Goal: Ask a question: Seek information or help from site administrators or community

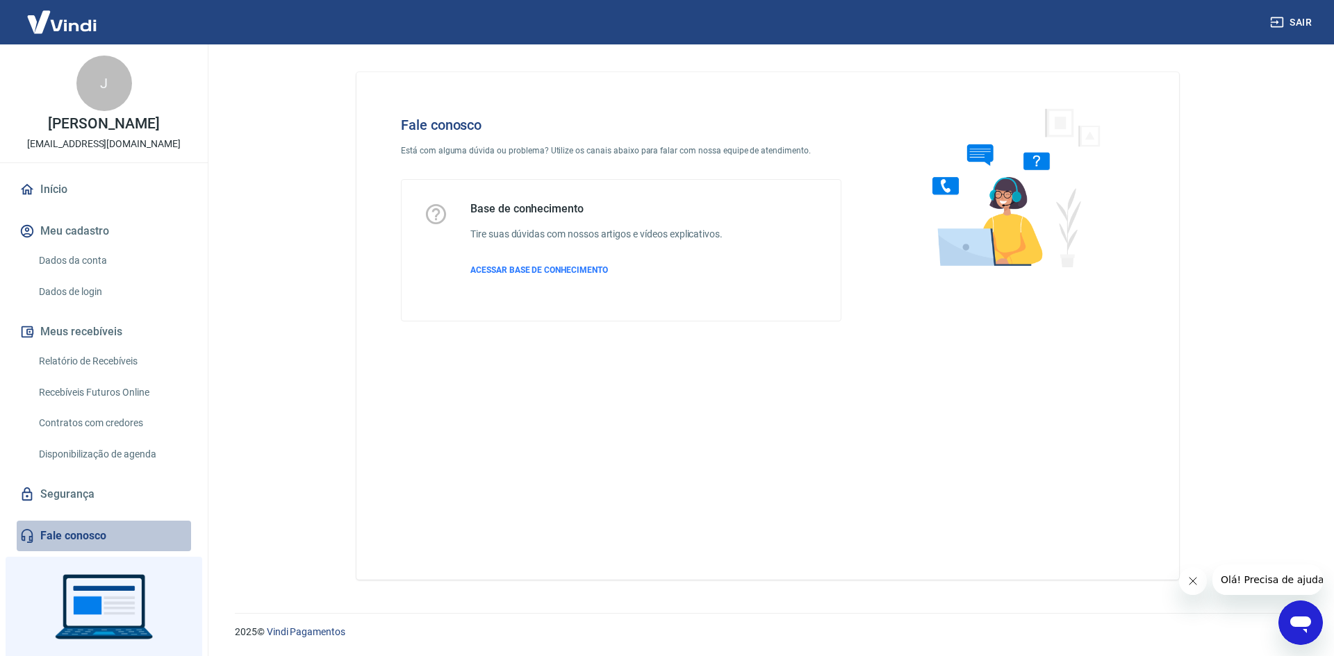
click at [115, 534] on link "Fale conosco" at bounding box center [104, 536] width 174 height 31
click at [94, 537] on link "Fale conosco" at bounding box center [104, 536] width 174 height 31
click at [558, 268] on span "ACESSAR BASE DE CONHECIMENTO" at bounding box center [539, 270] width 138 height 10
click at [1238, 574] on span "Olá! Precisa de ajuda?" at bounding box center [1274, 579] width 108 height 11
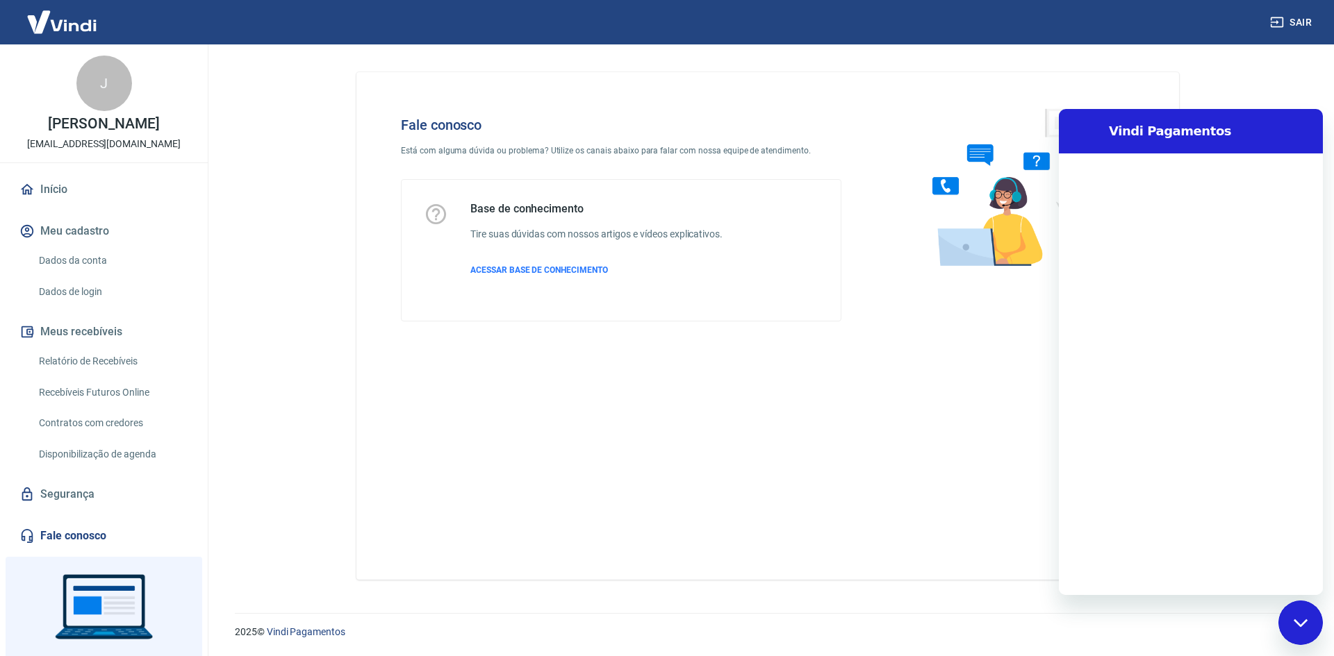
click at [1320, 613] on div at bounding box center [1300, 623] width 44 height 44
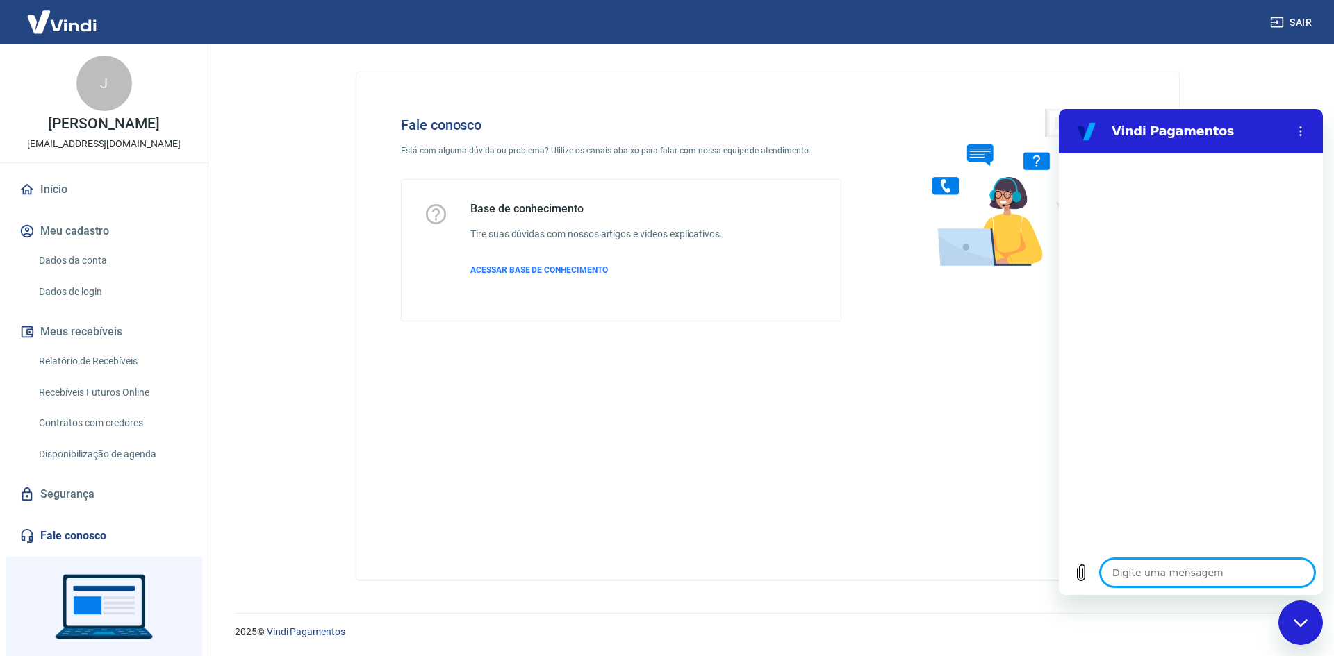
click at [1242, 578] on textarea at bounding box center [1207, 573] width 214 height 28
type textarea "b"
type textarea "x"
type textarea "bo"
type textarea "x"
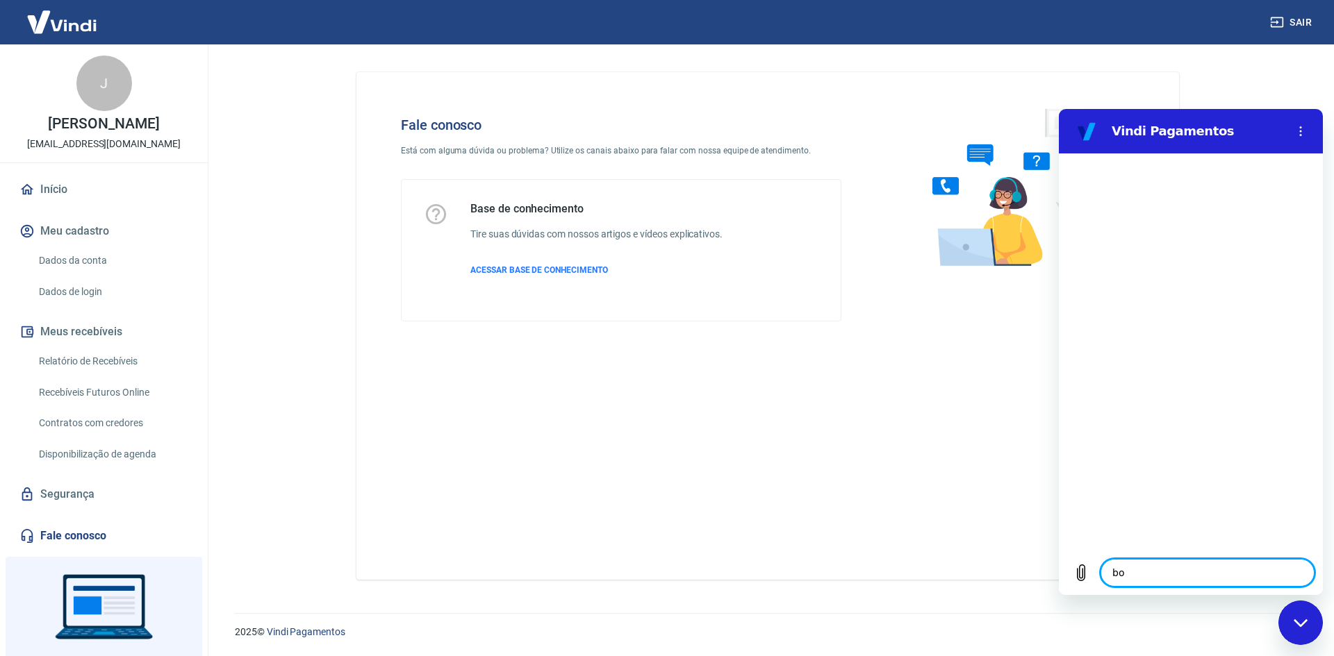
type textarea "bom"
type textarea "x"
type textarea "bom"
type textarea "x"
type textarea "bom d"
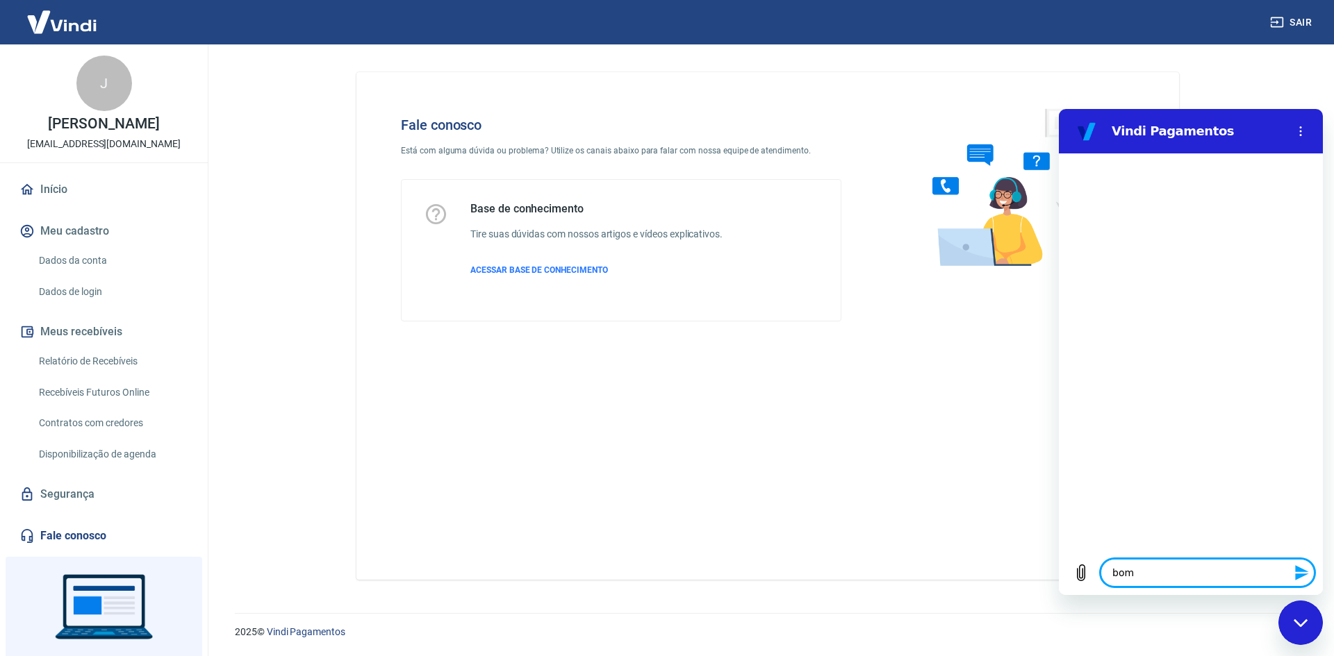
type textarea "x"
type textarea "bom di"
type textarea "x"
type textarea "bom dia"
type textarea "x"
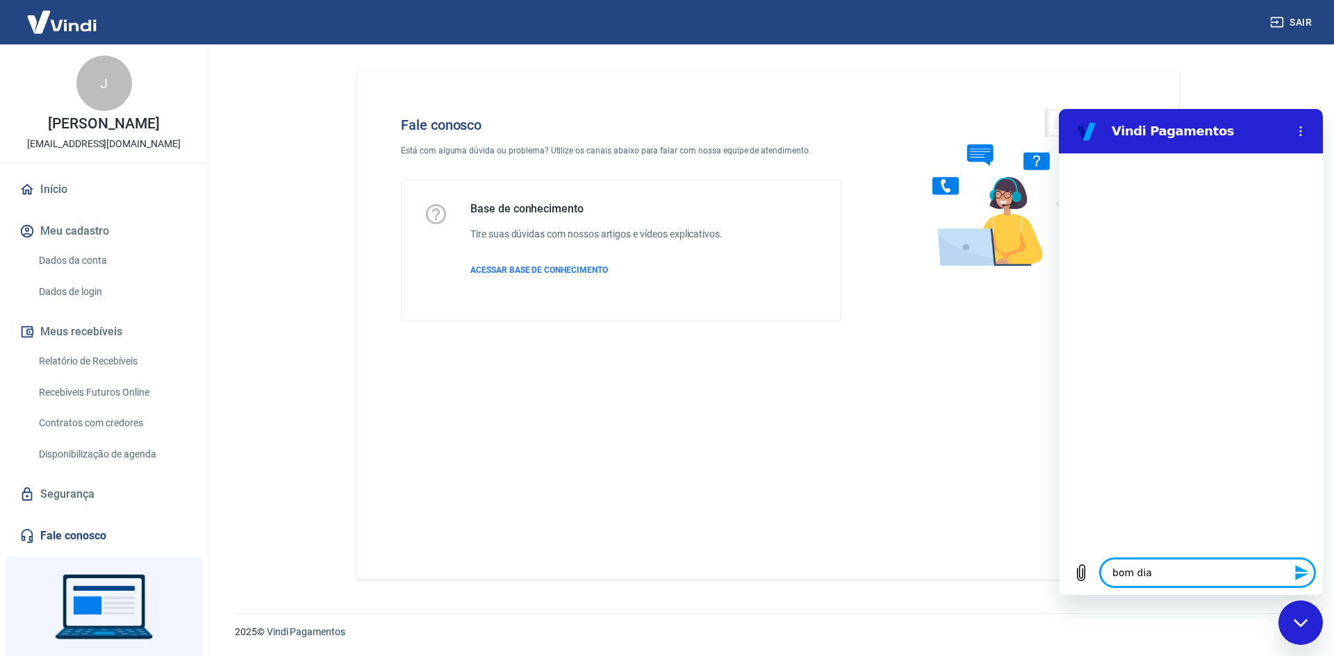
type textarea "bom dia"
type textarea "x"
type textarea "bom dia p"
type textarea "x"
type textarea "bom dia pr"
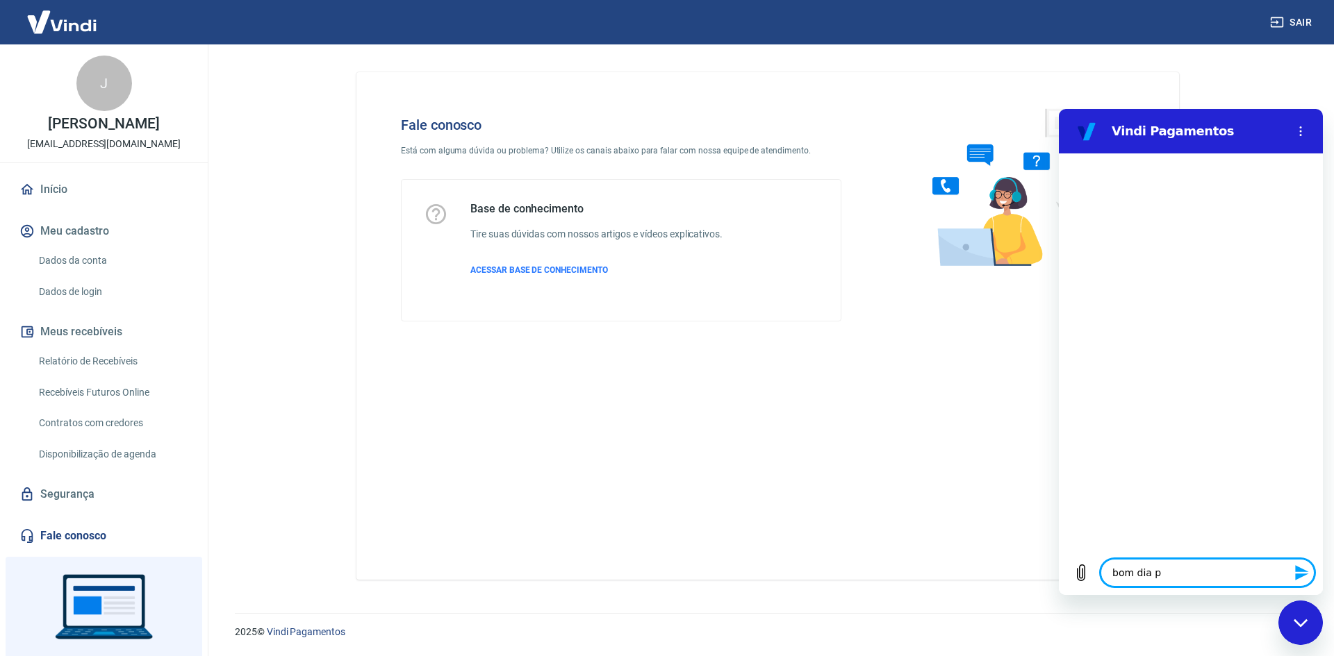
type textarea "x"
type textarea "bom dia pre"
type textarea "x"
type textarea "bom dia prec"
type textarea "x"
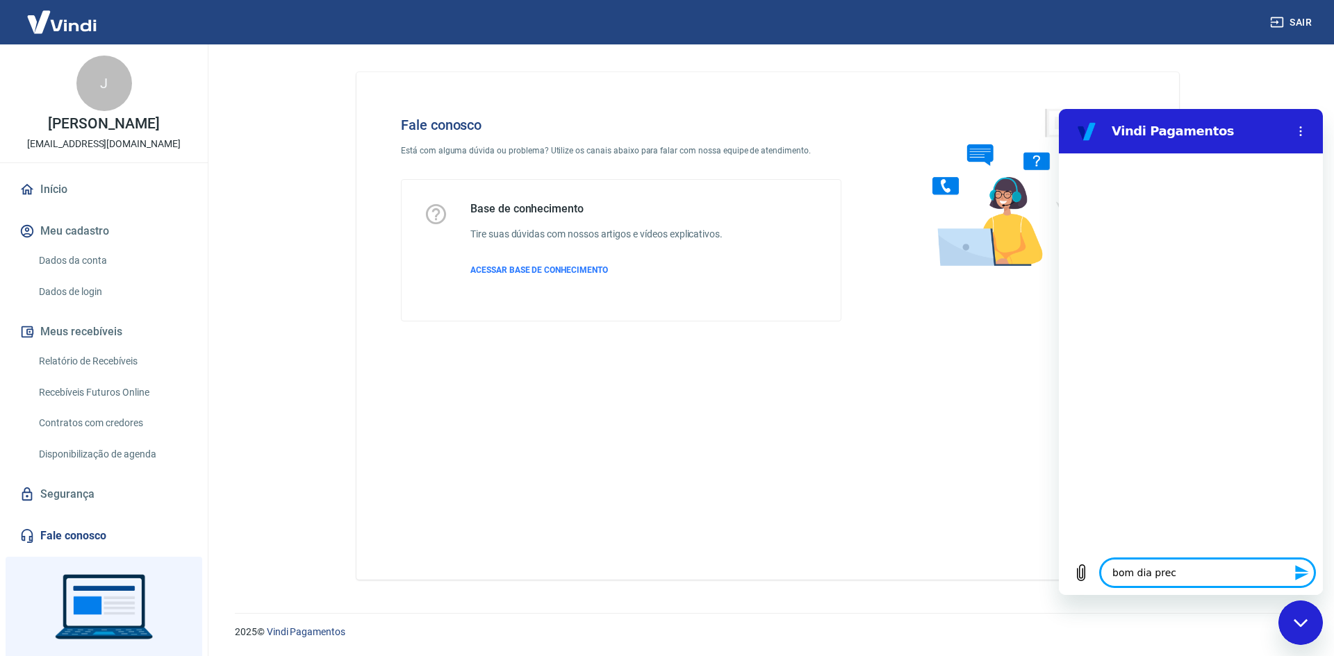
type textarea "bom dia preci"
type textarea "x"
type textarea "bom dia precis"
type textarea "x"
type textarea "bom dia preciso"
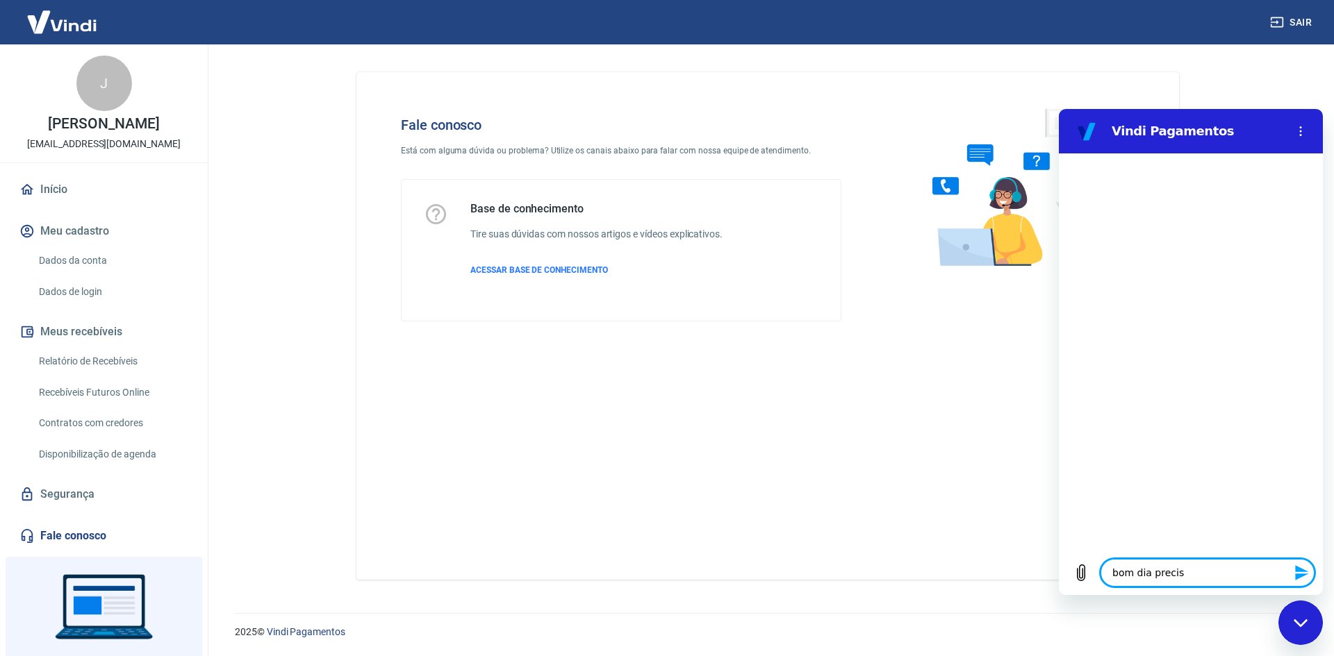
type textarea "x"
type textarea "bom dia preciso"
type textarea "x"
type textarea "bom dia preciso d"
type textarea "x"
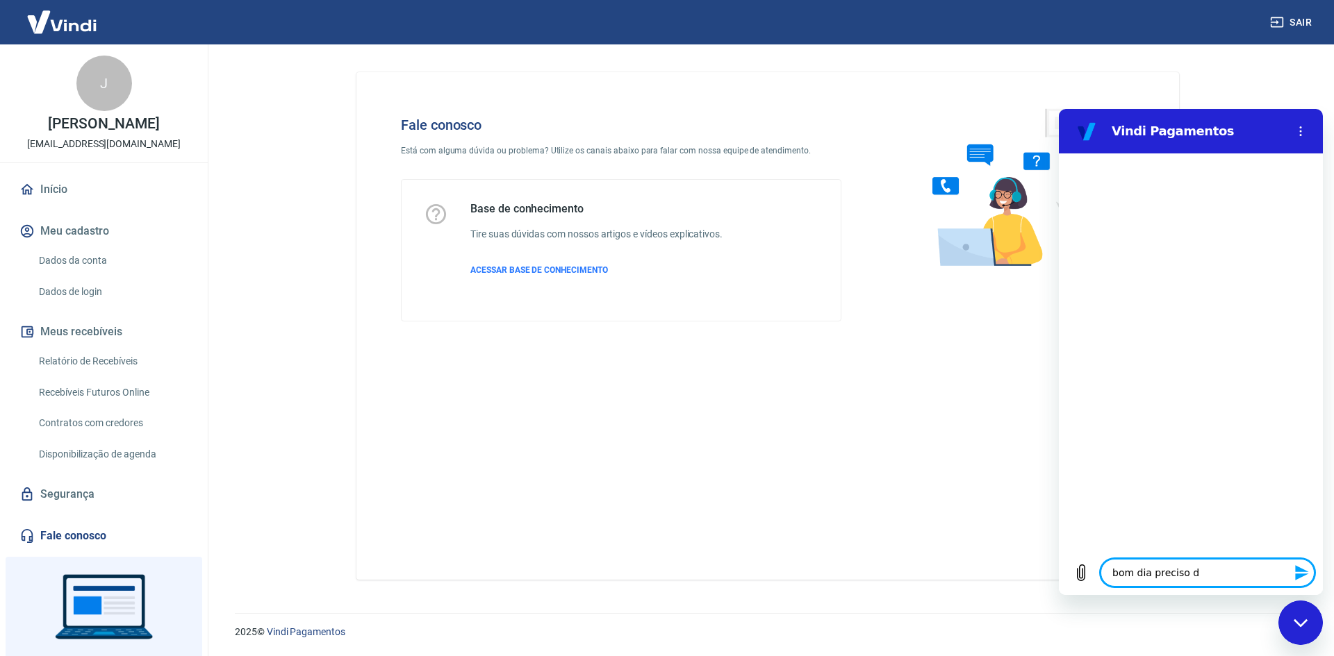
type textarea "bom dia preciso de"
type textarea "x"
type textarea "bom dia preciso de"
type textarea "x"
type textarea "bom dia preciso de a"
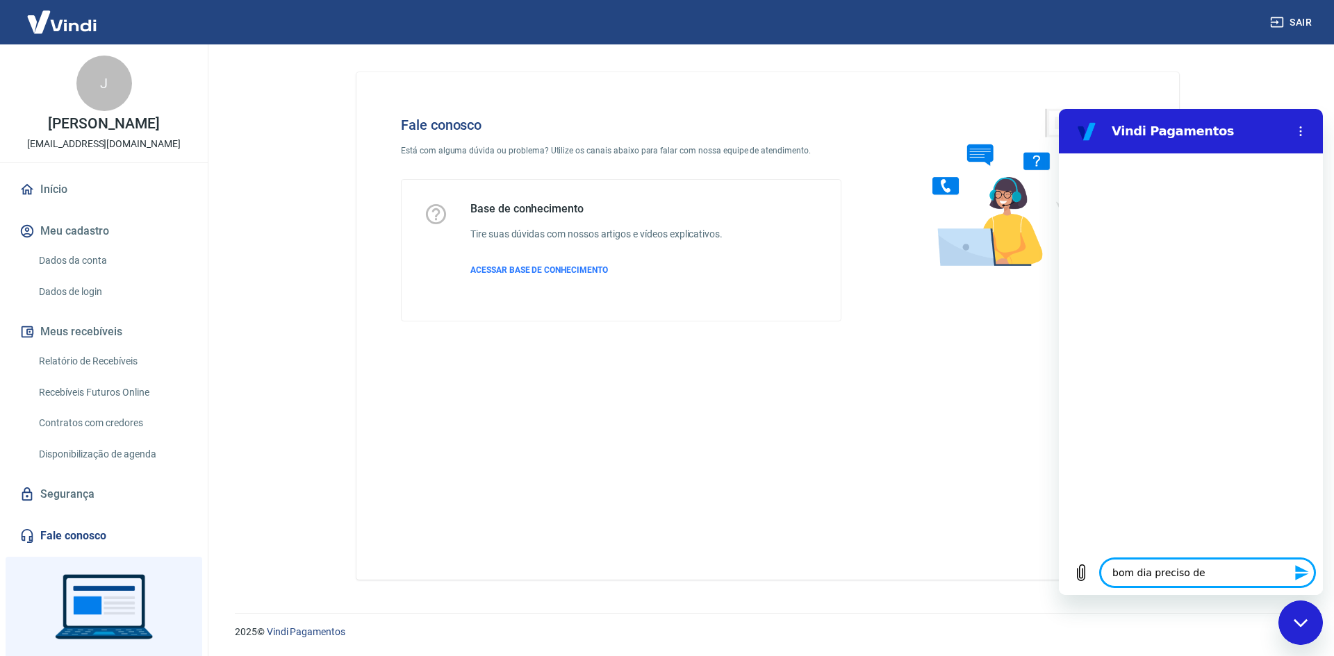
type textarea "x"
type textarea "bom dia preciso de aj"
type textarea "x"
type textarea "bom dia preciso de aju"
type textarea "x"
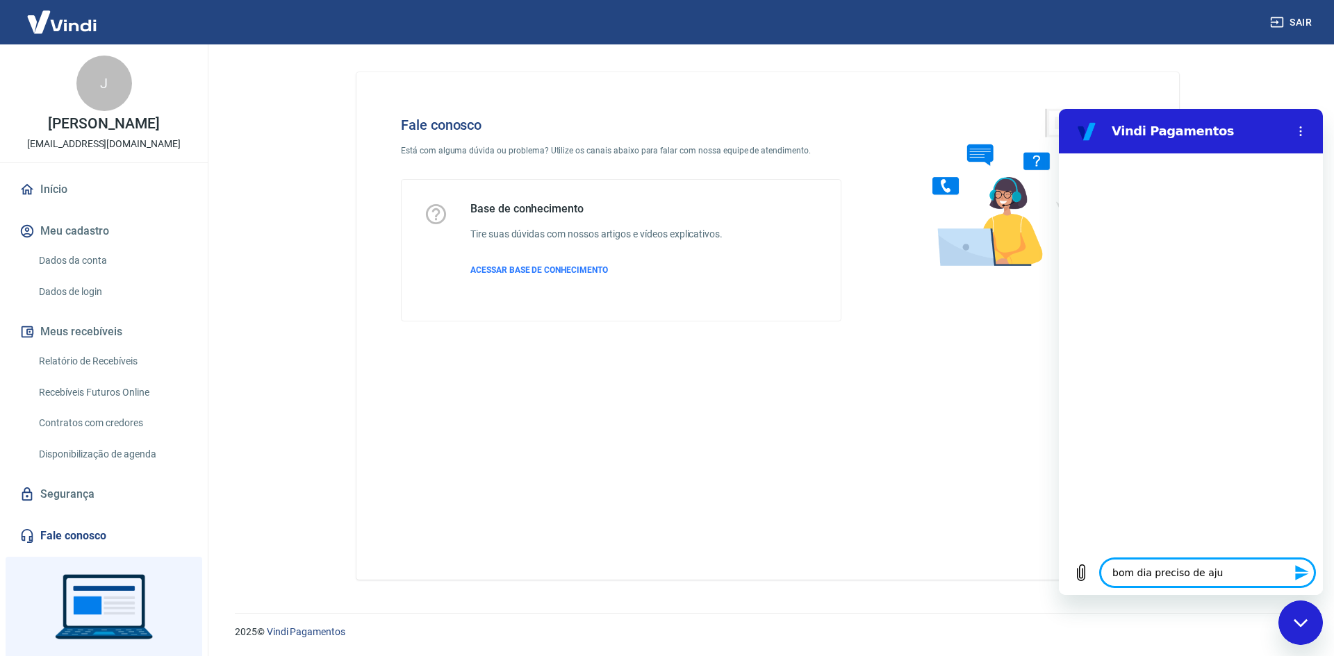
type textarea "bom dia preciso de ajud"
type textarea "x"
type textarea "bom dia preciso de ajuda"
type textarea "x"
type textarea "bom dia preciso de ajuda"
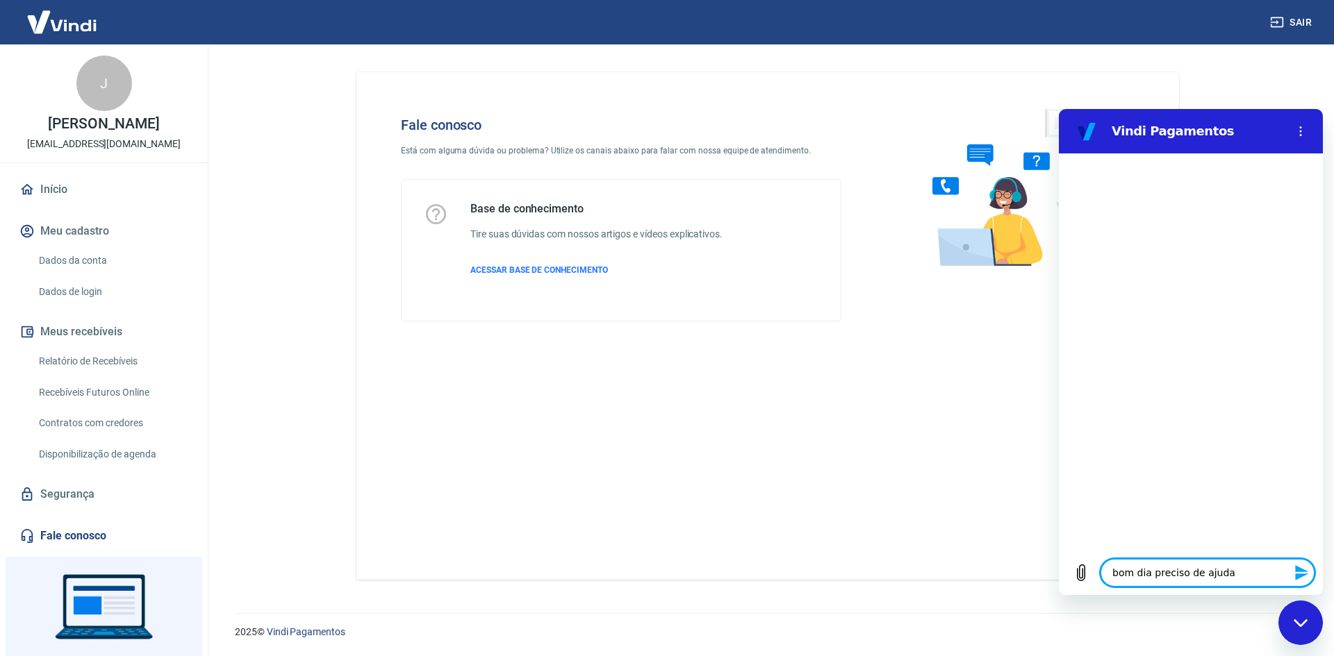
type textarea "x"
type textarea "bom dia preciso de ajuda s"
type textarea "x"
type textarea "bom dia preciso de ajuda so"
type textarea "x"
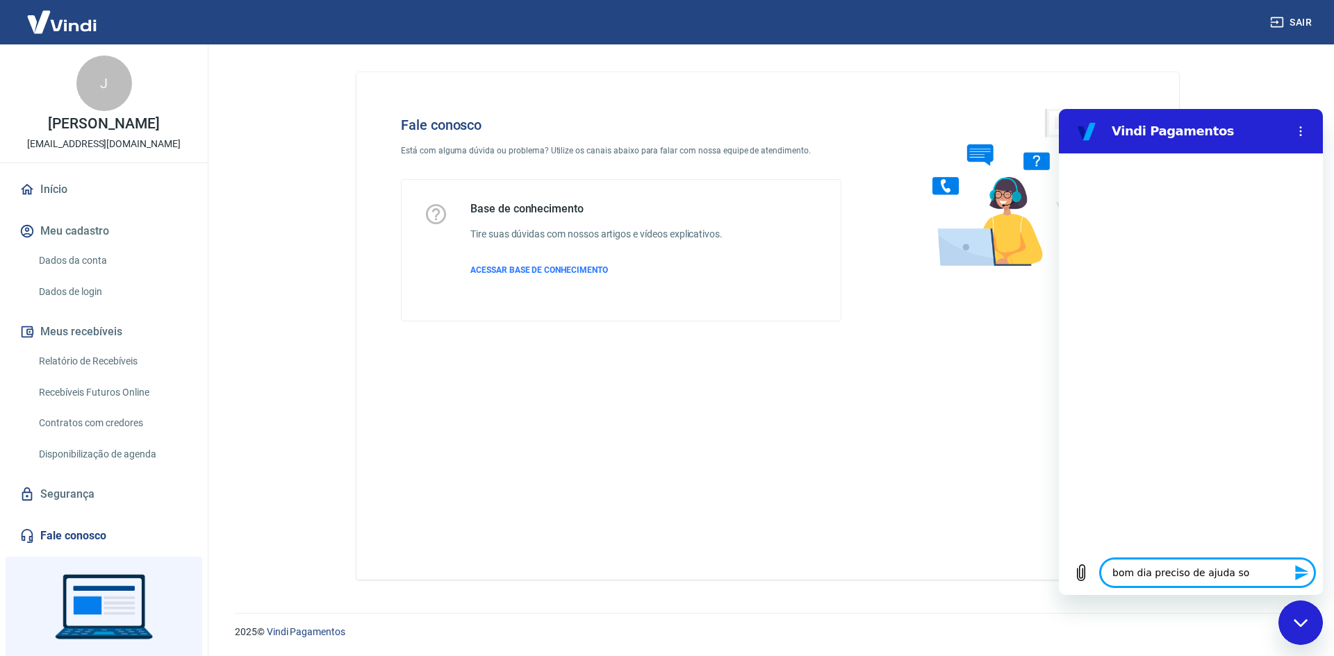
type textarea "bom dia preciso de ajuda sob"
type textarea "x"
type textarea "bom dia preciso de ajuda sobr"
type textarea "x"
type textarea "bom dia preciso de ajuda sobre"
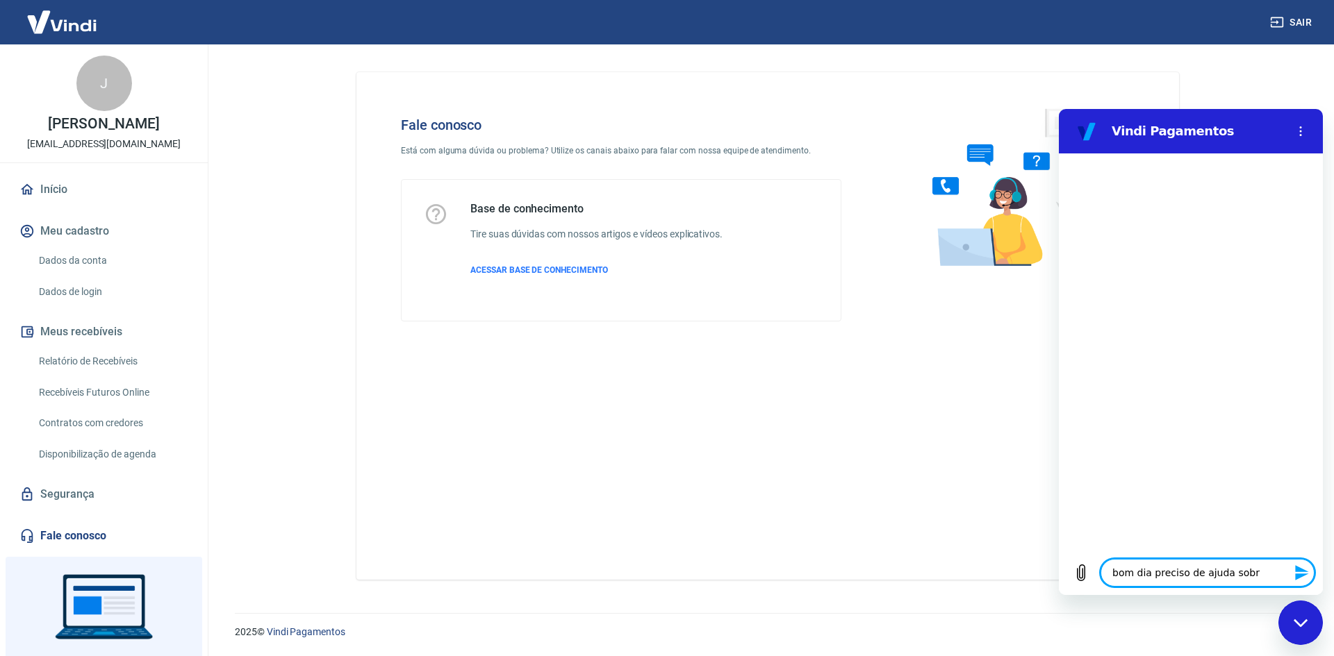
type textarea "x"
type textarea "bom dia preciso de ajuda sobre"
type textarea "x"
type textarea "bom dia preciso de ajuda sobre u"
type textarea "x"
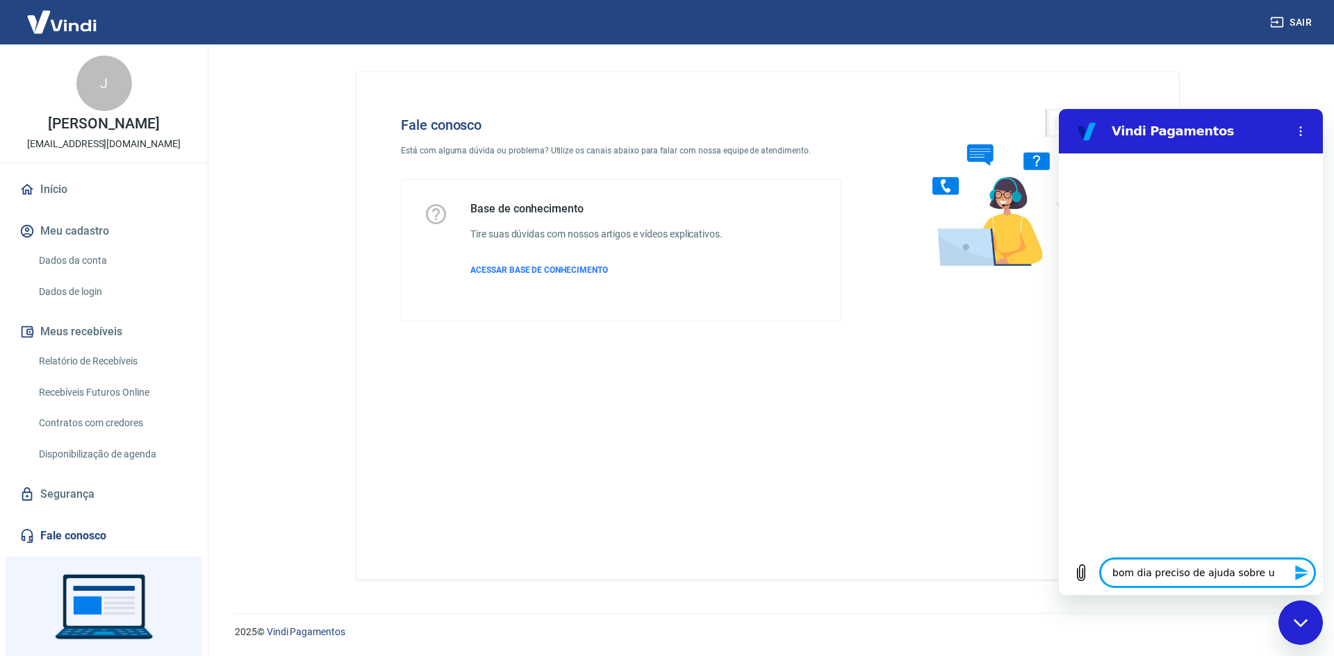
type textarea "bom dia preciso de ajuda sobre um"
type textarea "x"
type textarea "bom dia preciso de ajuda sobre um"
type textarea "x"
type textarea "bom dia preciso de ajuda sobre um r"
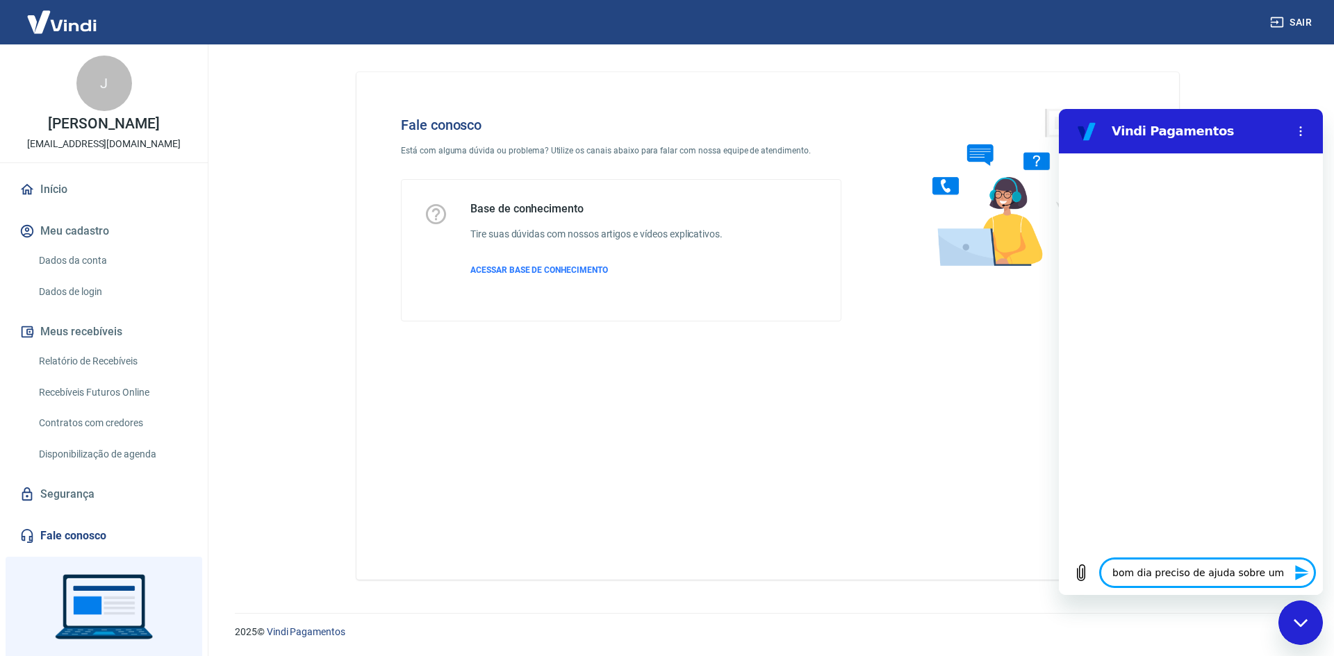
type textarea "x"
type textarea "bom dia preciso de ajuda sobre um re"
type textarea "x"
type textarea "bom dia preciso de ajuda sobre um ree"
type textarea "x"
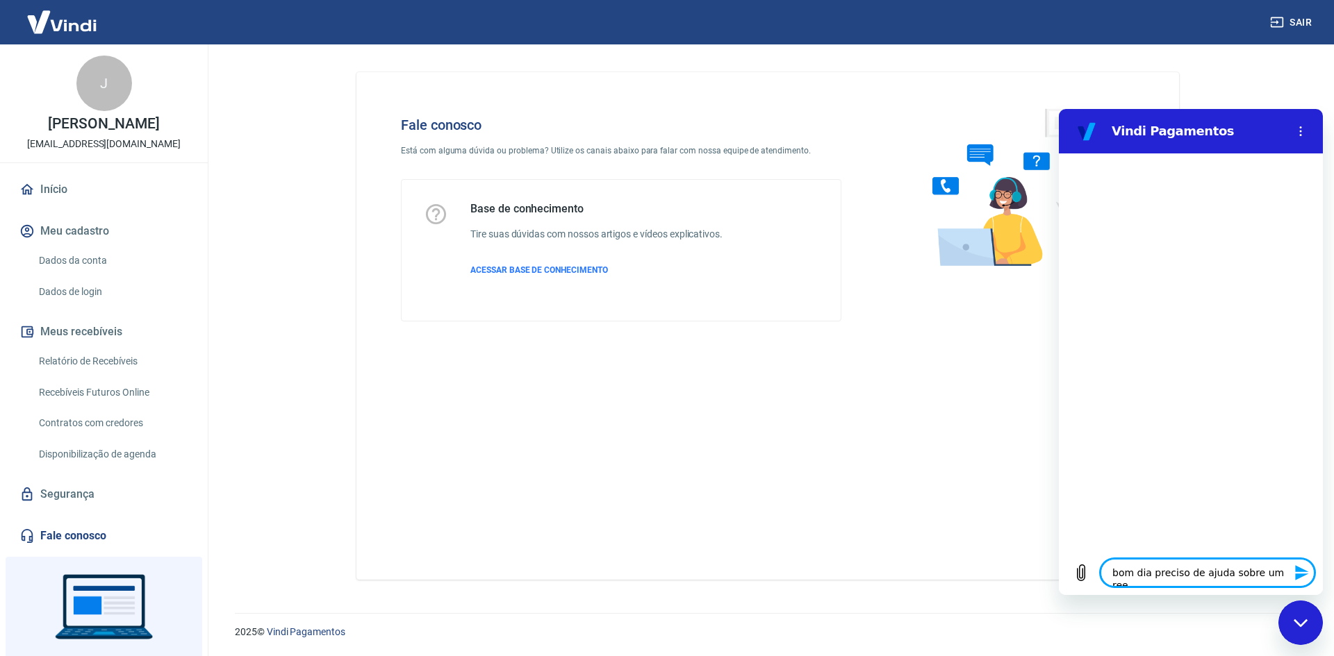
type textarea "bom dia preciso de ajuda sobre um reem"
type textarea "x"
type textarea "bom dia preciso de ajuda sobre um reemb"
type textarea "x"
type textarea "bom dia preciso de ajuda sobre um reembo"
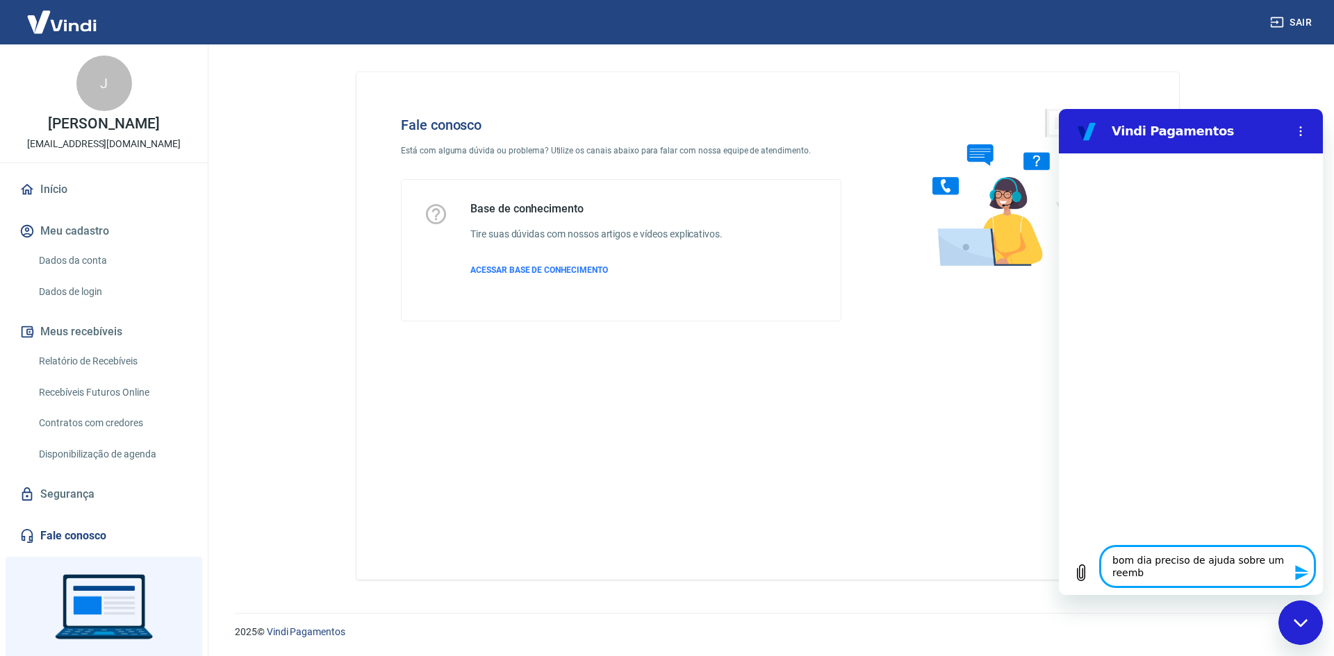
type textarea "x"
type textarea "bom dia preciso de ajuda sobre um reembol"
type textarea "x"
type textarea "bom dia preciso de ajuda sobre um reembols"
type textarea "x"
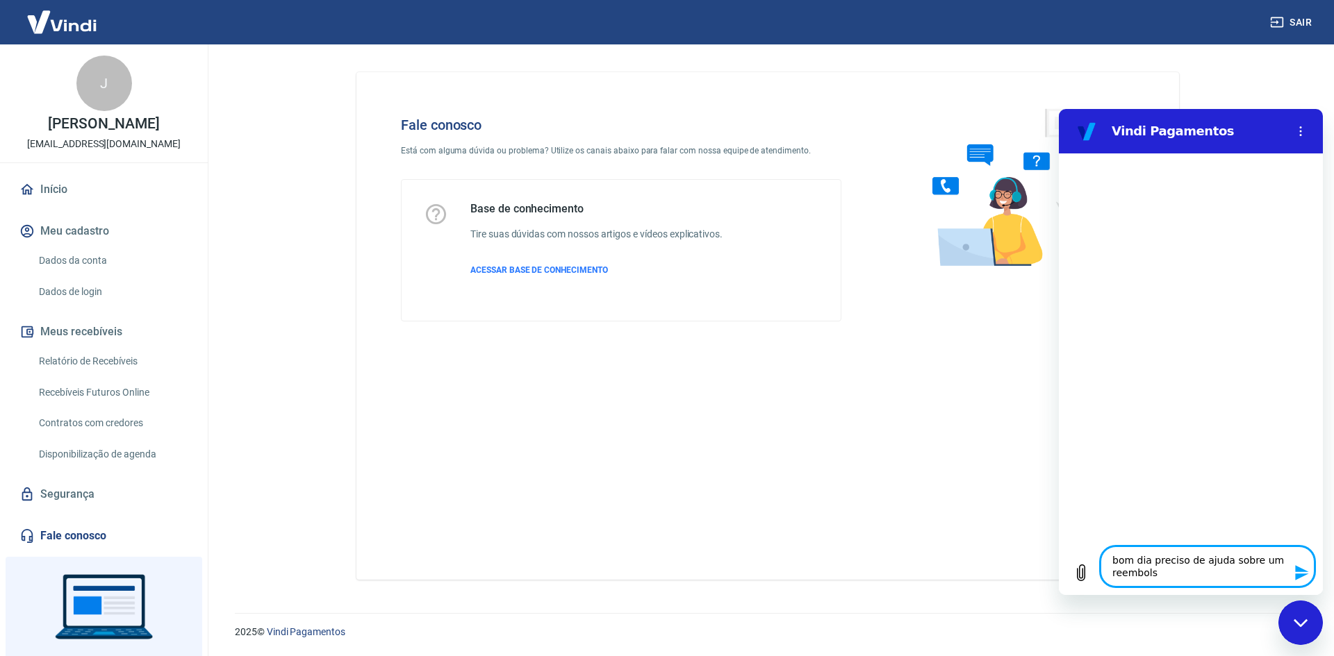
type textarea "bom dia preciso de ajuda sobre um reembolso"
type textarea "x"
type textarea "bom dia preciso de ajuda sobre um reembolso"
type textarea "x"
type textarea "bom dia preciso de ajuda sobre um reembolso f"
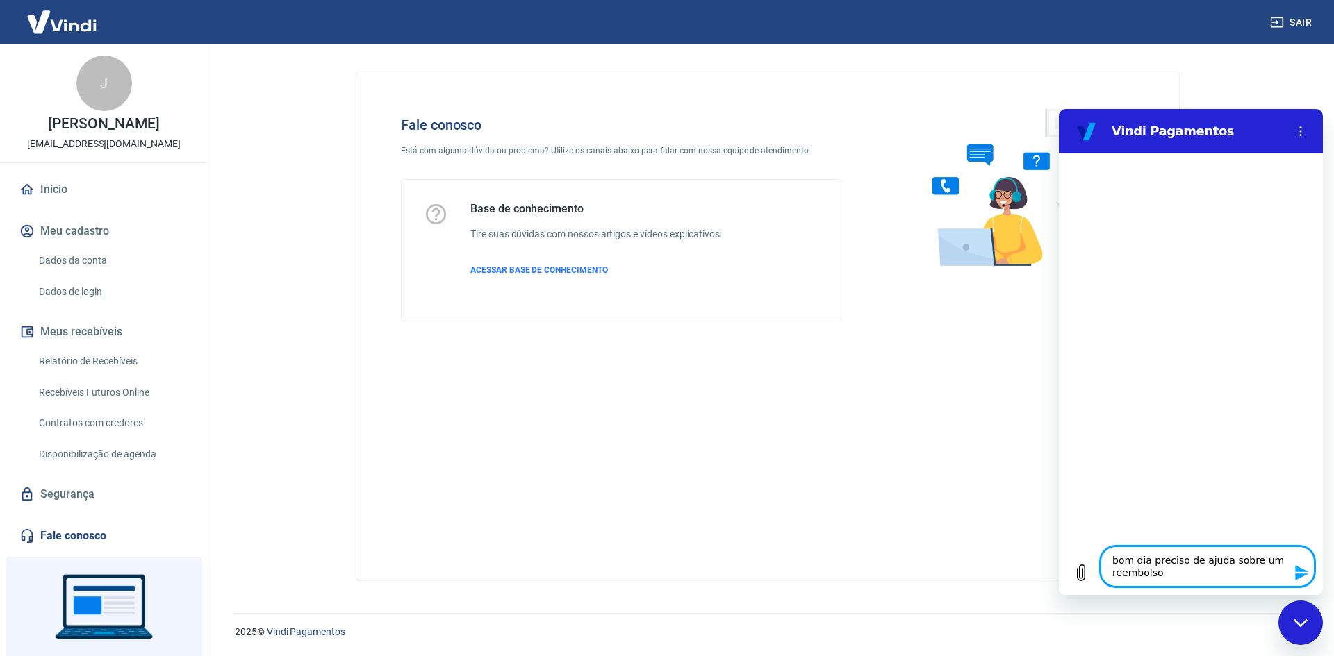
type textarea "x"
type textarea "bom dia preciso de ajuda sobre um reembolso"
type textarea "x"
type textarea "bom dia preciso de ajuda sobre um reembolso e"
type textarea "x"
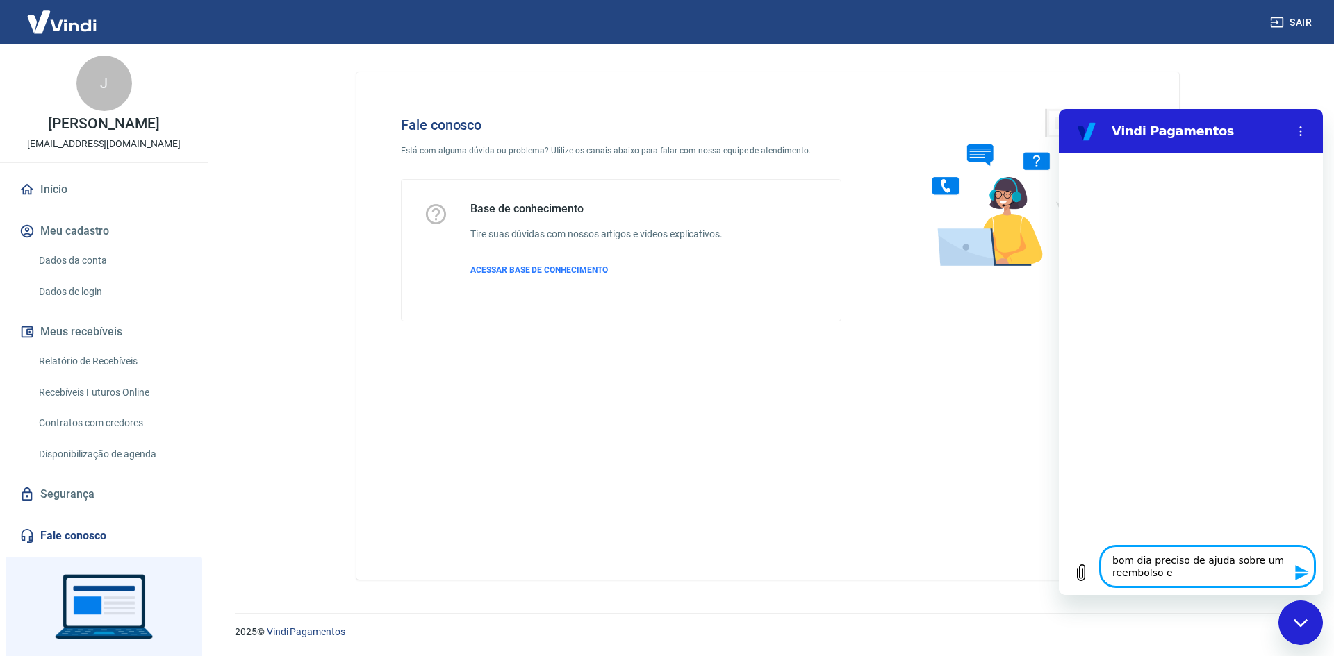
type textarea "bom dia preciso de ajuda sobre um reembolso"
type textarea "x"
type textarea "bom dia preciso de ajuda sobre um reembolso f"
type textarea "x"
type textarea "bom dia preciso de ajuda sobre um reembolso fe"
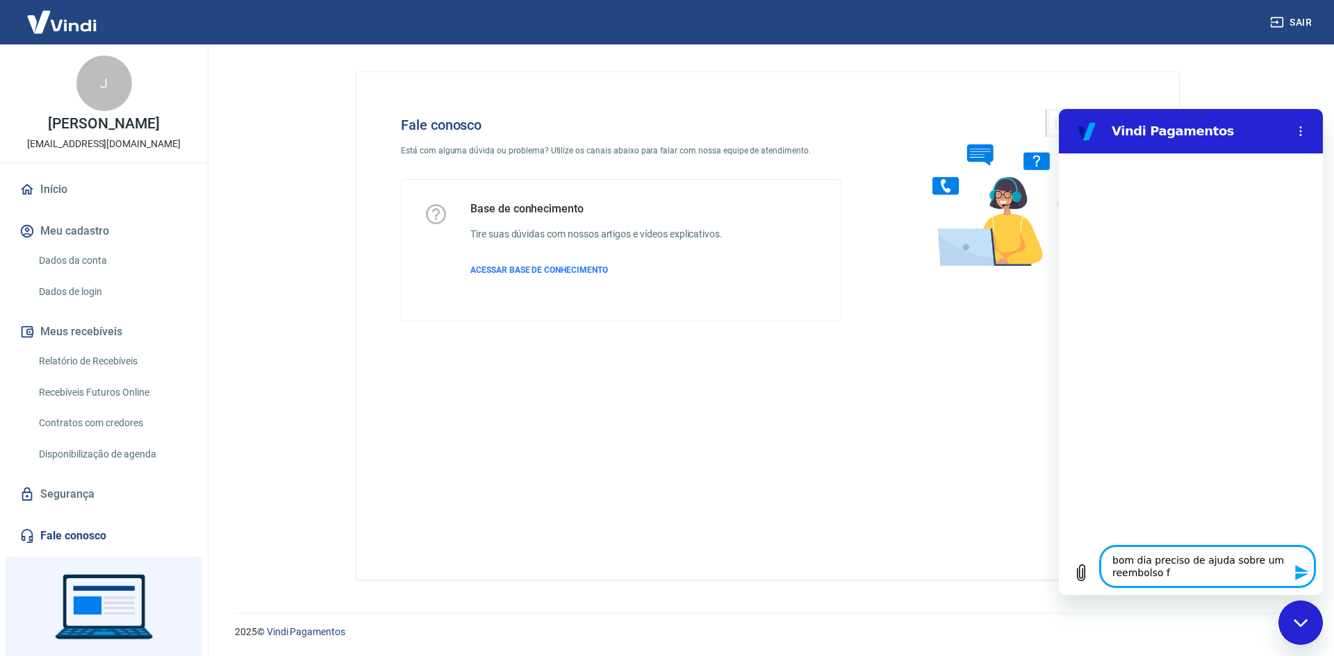
type textarea "x"
type textarea "bom dia preciso de ajuda sobre um reembolso fei"
type textarea "x"
type textarea "bom dia preciso de ajuda sobre um reembolso feit"
type textarea "x"
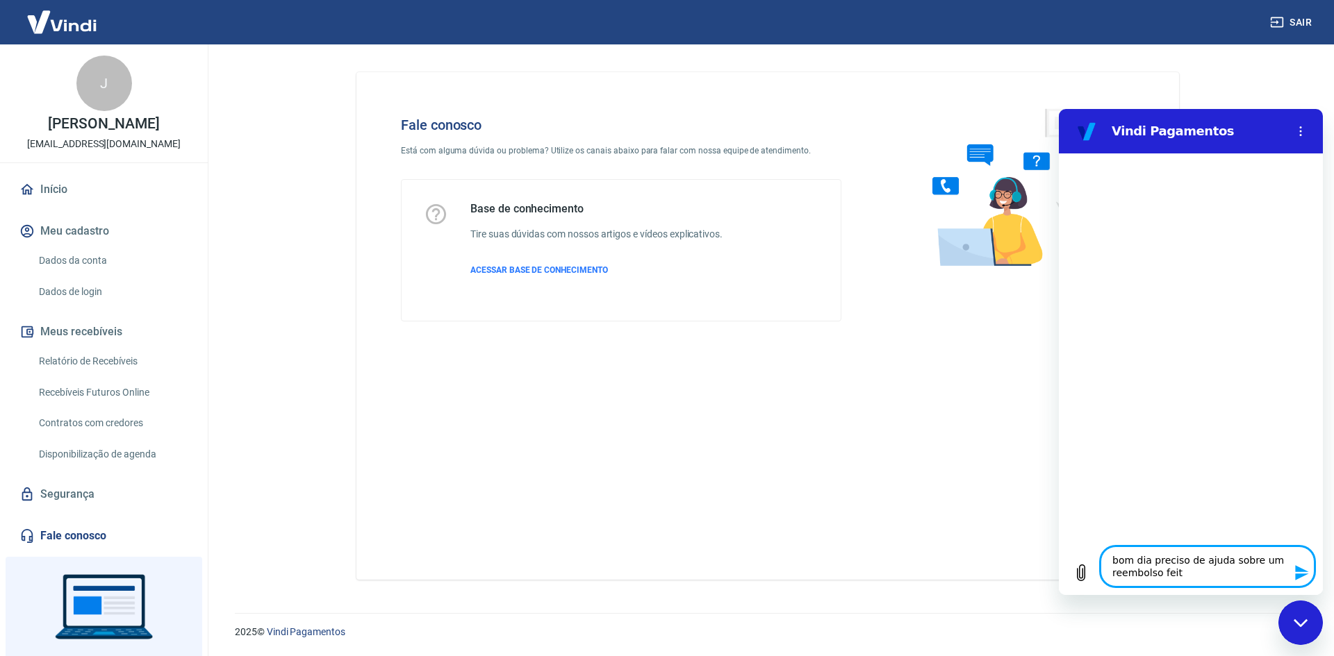
type textarea "bom dia preciso de ajuda sobre um reembolso feito"
type textarea "x"
type textarea "bom dia preciso de ajuda sobre um reembolso feito"
type textarea "x"
type textarea "bom dia preciso de ajuda sobre um reembolso feito p"
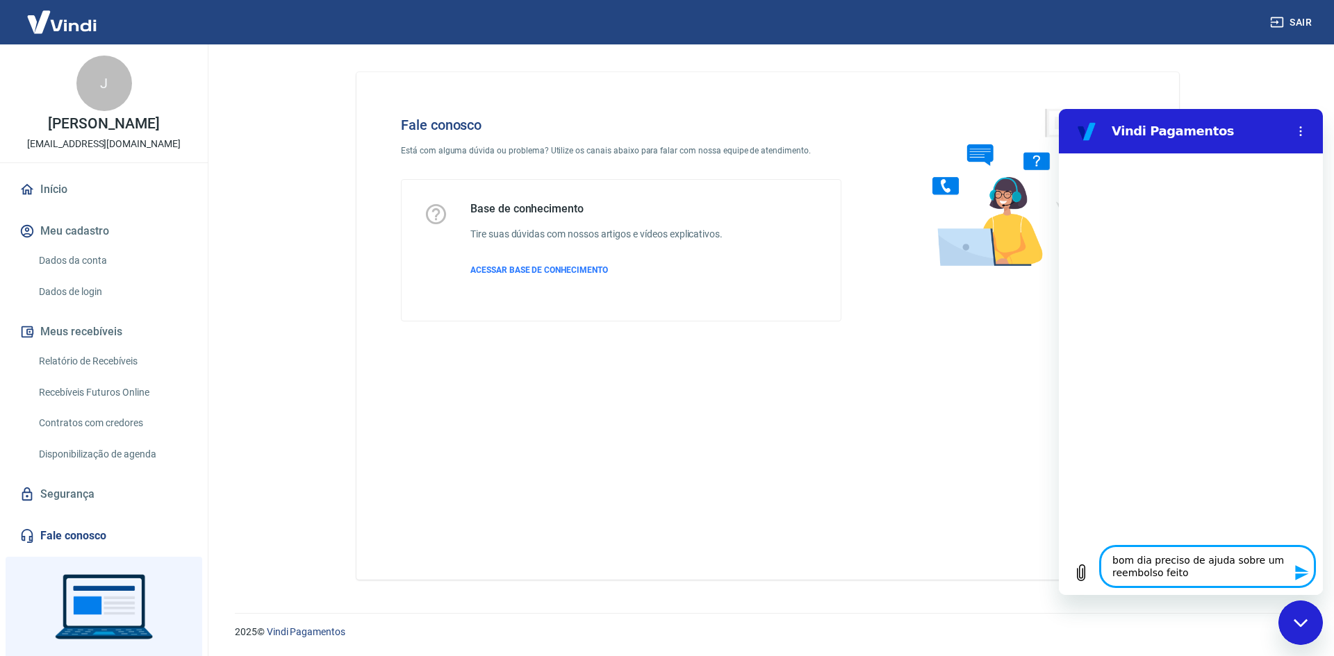
type textarea "x"
type textarea "bom dia preciso de ajuda sobre um reembolso feito pa"
type textarea "x"
type textarea "bom dia preciso de ajuda sobre um reembolso feito par"
type textarea "x"
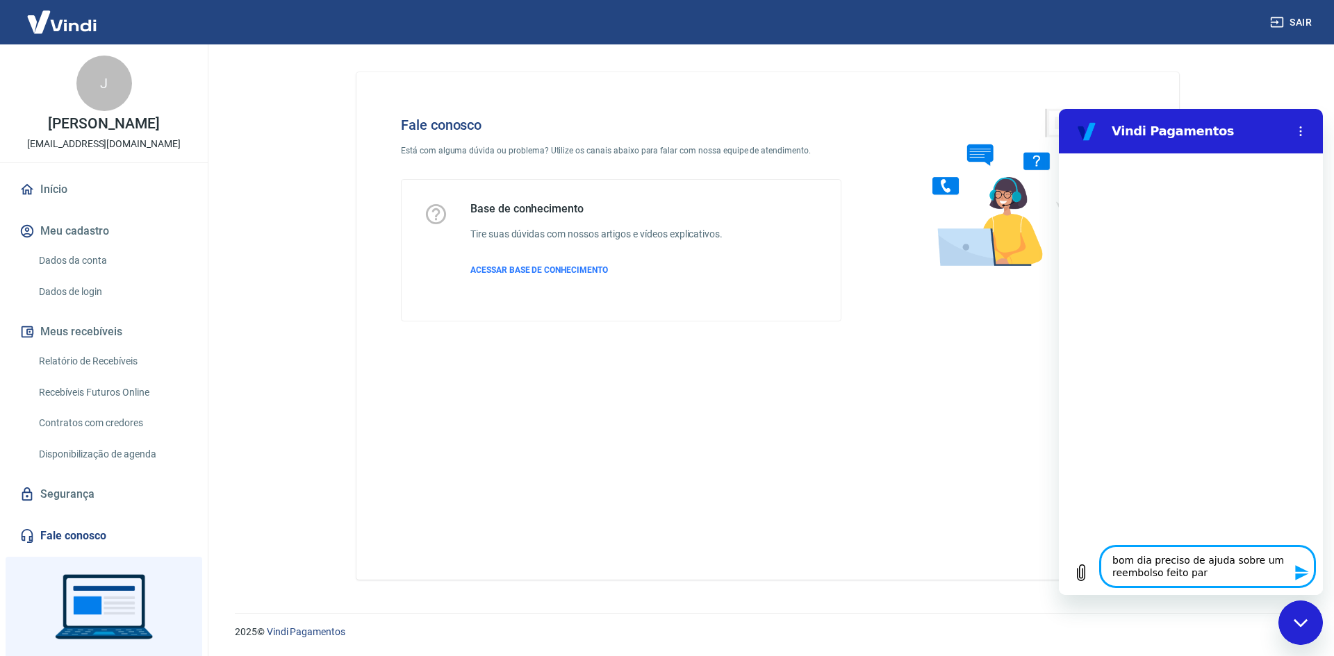
type textarea "bom dia preciso de ajuda sobre um reembolso feito para"
type textarea "x"
type textarea "bom dia preciso de ajuda sobre um reembolso feito para"
type textarea "x"
type textarea "bom dia preciso de ajuda sobre um reembolso feito para u"
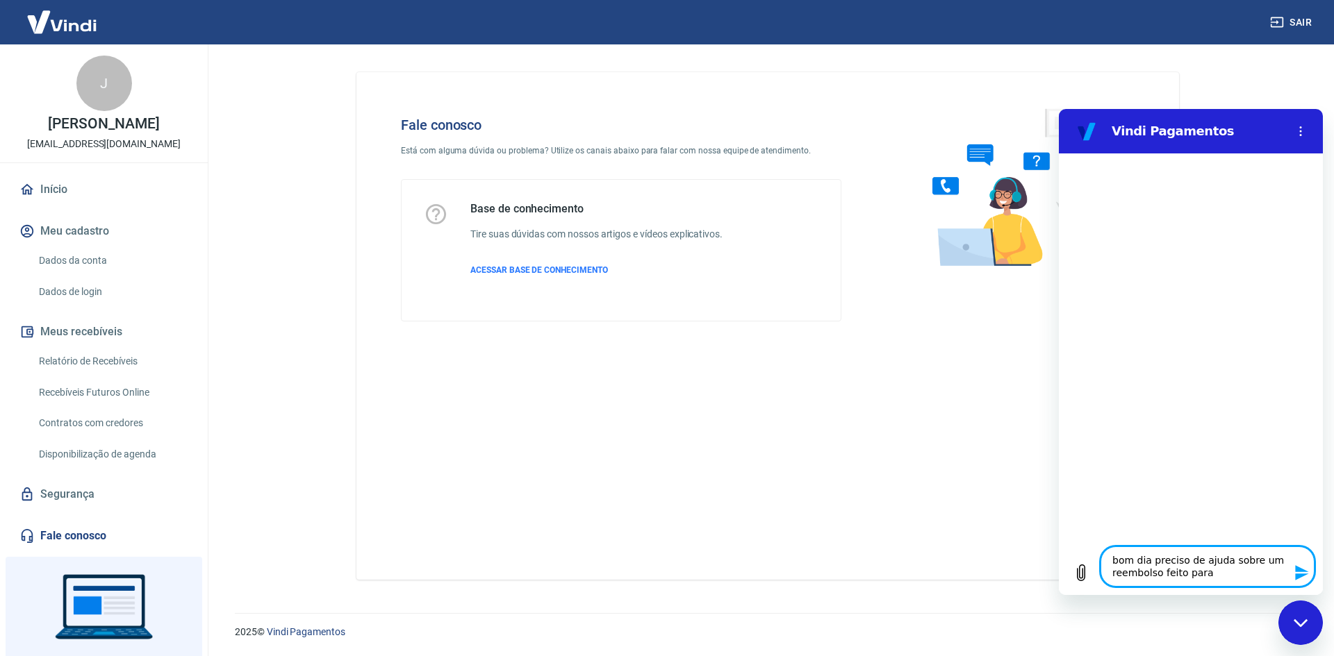
type textarea "x"
type textarea "bom dia preciso de ajuda sobre um reembolso feito para um"
type textarea "x"
type textarea "bom dia preciso de ajuda sobre um reembolso feito para uma"
type textarea "x"
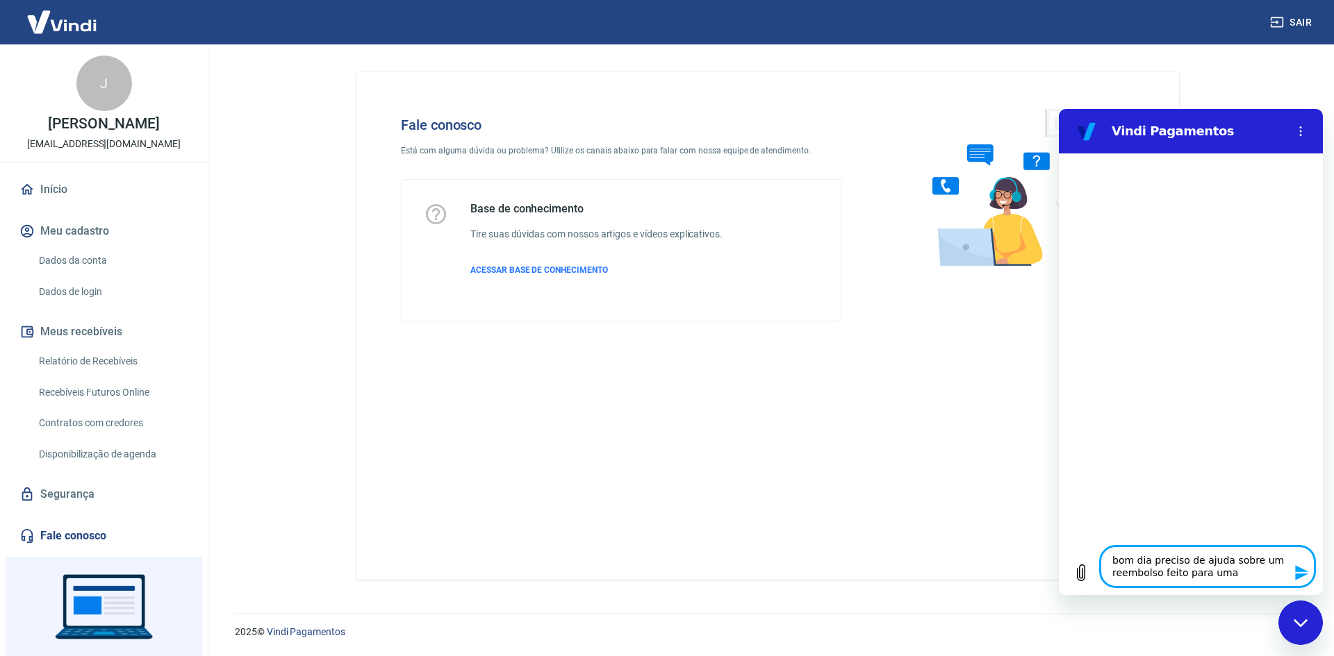
type textarea "bom dia preciso de ajuda sobre um reembolso feito para uma"
type textarea "x"
type textarea "bom dia preciso de ajuda sobre um reembolso feito para uma c"
type textarea "x"
type textarea "bom dia preciso de ajuda sobre um reembolso feito para uma cl"
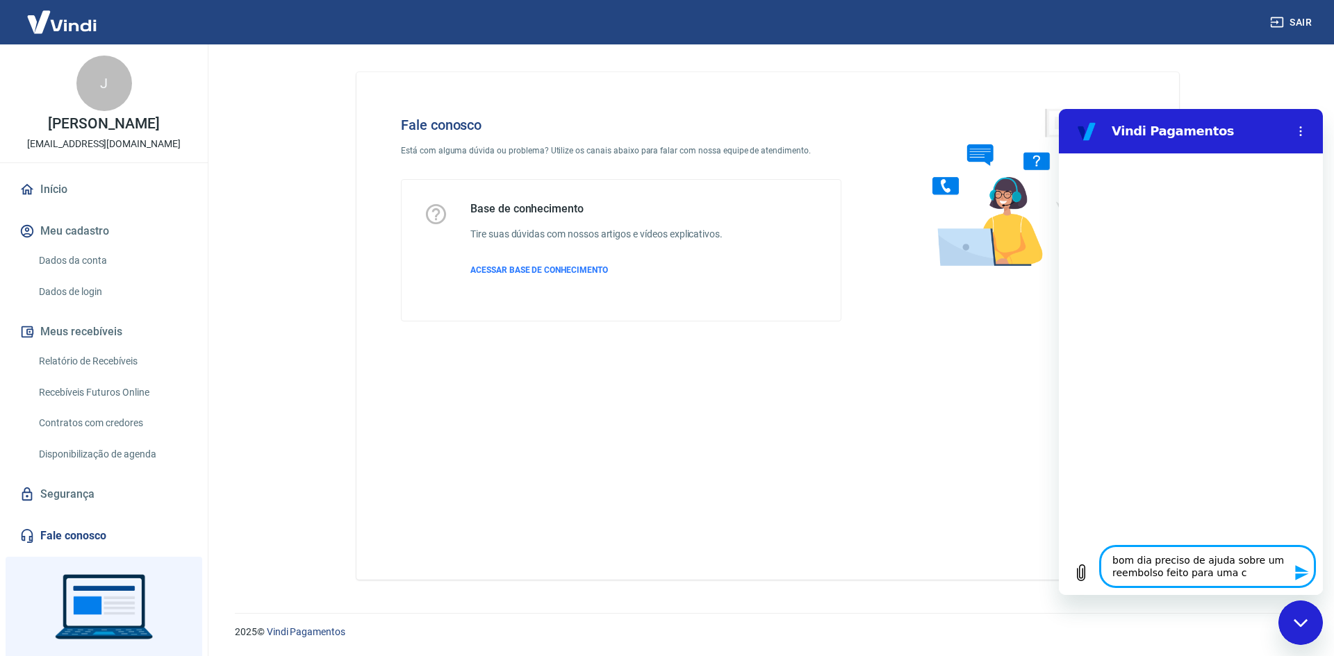
type textarea "x"
type textarea "bom dia preciso de ajuda sobre um reembolso feito para uma cli"
type textarea "x"
type textarea "bom dia preciso de ajuda sobre um reembolso feito para uma clie"
type textarea "x"
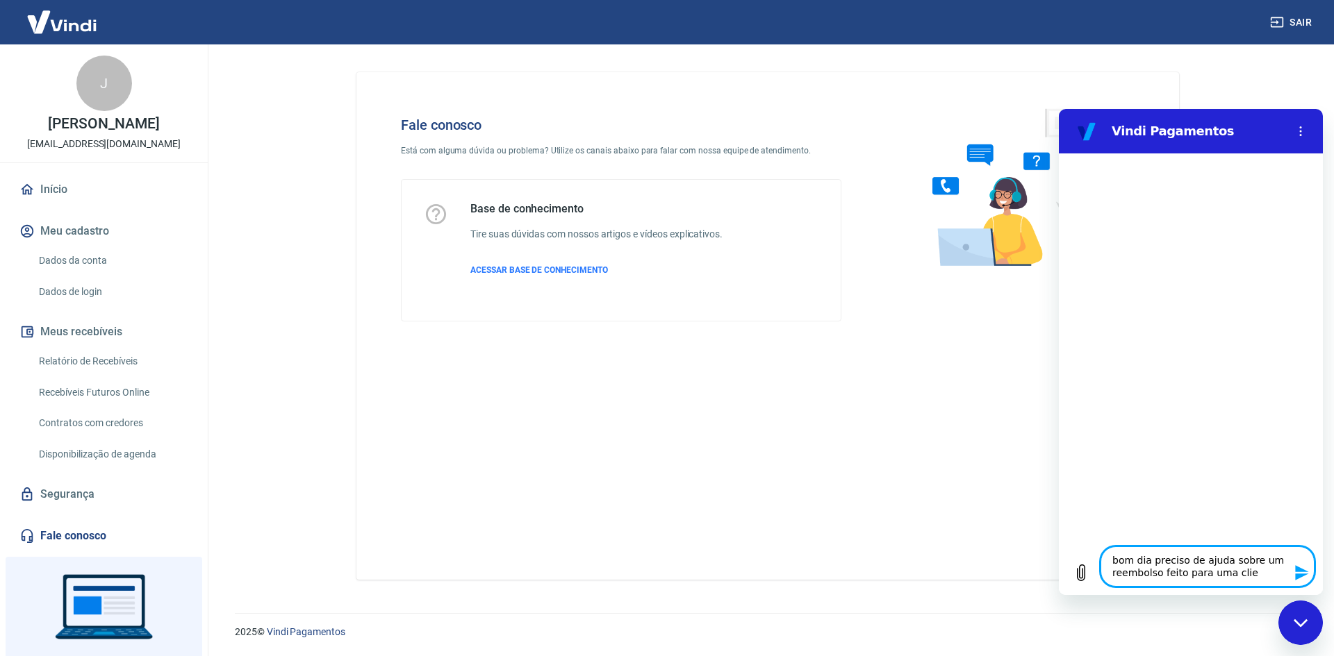
type textarea "bom dia preciso de ajuda sobre um reembolso feito para uma clien"
type textarea "x"
type textarea "bom dia preciso de ajuda sobre um reembolso feito para uma client"
type textarea "x"
type textarea "bom dia preciso de ajuda sobre um reembolso feito para uma cliente"
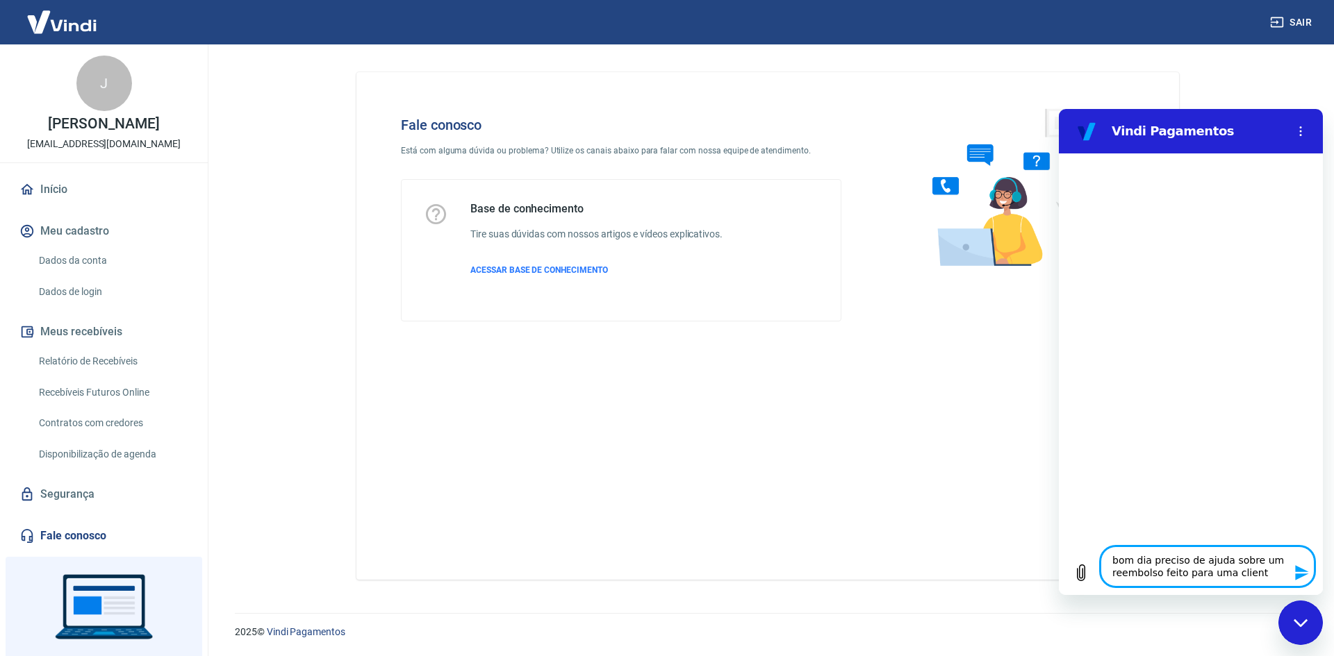
type textarea "x"
type textarea "bom dia preciso de ajuda sobre um reembolso feito para uma cliente,"
type textarea "x"
type textarea "bom dia preciso de ajuda sobre um reembolso feito para uma cliente,"
type textarea "x"
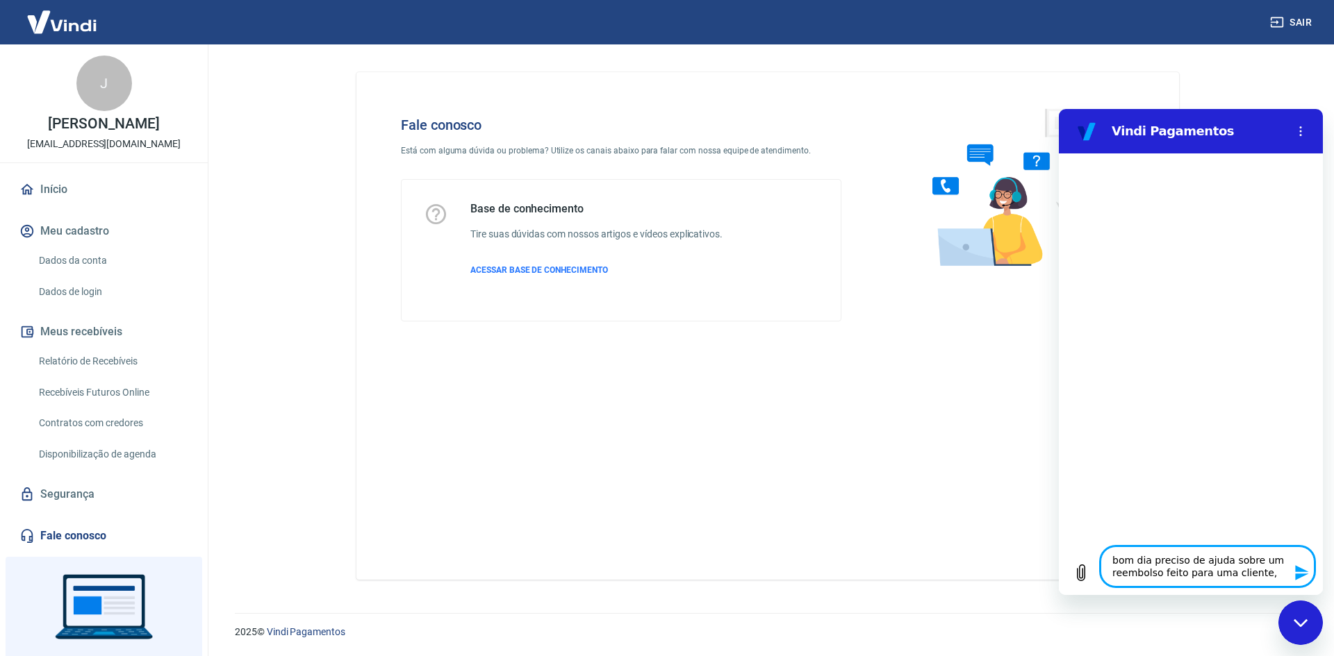
type textarea "bom dia preciso de ajuda sobre um reembolso feito para uma cliente, e"
type textarea "x"
type textarea "bom dia preciso de ajuda sobre um reembolso feito para uma cliente, el"
type textarea "x"
type textarea "bom dia preciso de ajuda sobre um reembolso feito para uma cliente, ela"
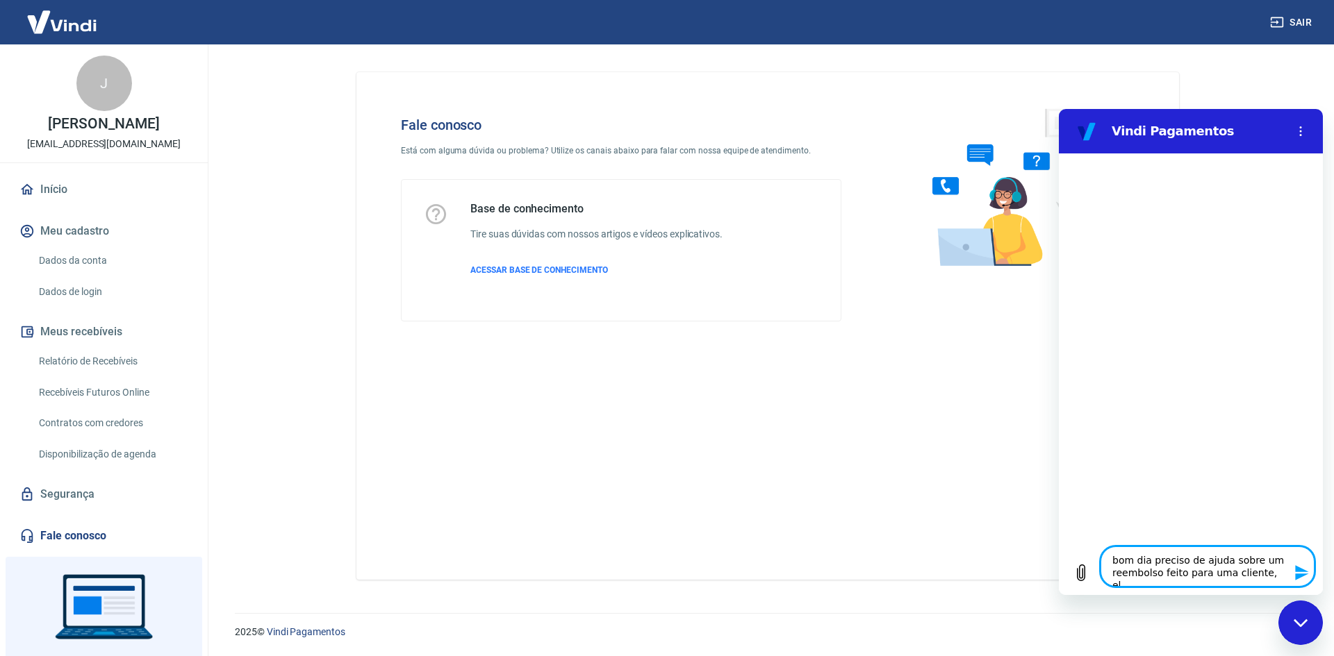
type textarea "x"
type textarea "bom dia preciso de ajuda sobre um reembolso feito para uma cliente, ela"
type textarea "x"
type textarea "bom dia preciso de ajuda sobre um reembolso feito para uma cliente, ela n"
type textarea "x"
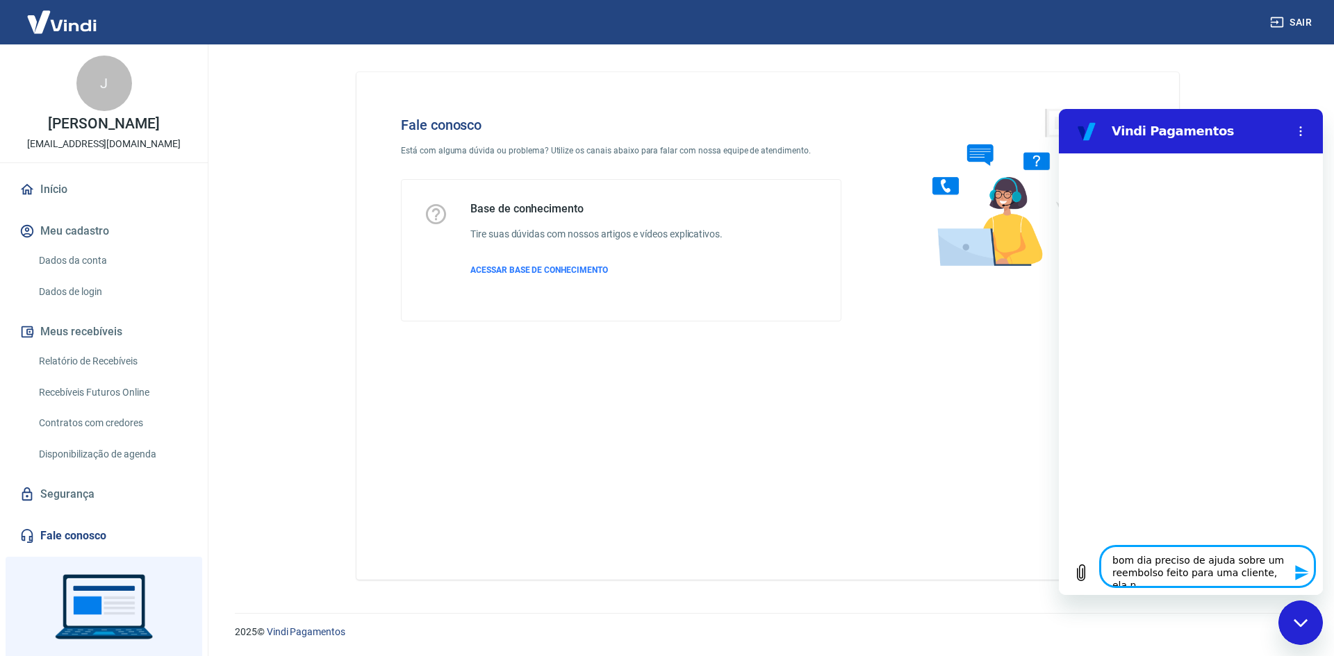
type textarea "bom dia preciso de ajuda sobre um reembolso feito para uma cliente, ela no"
type textarea "x"
type textarea "bom dia preciso de ajuda sobre um reembolso feito para uma cliente, ela nos"
type textarea "x"
type textarea "bom dia preciso de ajuda sobre um reembolso feito para uma cliente, ela nos"
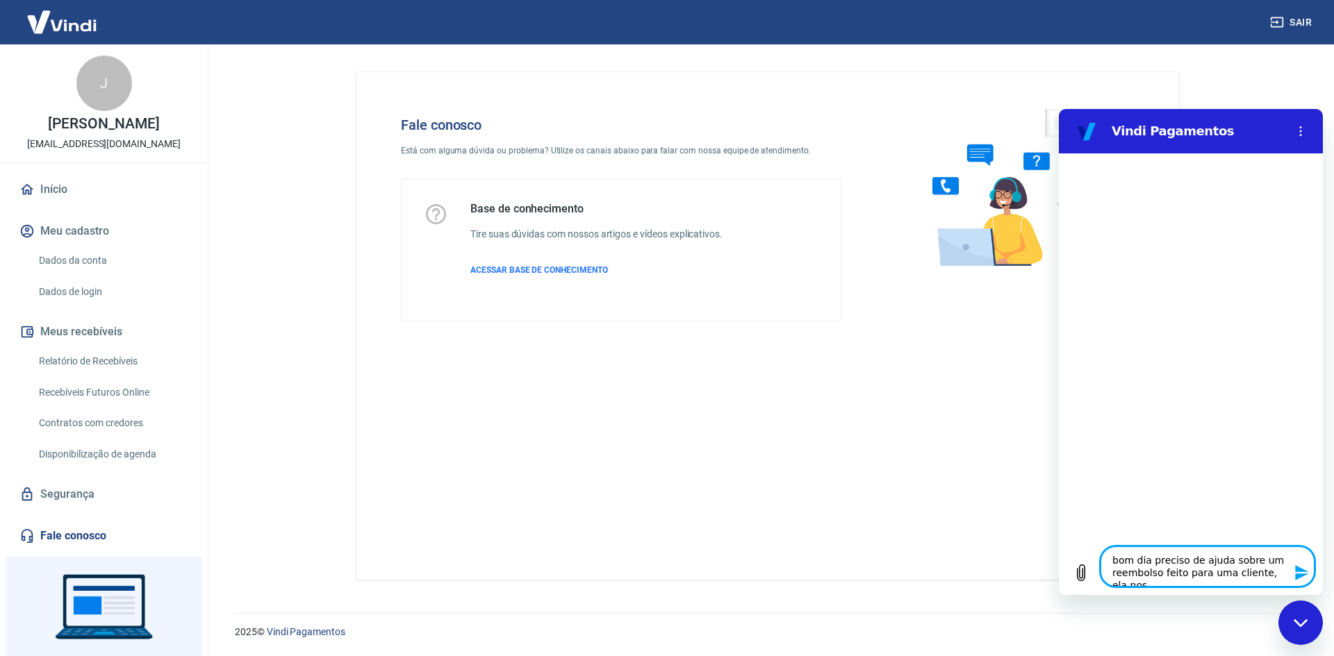
type textarea "x"
type textarea "bom dia preciso de ajuda sobre um reembolso feito para uma cliente, ela nos f"
type textarea "x"
type textarea "bom dia preciso de ajuda sobre um reembolso feito para uma cliente, ela nos fa"
type textarea "x"
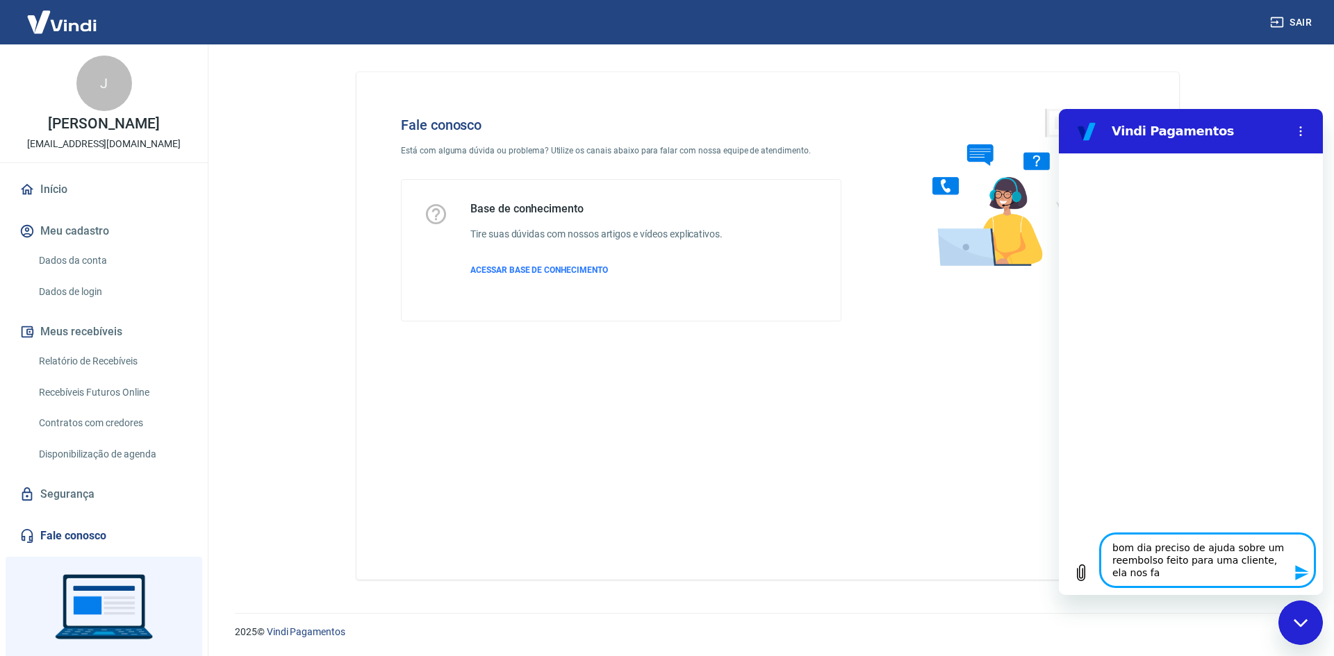
type textarea "bom dia preciso de ajuda sobre um reembolso feito para uma cliente, ela nos fal"
type textarea "x"
type textarea "bom dia preciso de ajuda sobre um reembolso feito para uma cliente, ela nos falo"
type textarea "x"
type textarea "bom dia preciso de ajuda sobre um reembolso feito para uma cliente, ela nos fal…"
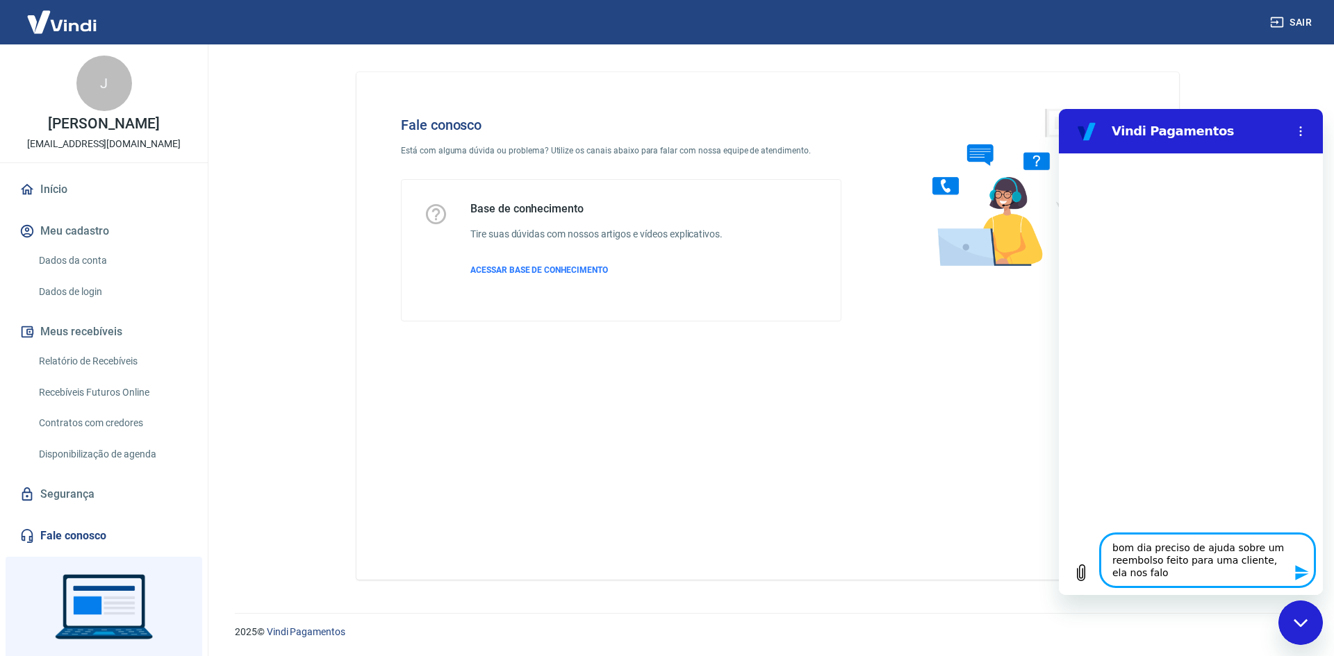
type textarea "x"
type textarea "bom dia preciso de ajuda sobre um reembolso feito para uma cliente, ela nos fal…"
type textarea "x"
type textarea "bom dia preciso de ajuda sobre um reembolso feito para uma cliente, ela nos fal…"
type textarea "x"
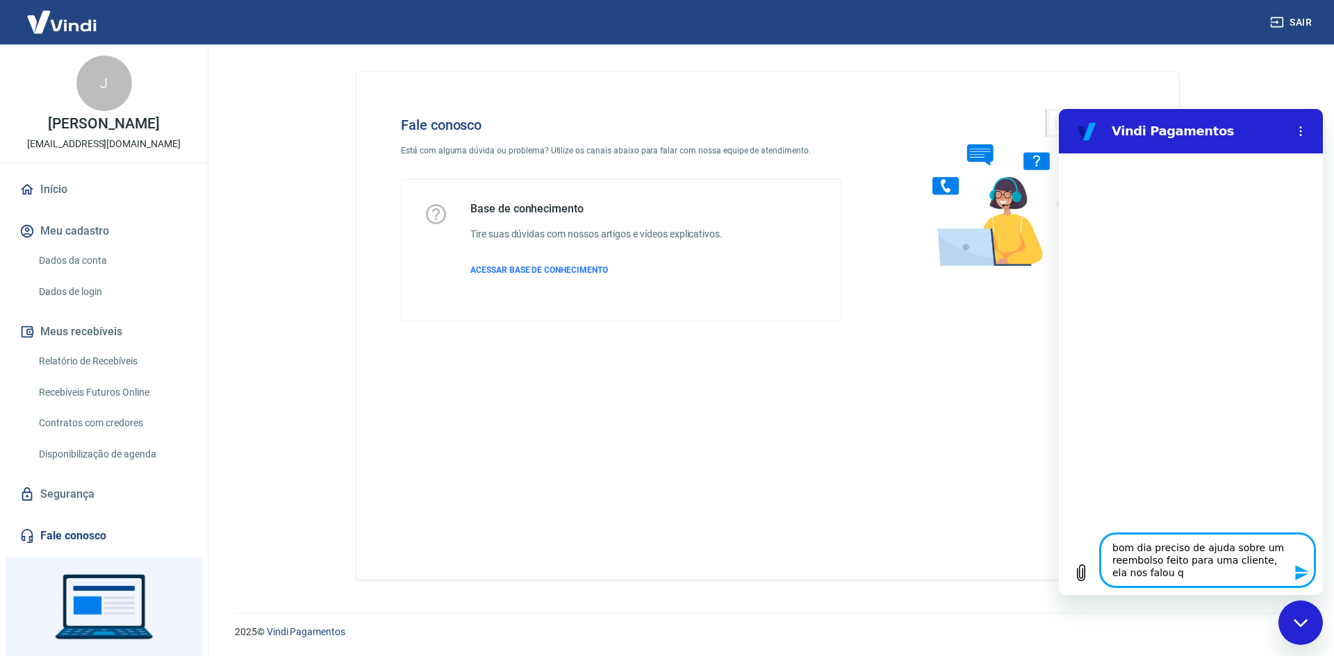
type textarea "bom dia preciso de ajuda sobre um reembolso feito para uma cliente, ela nos fal…"
type textarea "x"
type textarea "bom dia preciso de ajuda sobre um reembolso feito para uma cliente, ela nos fal…"
type textarea "x"
type textarea "bom dia preciso de ajuda sobre um reembolso feito para uma cliente, ela nos fal…"
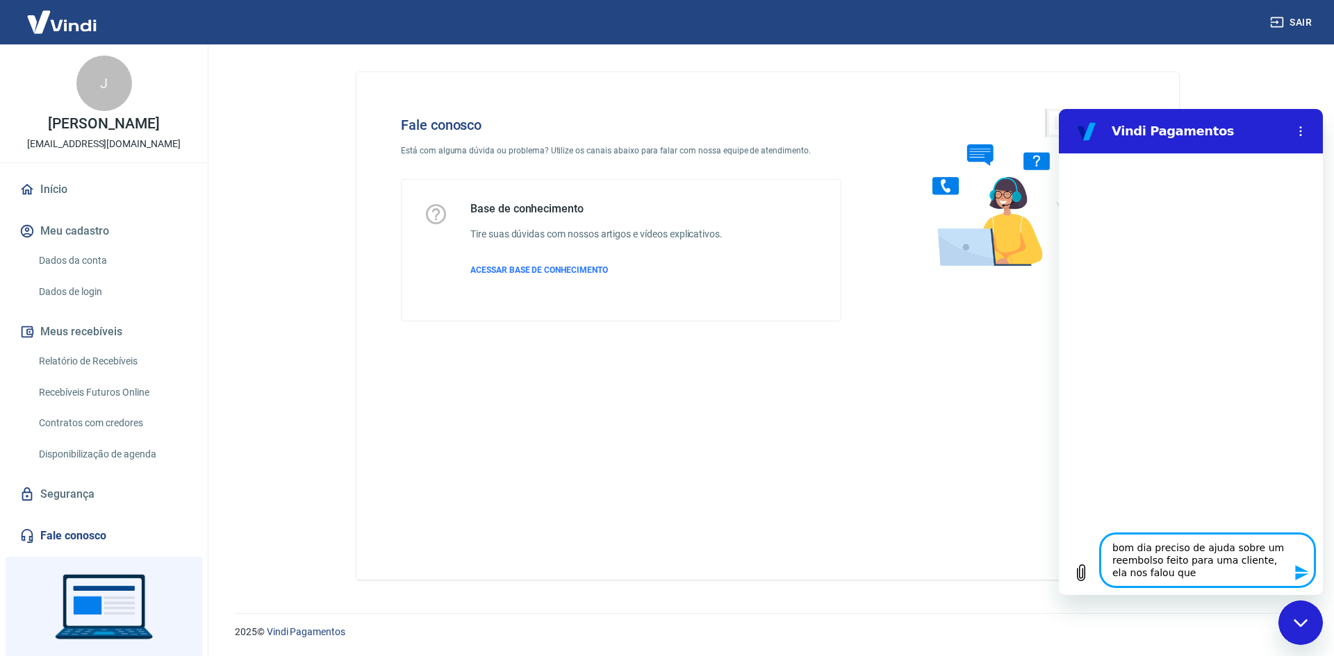
type textarea "x"
type textarea "bom dia preciso de ajuda sobre um reembolso feito para uma cliente, ela nos fal…"
type textarea "x"
type textarea "bom dia preciso de ajuda sobre um reembolso feito para uma cliente, ela nos fal…"
type textarea "x"
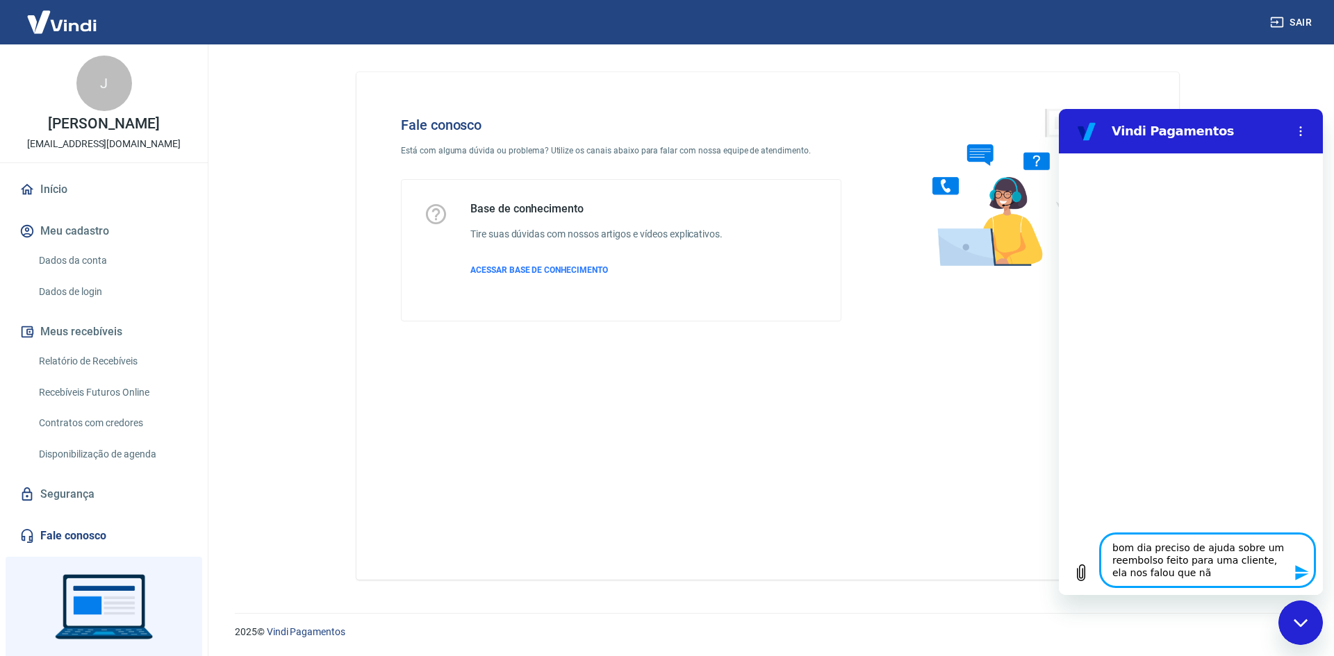
type textarea "bom dia preciso de ajuda sobre um reembolso feito para uma cliente, ela nos fal…"
type textarea "x"
type textarea "bom dia preciso de ajuda sobre um reembolso feito para uma cliente, ela nos fal…"
type textarea "x"
type textarea "bom dia preciso de ajuda sobre um reembolso feito para uma cliente, ela nos fal…"
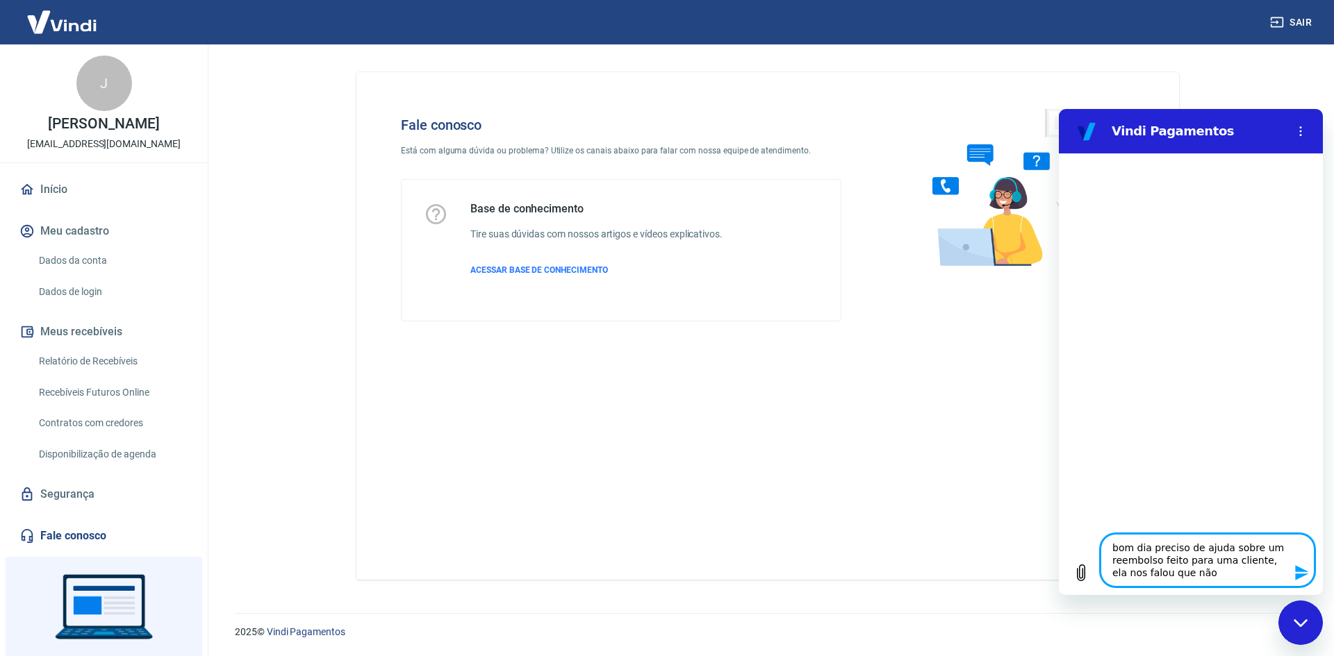
type textarea "x"
type textarea "bom dia preciso de ajuda sobre um reembolso feito para uma cliente, ela nos fal…"
type textarea "x"
type textarea "bom dia preciso de ajuda sobre um reembolso feito para uma cliente, ela nos fal…"
type textarea "x"
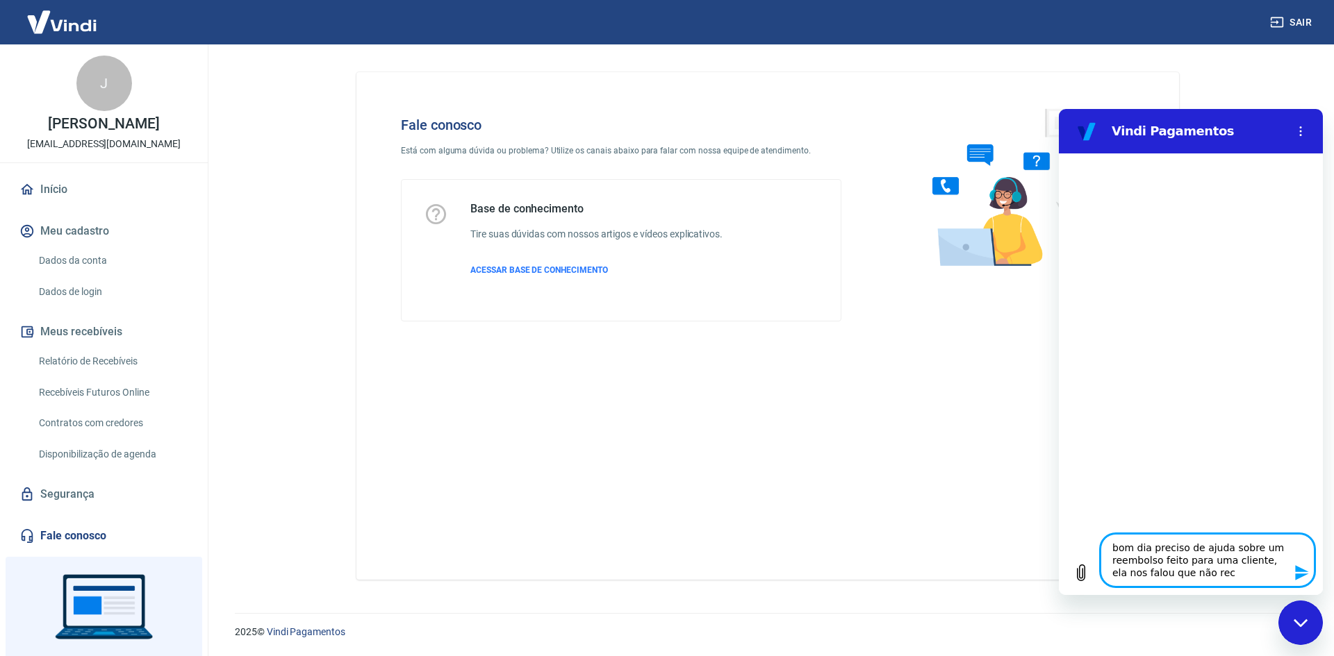
type textarea "bom dia preciso de ajuda sobre um reembolso feito para uma cliente, ela nos fal…"
type textarea "x"
type textarea "bom dia preciso de ajuda sobre um reembolso feito para uma cliente, ela nos fal…"
type textarea "x"
type textarea "bom dia preciso de ajuda sobre um reembolso feito para uma cliente, ela nos fal…"
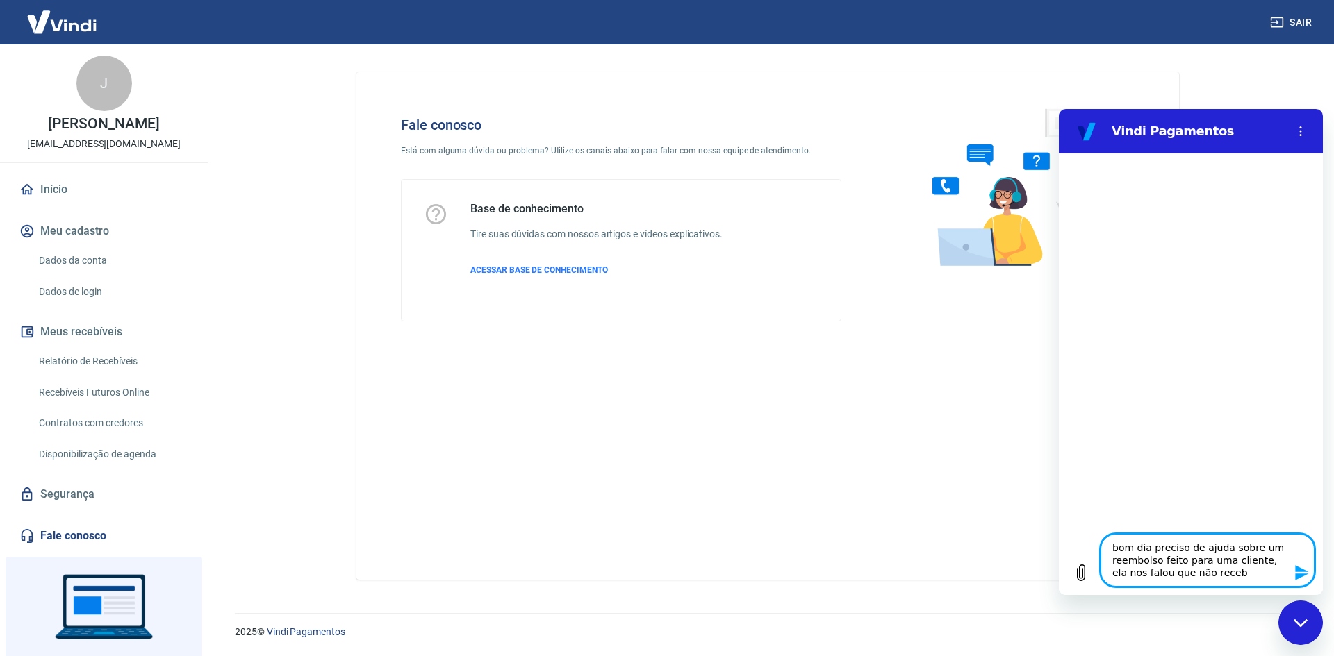
type textarea "x"
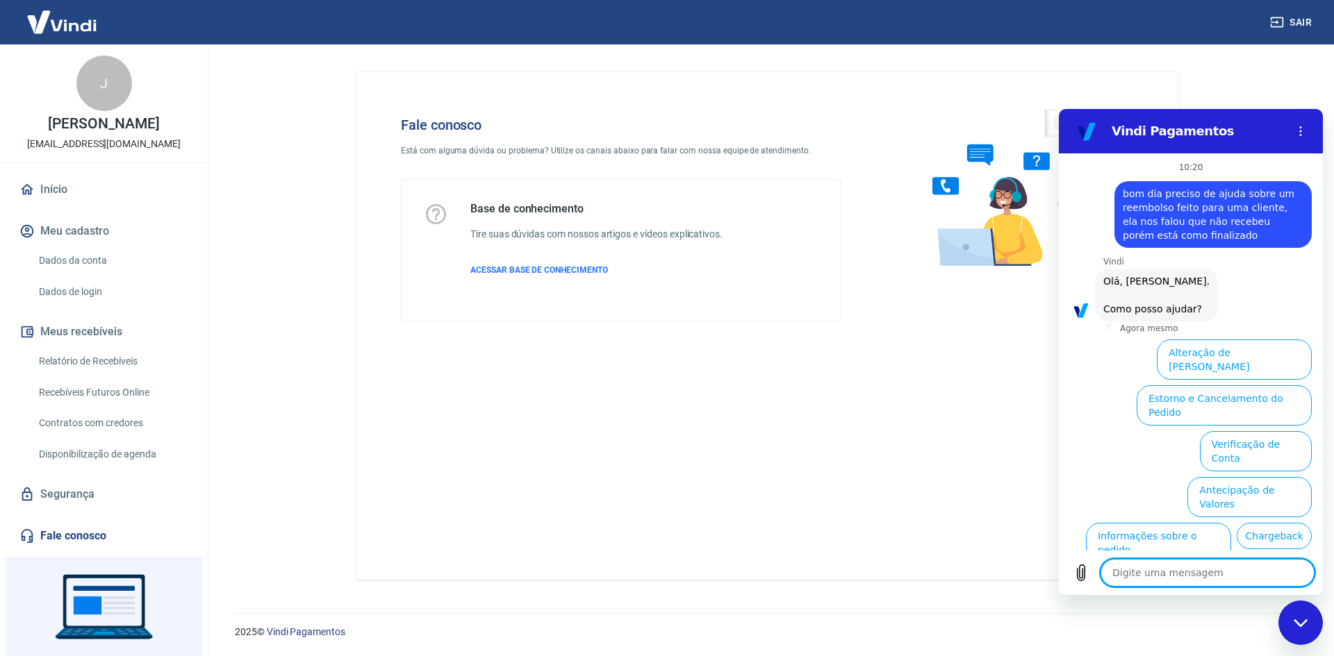
scroll to position [74, 0]
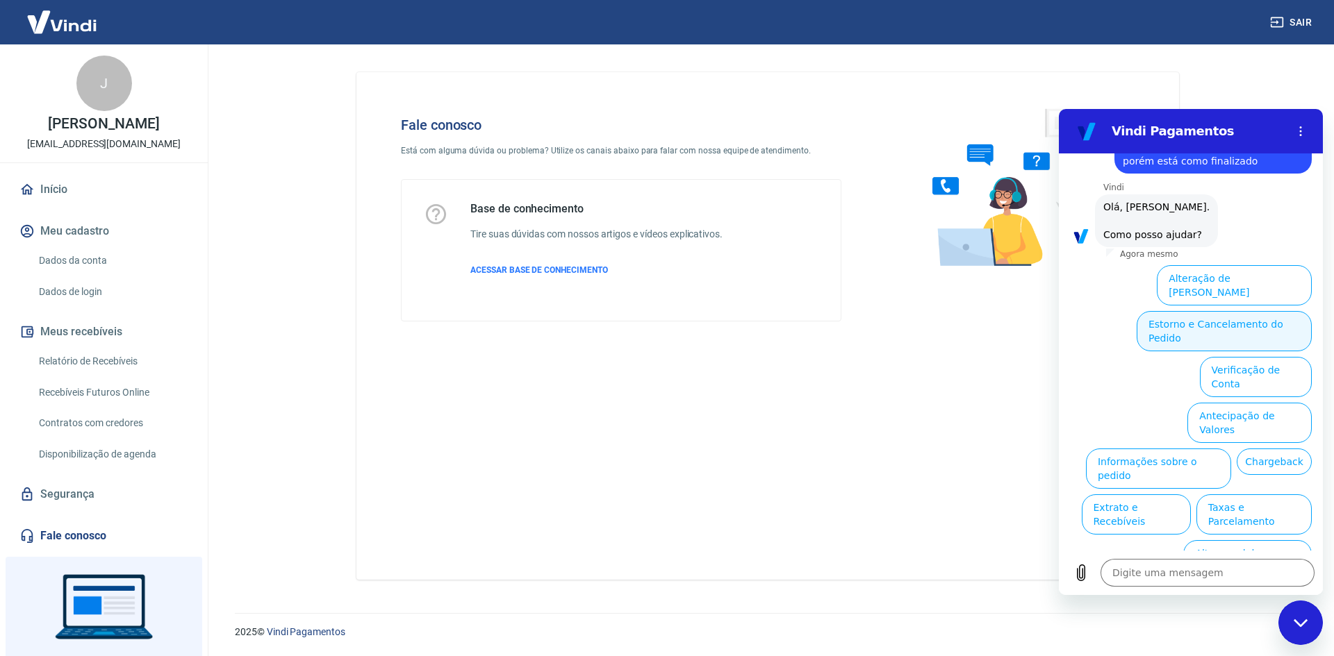
click at [1290, 312] on button "Estorno e Cancelamento do Pedido" at bounding box center [1223, 331] width 175 height 40
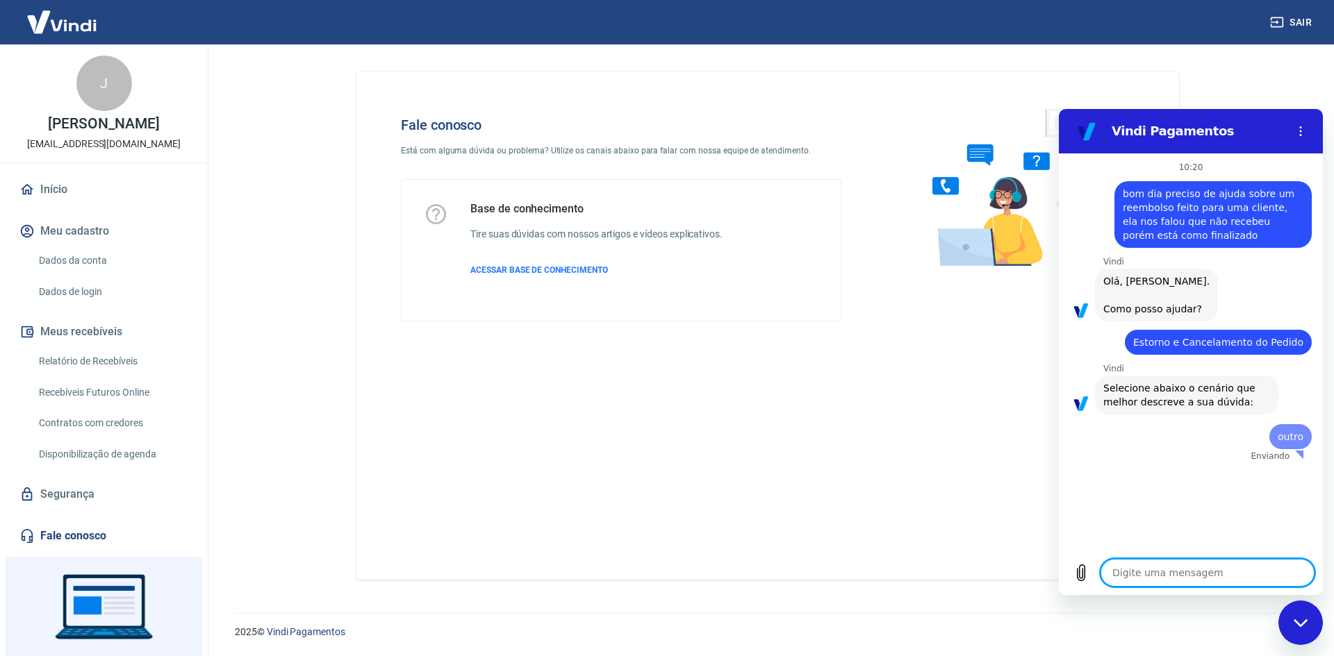
scroll to position [0, 0]
click at [1237, 335] on div "diz: Estorno e Cancelamento do Pedido" at bounding box center [1218, 342] width 187 height 25
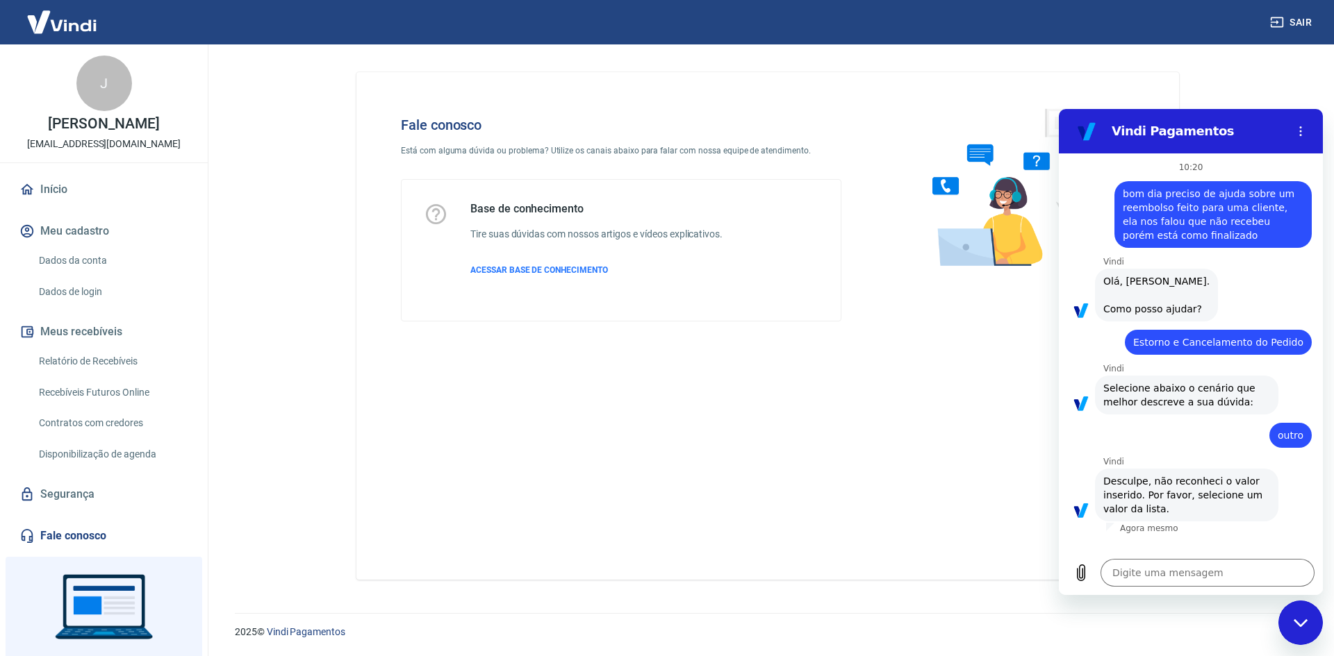
click at [1236, 354] on div "diz: Estorno e Cancelamento do Pedido" at bounding box center [1218, 342] width 187 height 25
click at [1153, 410] on div "Vindi diz: Selecione abaixo o cenário que melhor descreve a sua dúvida:" at bounding box center [1186, 395] width 183 height 39
click at [1159, 392] on span "Selecione abaixo o cenário que melhor descreve a sua dúvida:" at bounding box center [1186, 395] width 167 height 28
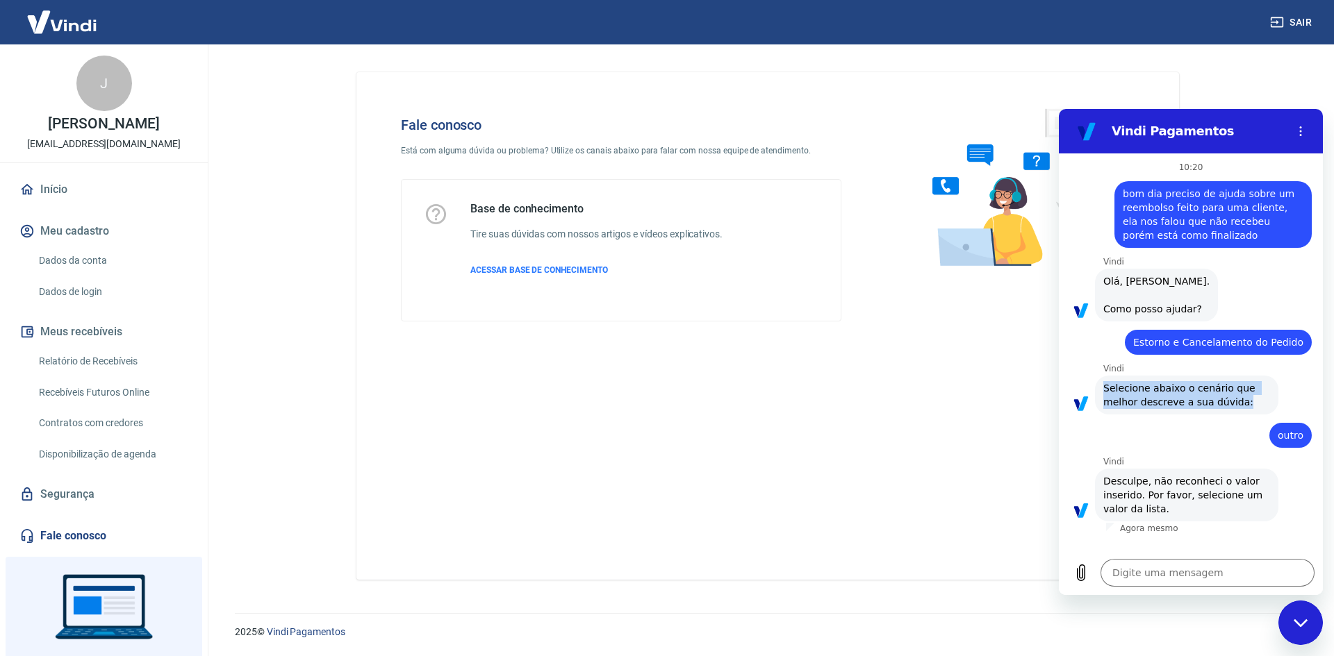
click at [1160, 392] on span "Selecione abaixo o cenário que melhor descreve a sua dúvida:" at bounding box center [1186, 395] width 167 height 28
click at [1311, 615] on div "Fechar janela de mensagens" at bounding box center [1300, 623] width 42 height 42
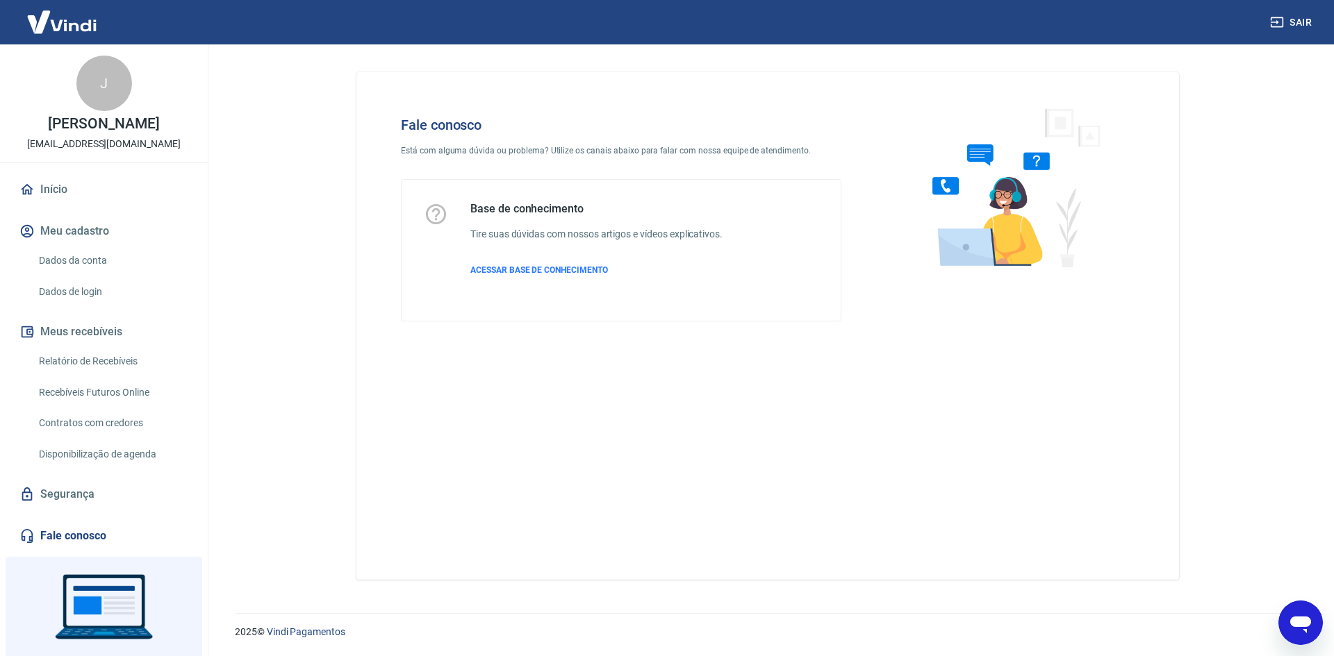
click at [1303, 615] on icon "Abrir janela de mensagens" at bounding box center [1300, 623] width 25 height 25
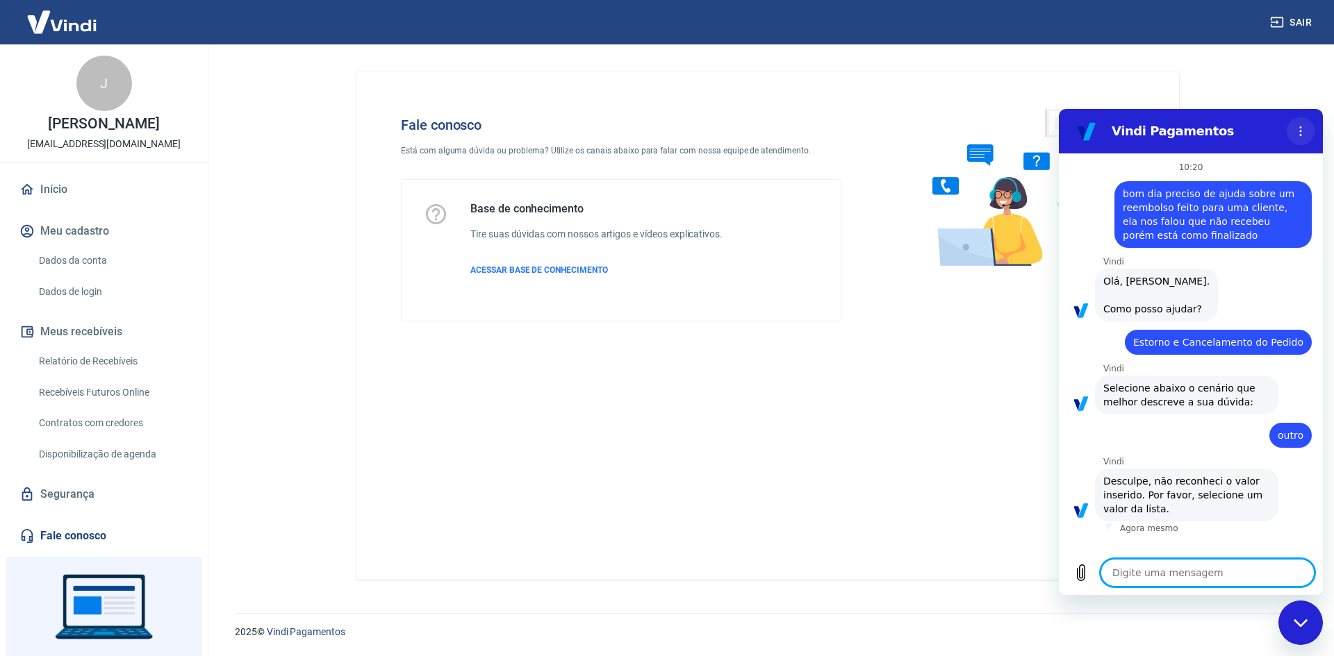
click at [1310, 127] on button "Menu de opções" at bounding box center [1300, 131] width 28 height 28
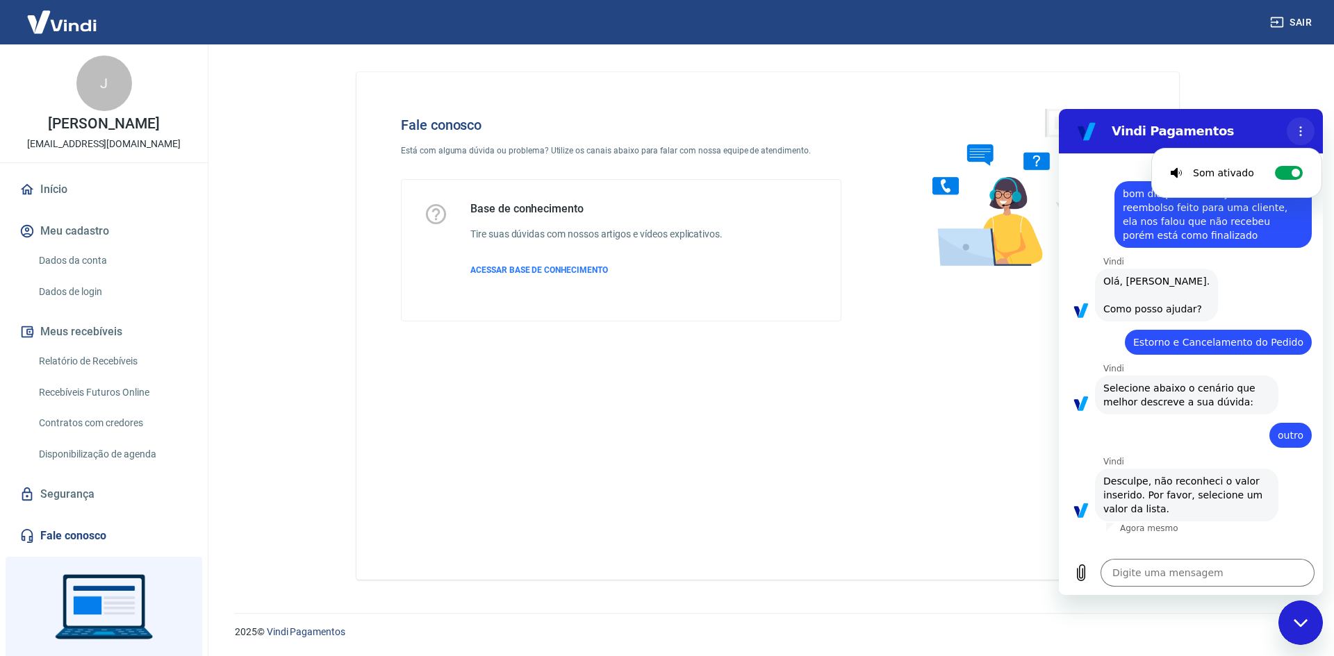
click at [1310, 127] on button "Menu de opções" at bounding box center [1300, 131] width 28 height 28
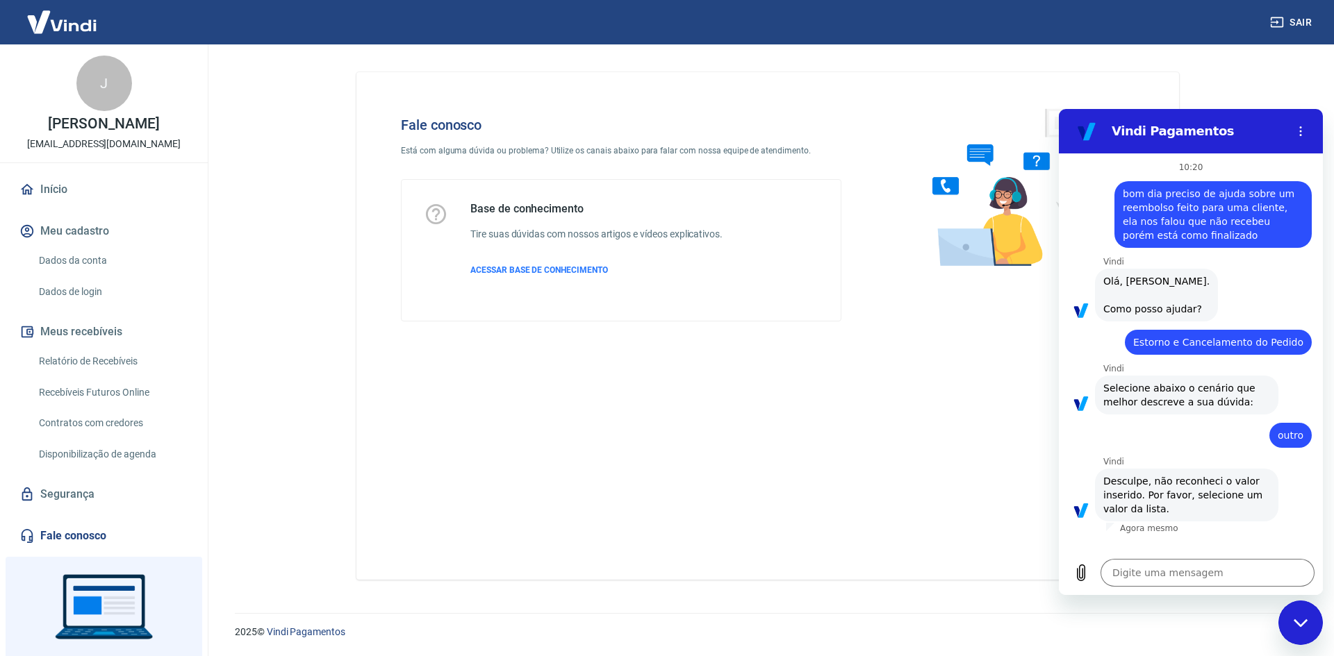
click at [1144, 503] on span "Desculpe, não reconheci o valor inserido. Por favor, selecione um valor da list…" at bounding box center [1186, 495] width 167 height 42
click at [1195, 576] on textarea at bounding box center [1207, 573] width 214 height 28
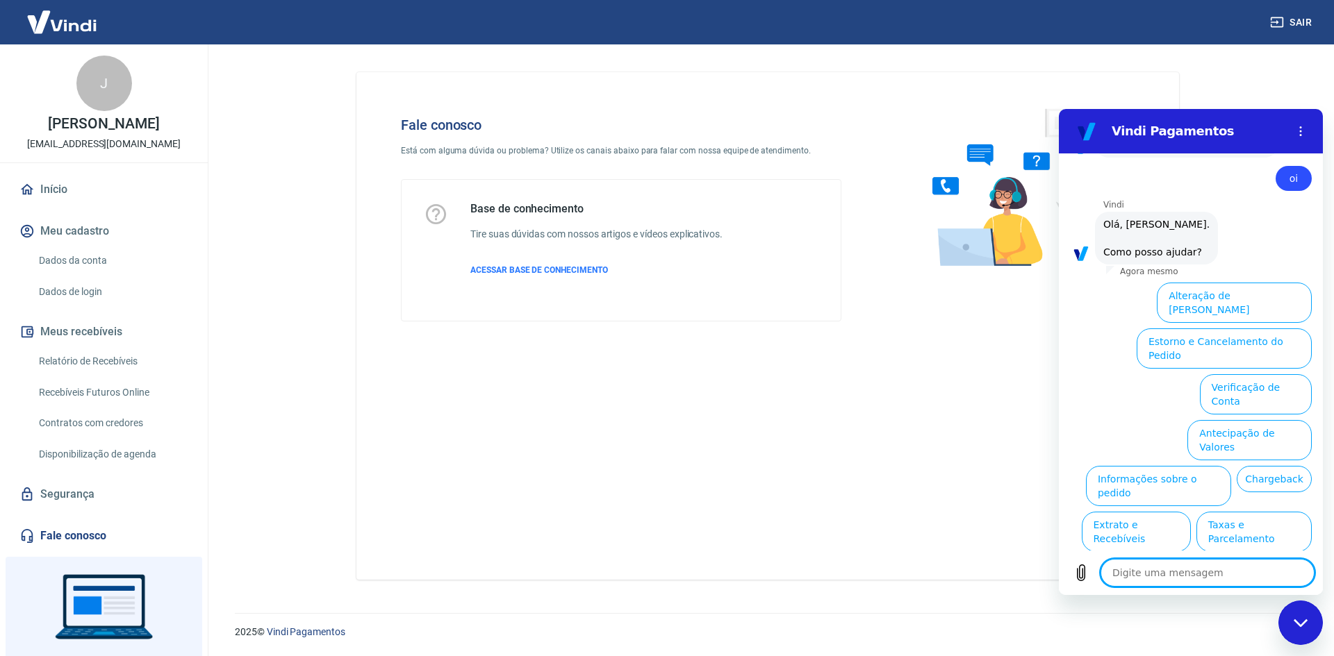
scroll to position [381, 0]
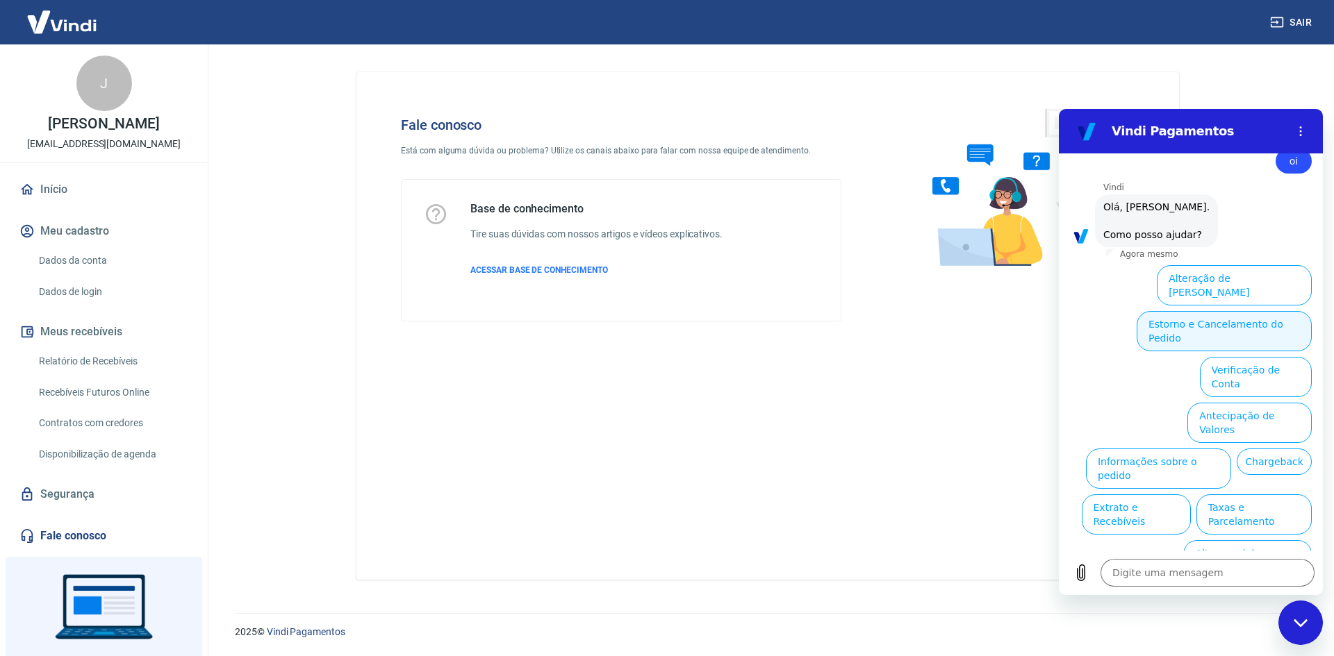
click at [1288, 311] on button "Estorno e Cancelamento do Pedido" at bounding box center [1223, 331] width 175 height 40
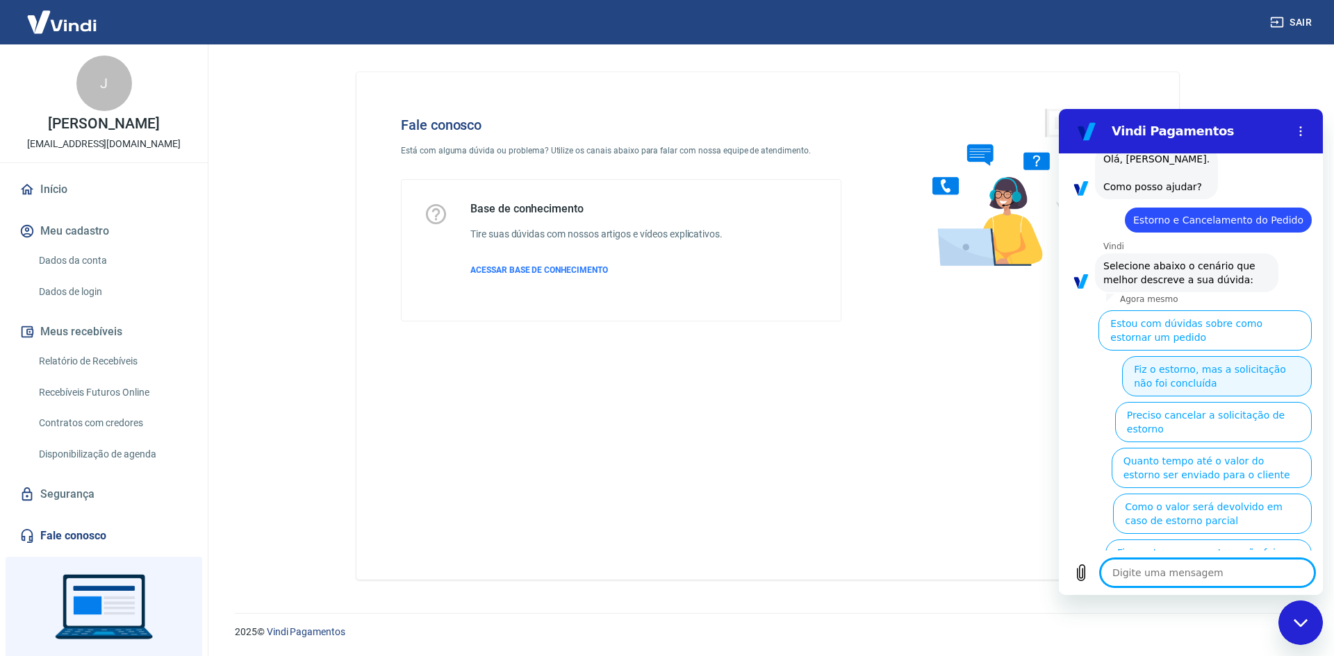
scroll to position [434, 0]
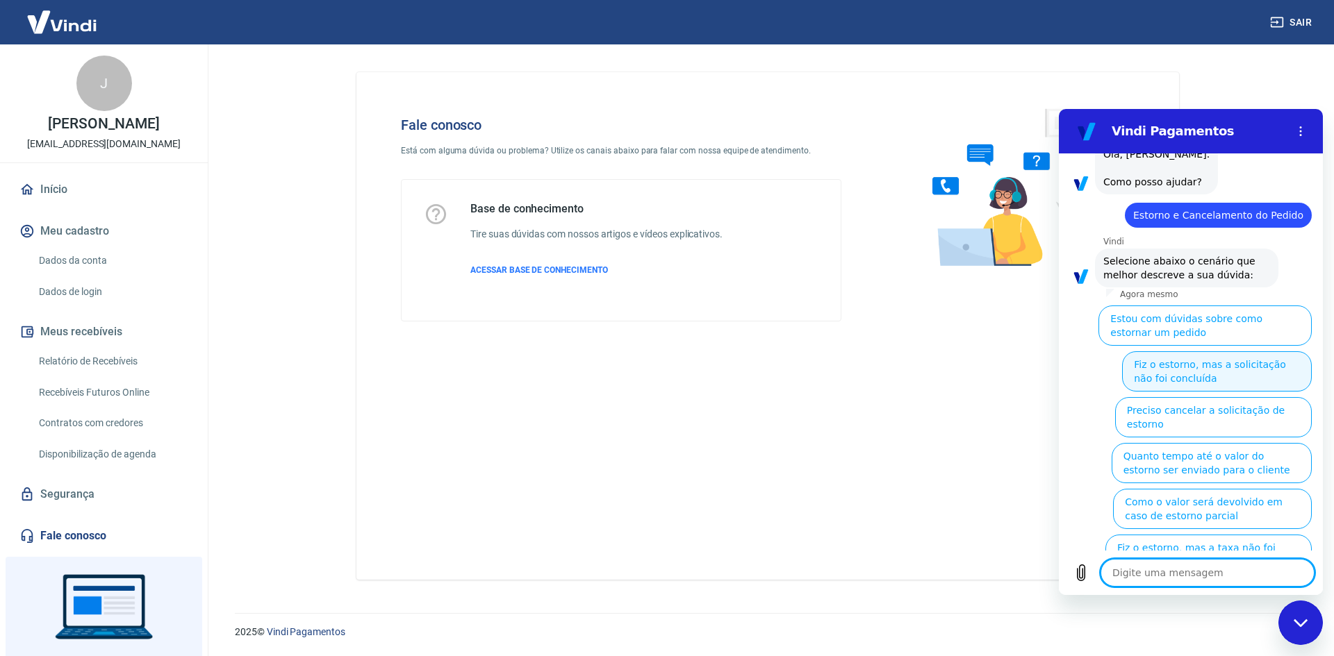
click at [1258, 366] on button "Fiz o estorno, mas a solicitação não foi concluída" at bounding box center [1217, 371] width 190 height 40
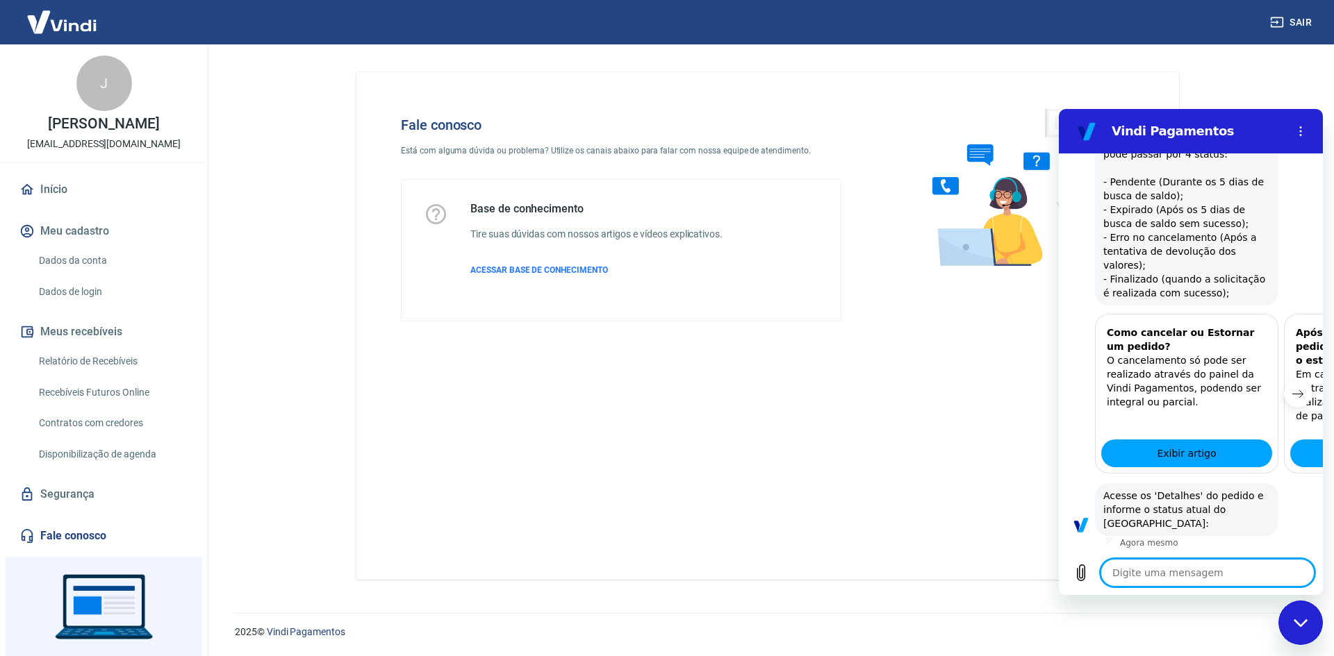
scroll to position [880, 0]
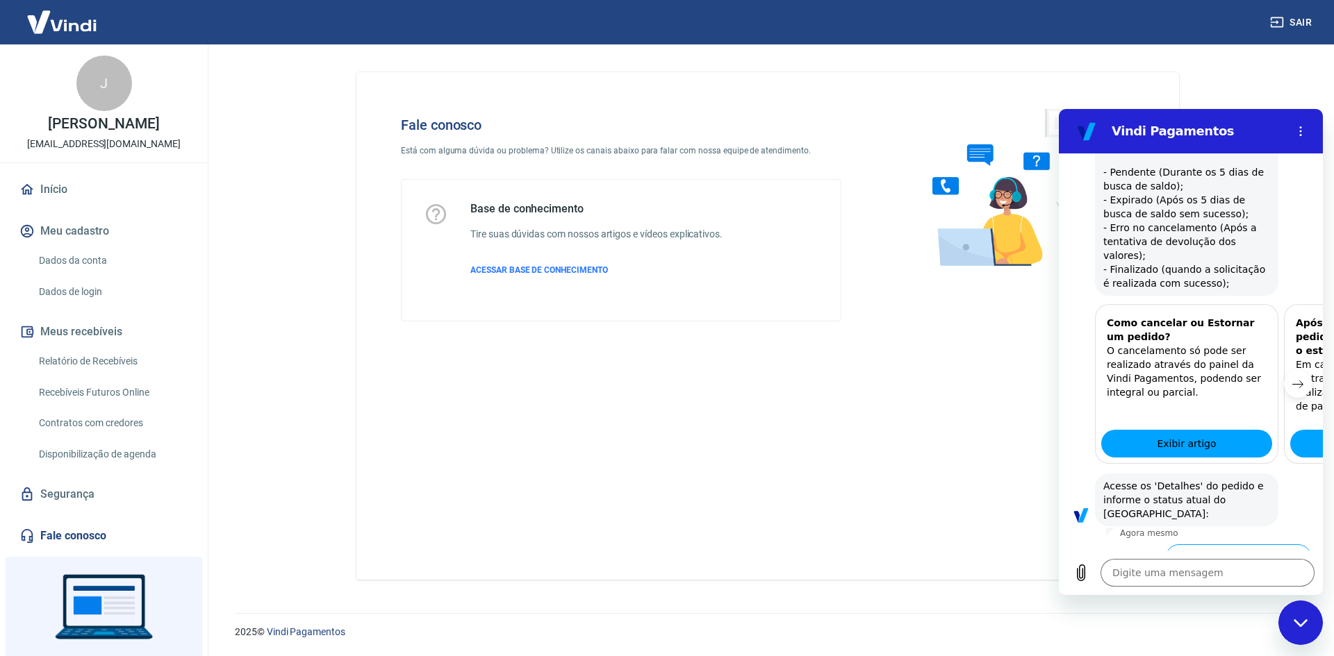
click at [1254, 590] on button "Status Expirado" at bounding box center [1266, 610] width 90 height 40
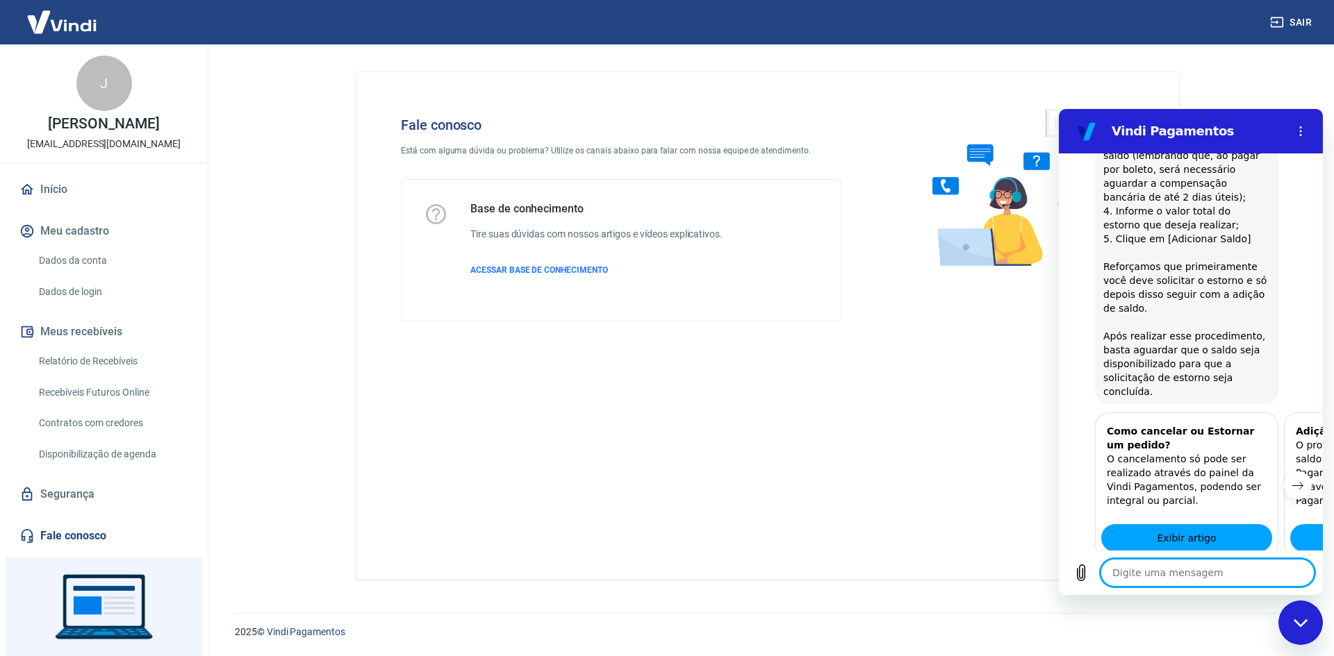
scroll to position [1755, 0]
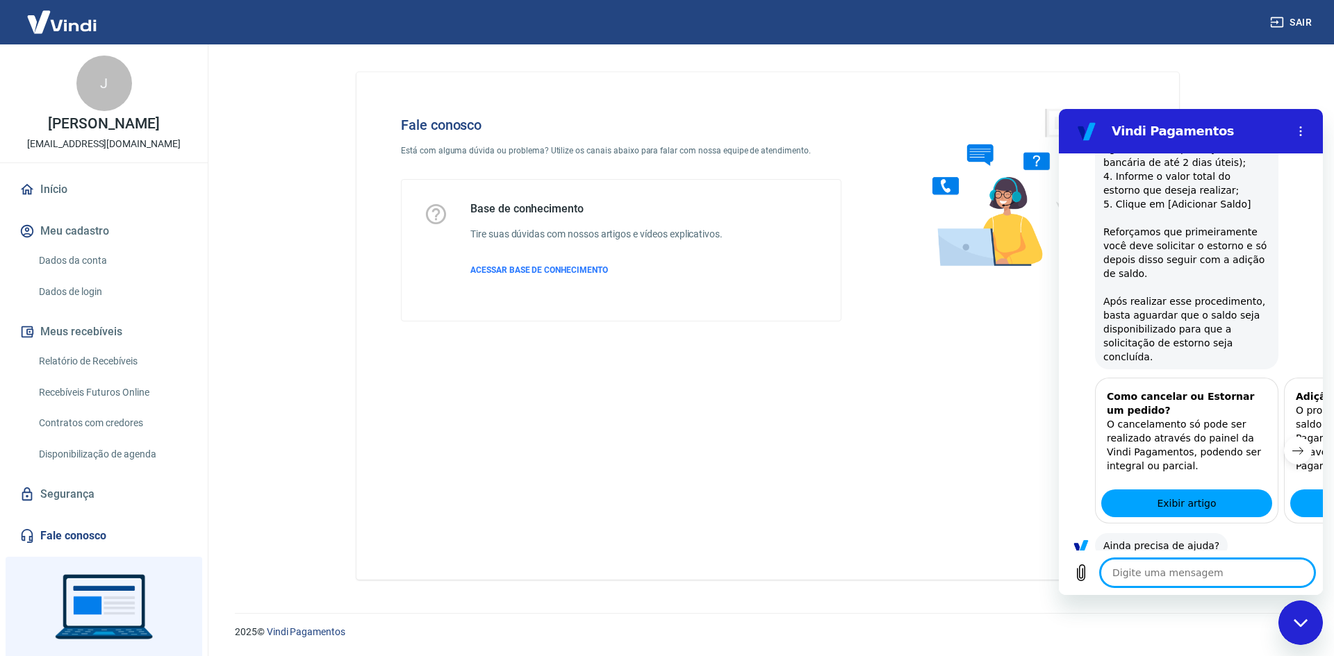
click at [1229, 577] on button "Sim" at bounding box center [1243, 590] width 40 height 26
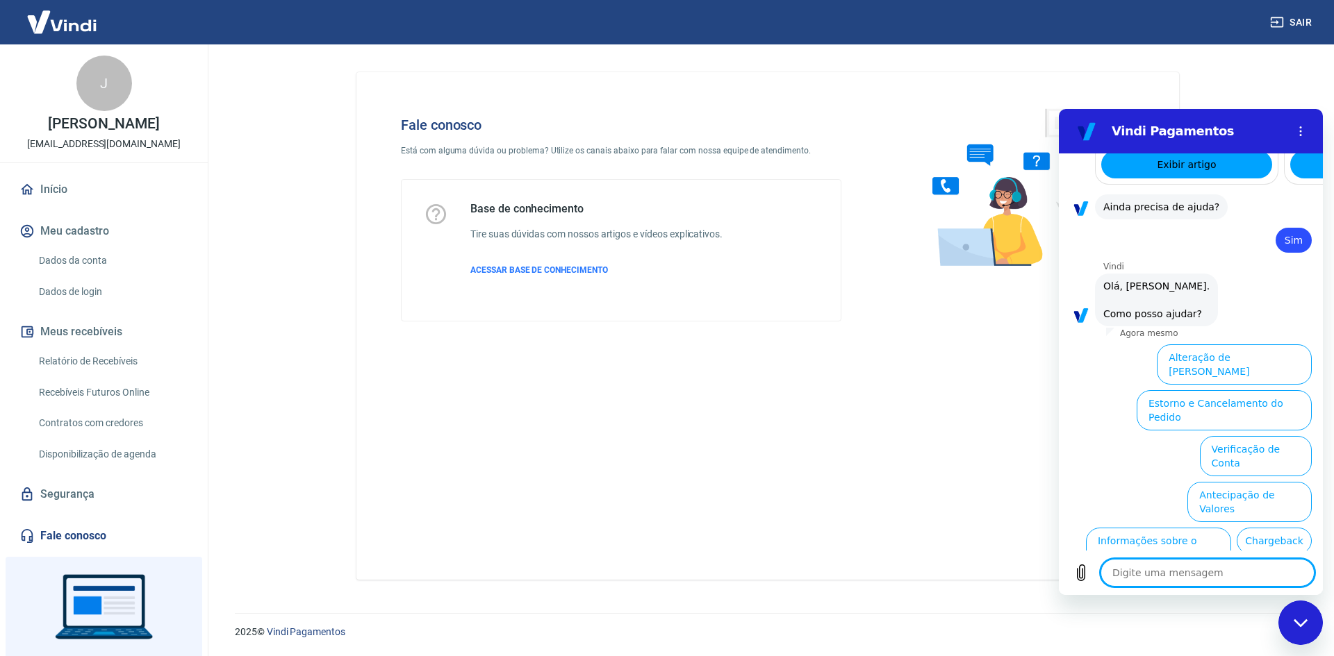
scroll to position [2118, 0]
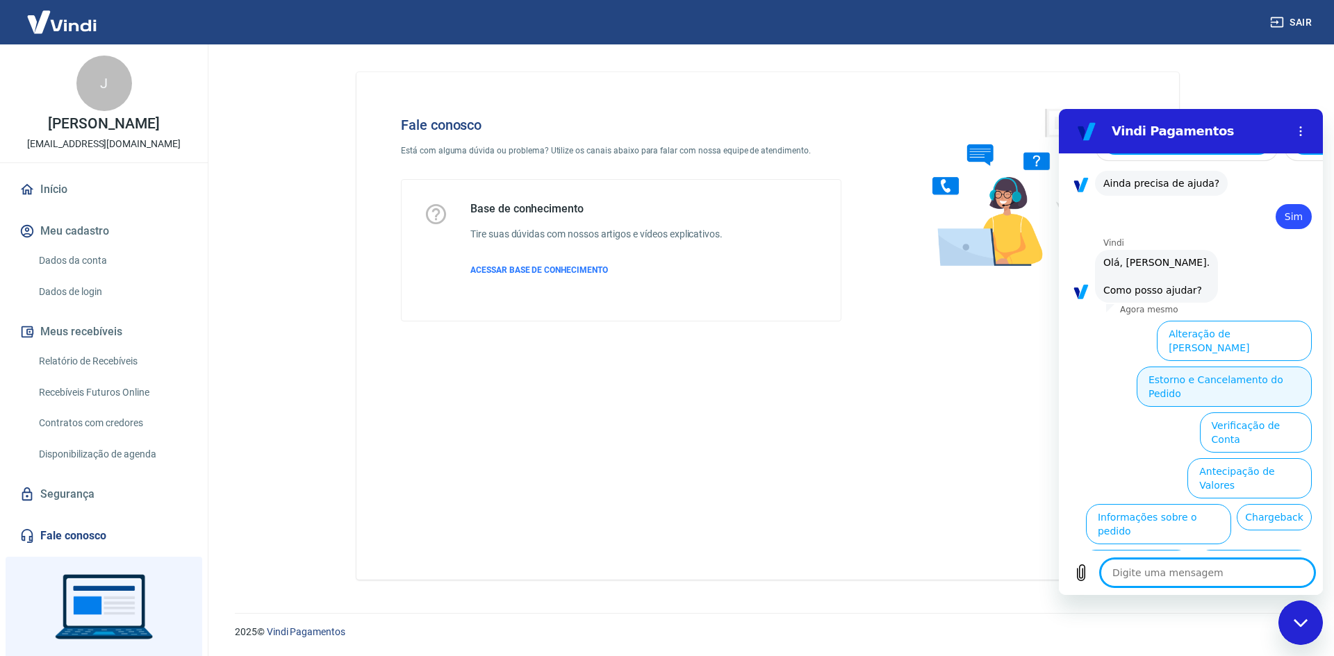
click at [1229, 367] on button "Estorno e Cancelamento do Pedido" at bounding box center [1223, 387] width 175 height 40
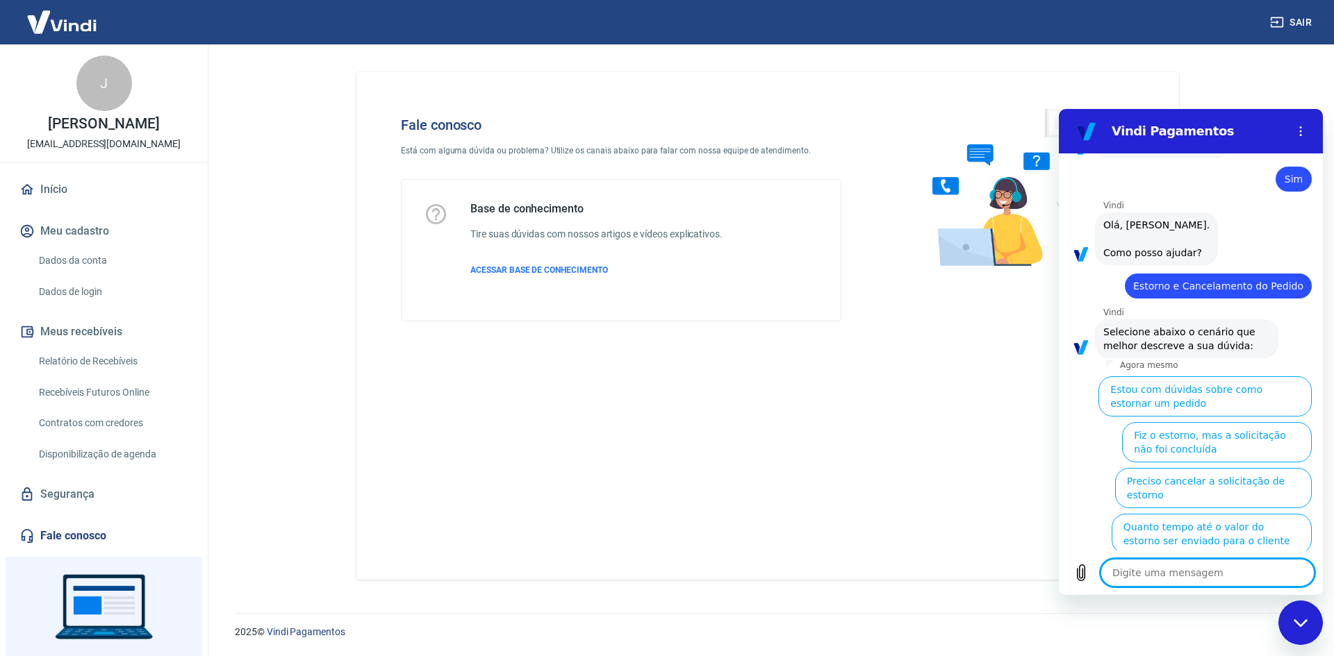
scroll to position [2171, 0]
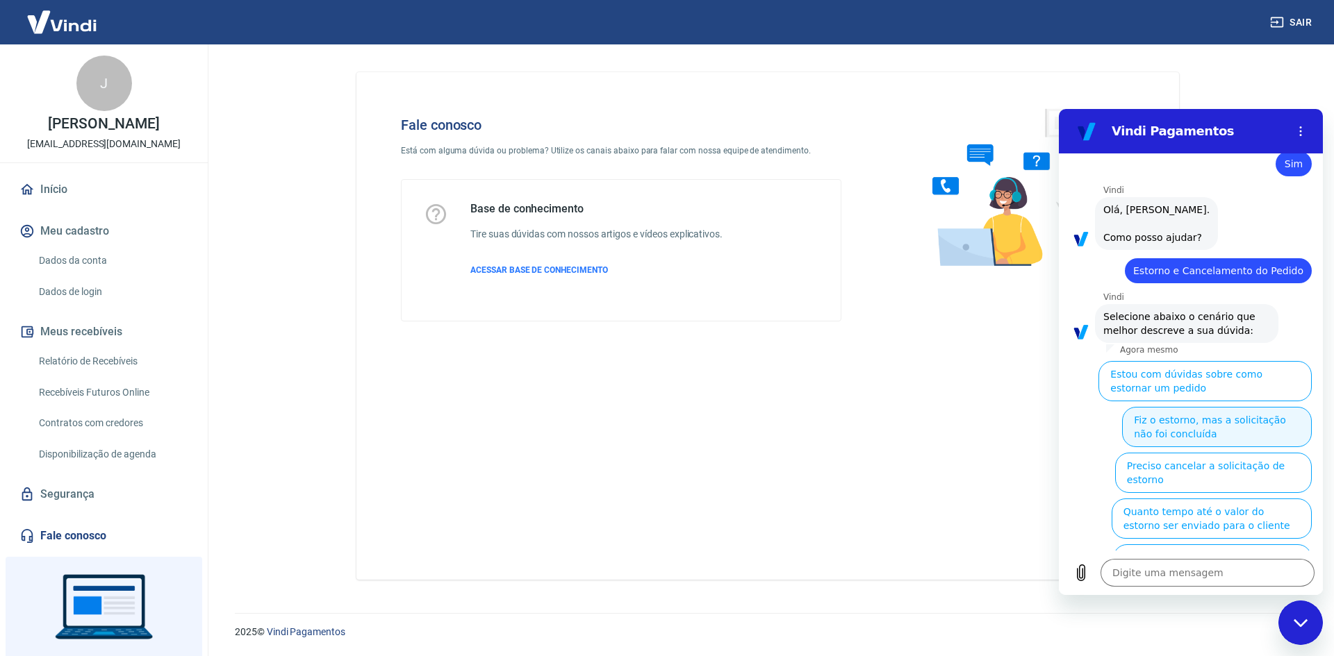
click at [1239, 407] on button "Fiz o estorno, mas a solicitação não foi concluída" at bounding box center [1217, 427] width 190 height 40
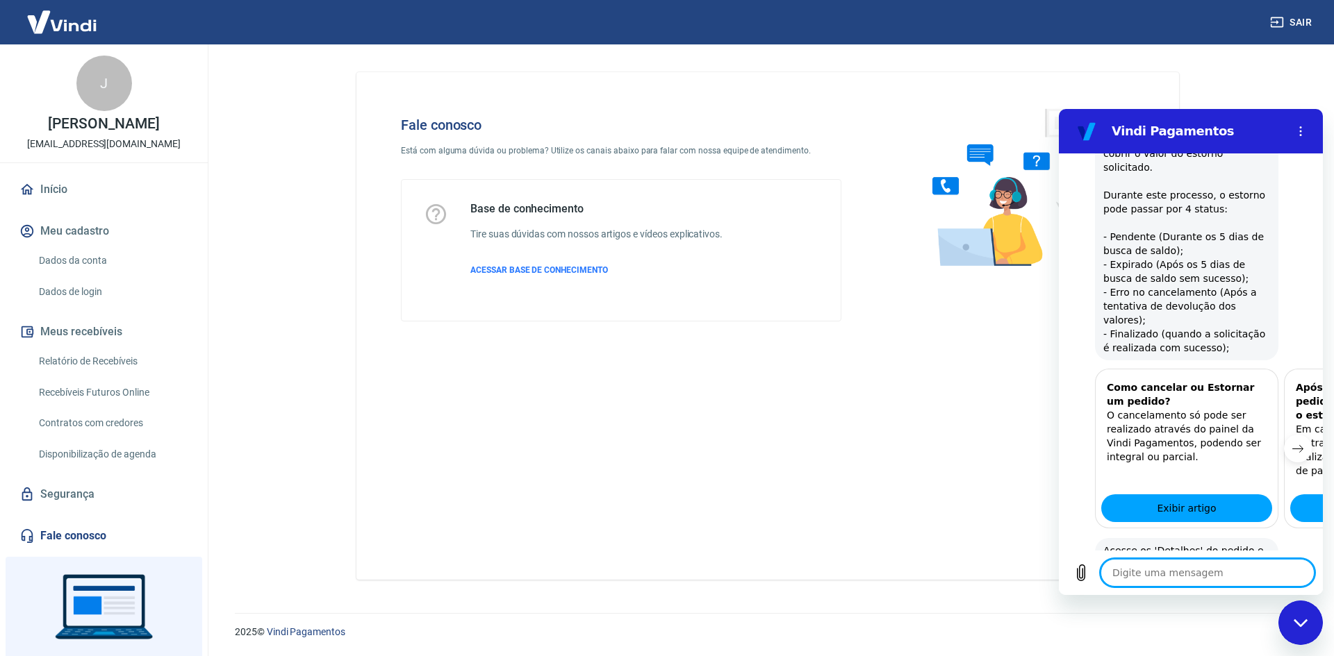
scroll to position [2617, 0]
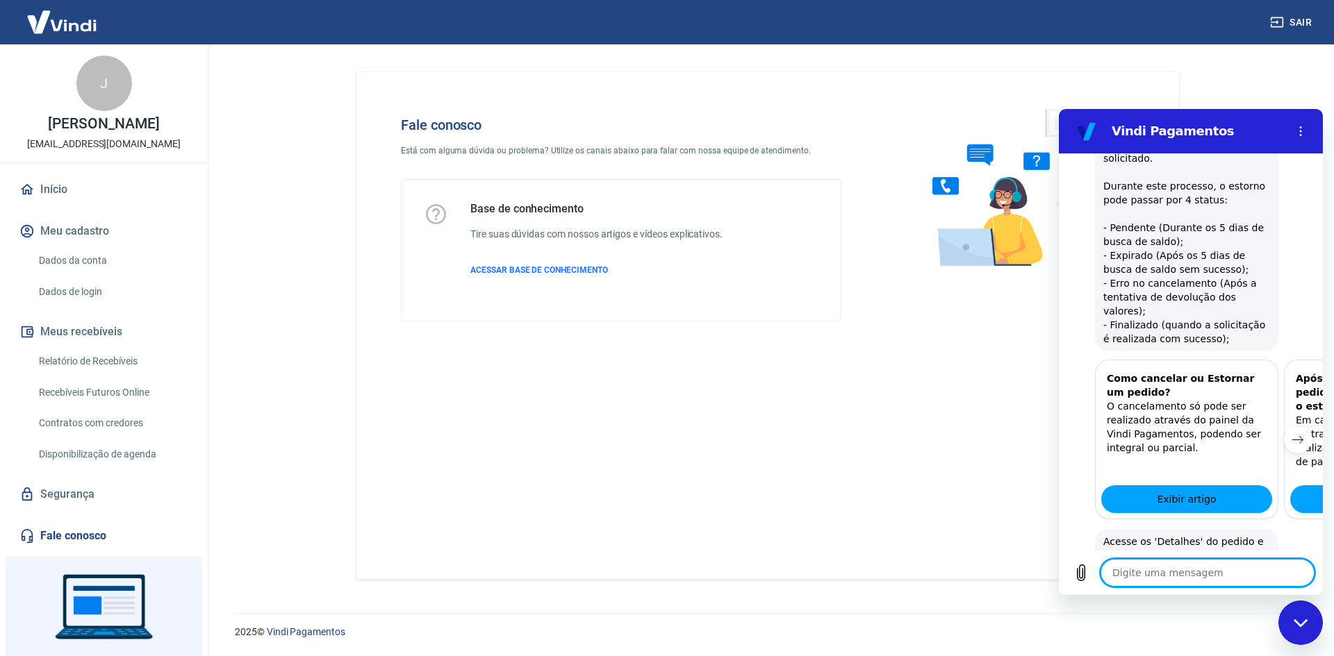
click at [1275, 646] on button "Status Expirado" at bounding box center [1266, 666] width 90 height 40
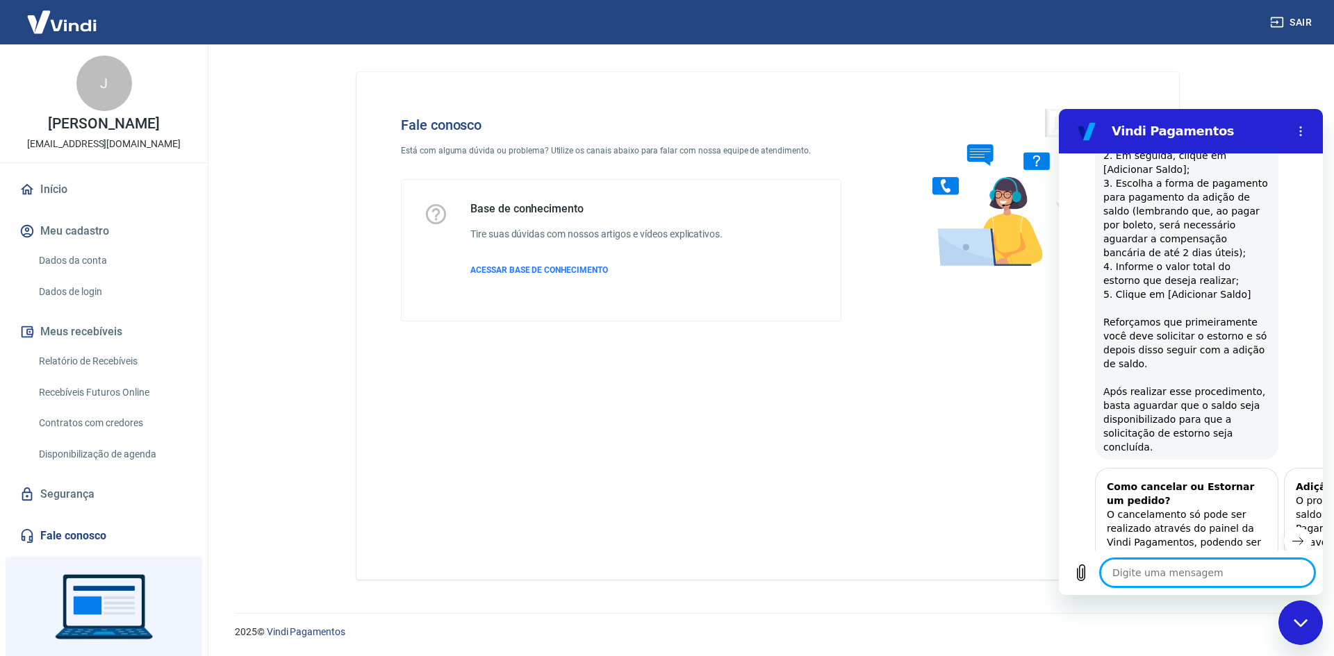
scroll to position [3492, 0]
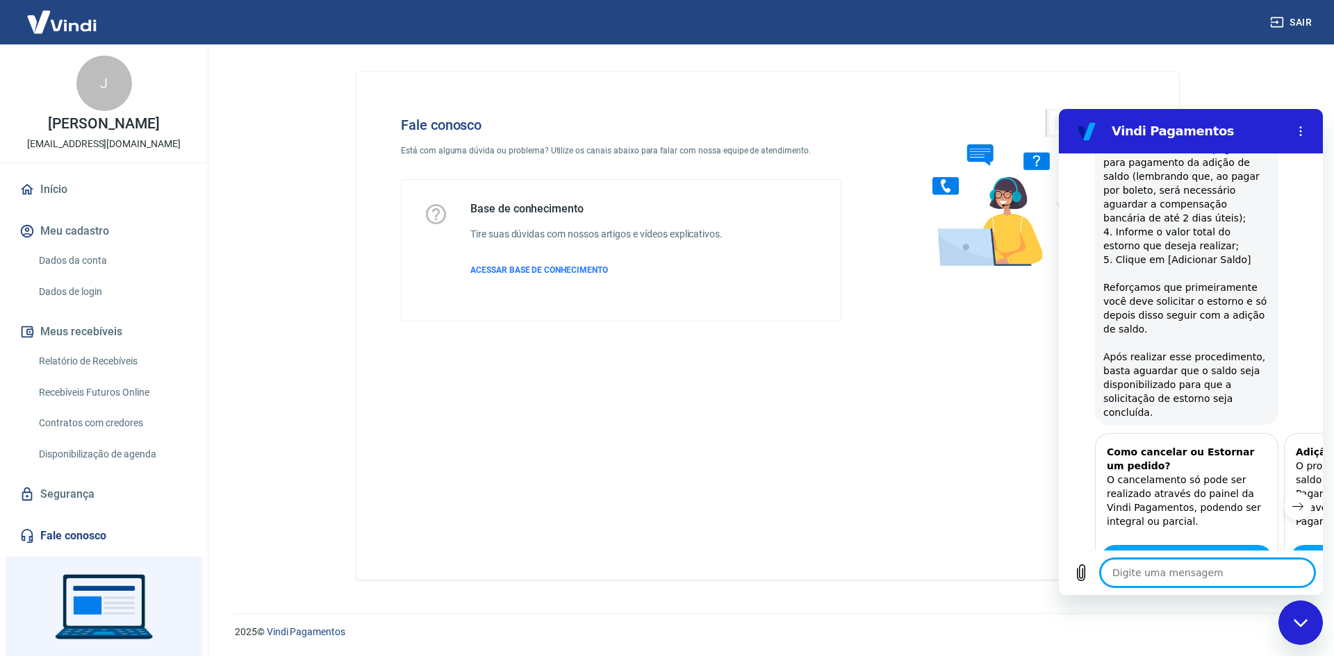
click at [1241, 632] on button "Sim" at bounding box center [1243, 645] width 40 height 26
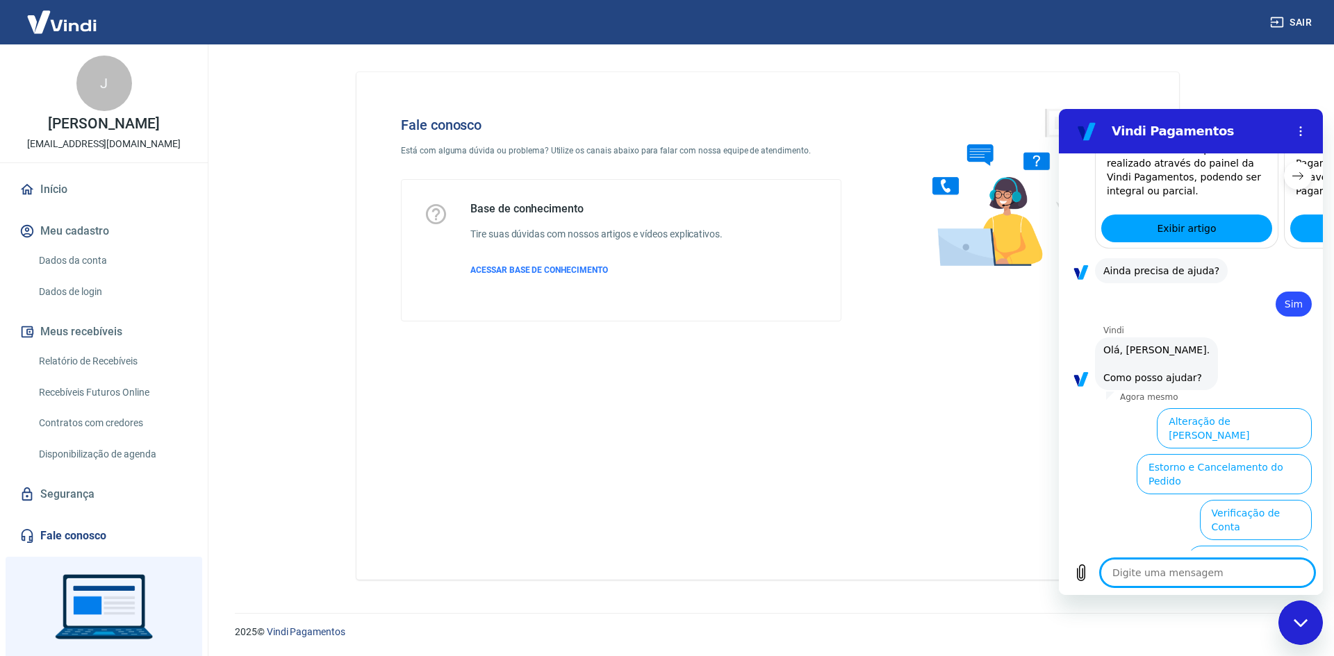
scroll to position [3854, 0]
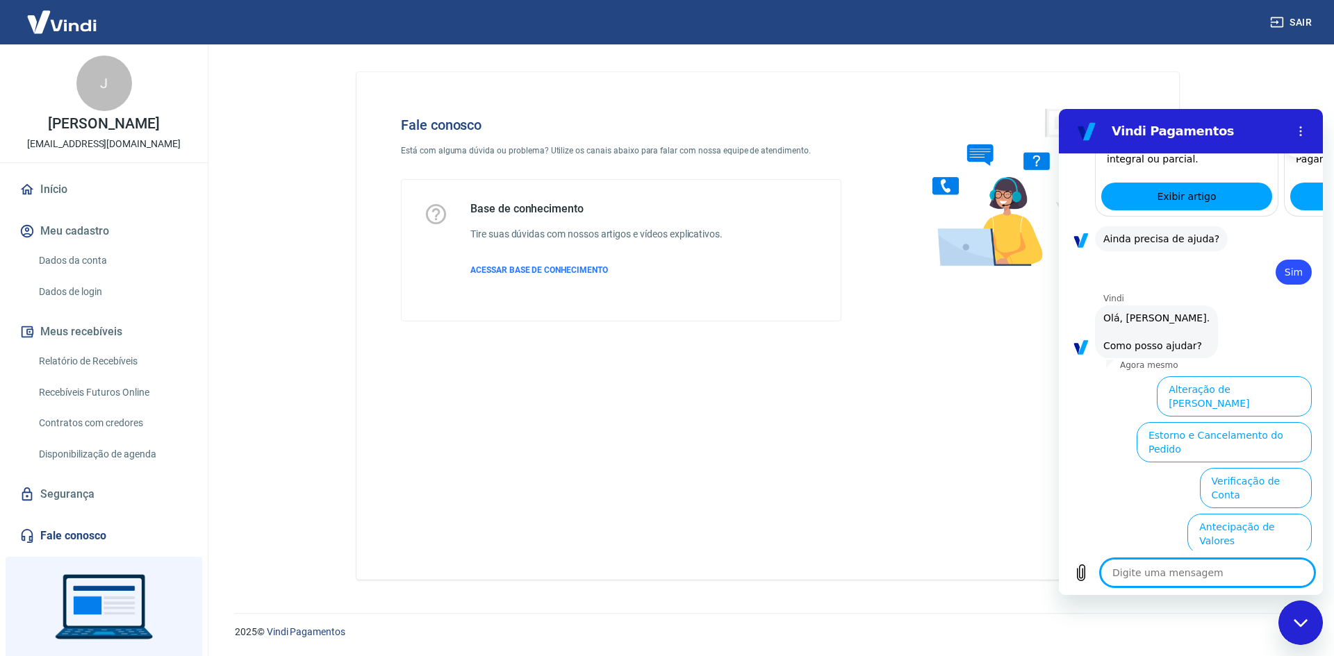
click at [1197, 566] on textarea at bounding box center [1207, 573] width 214 height 28
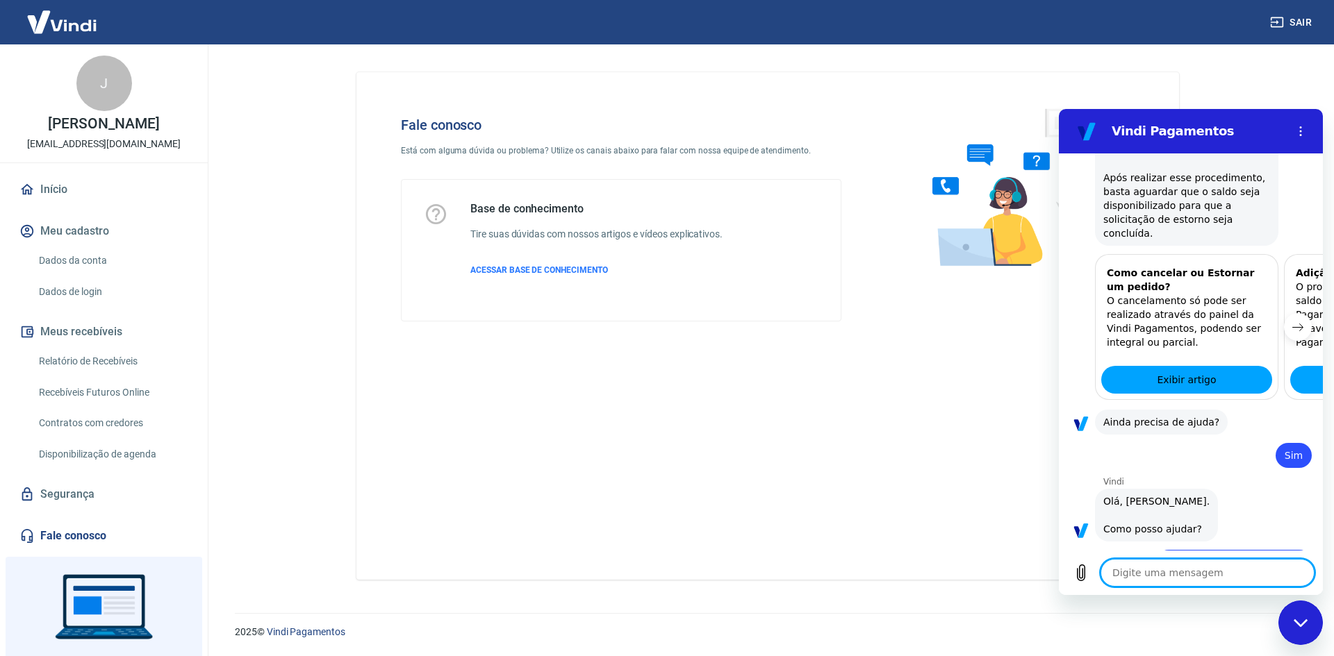
scroll to position [3674, 0]
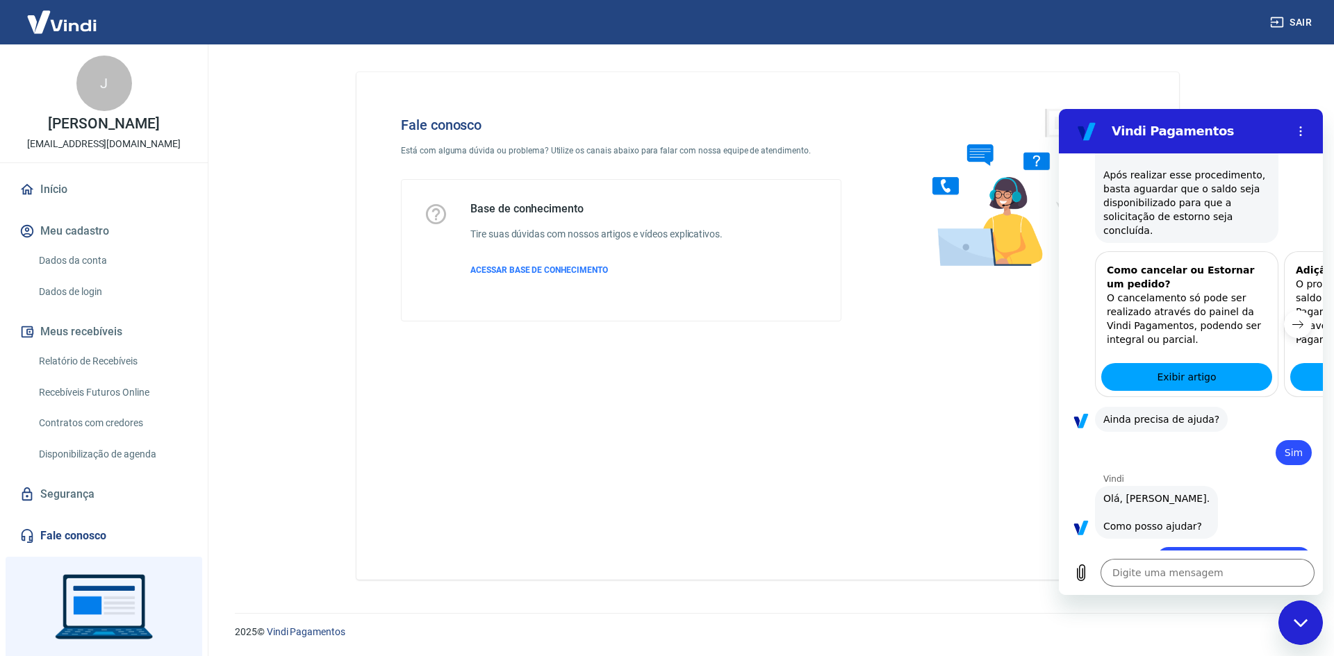
click at [1179, 599] on span "Desculpe, não reconheci o valor inserido. Por favor, selecione um valor da list…" at bounding box center [1186, 620] width 167 height 42
drag, startPoint x: 1279, startPoint y: 194, endPoint x: 1095, endPoint y: 185, distance: 184.3
click at [1095, 251] on div "Como cancelar ou Estornar um pedido? O cancelamento só pode ser realizado atrav…" at bounding box center [1191, 324] width 264 height 146
click at [1292, 319] on icon "Próximo item" at bounding box center [1297, 324] width 11 height 11
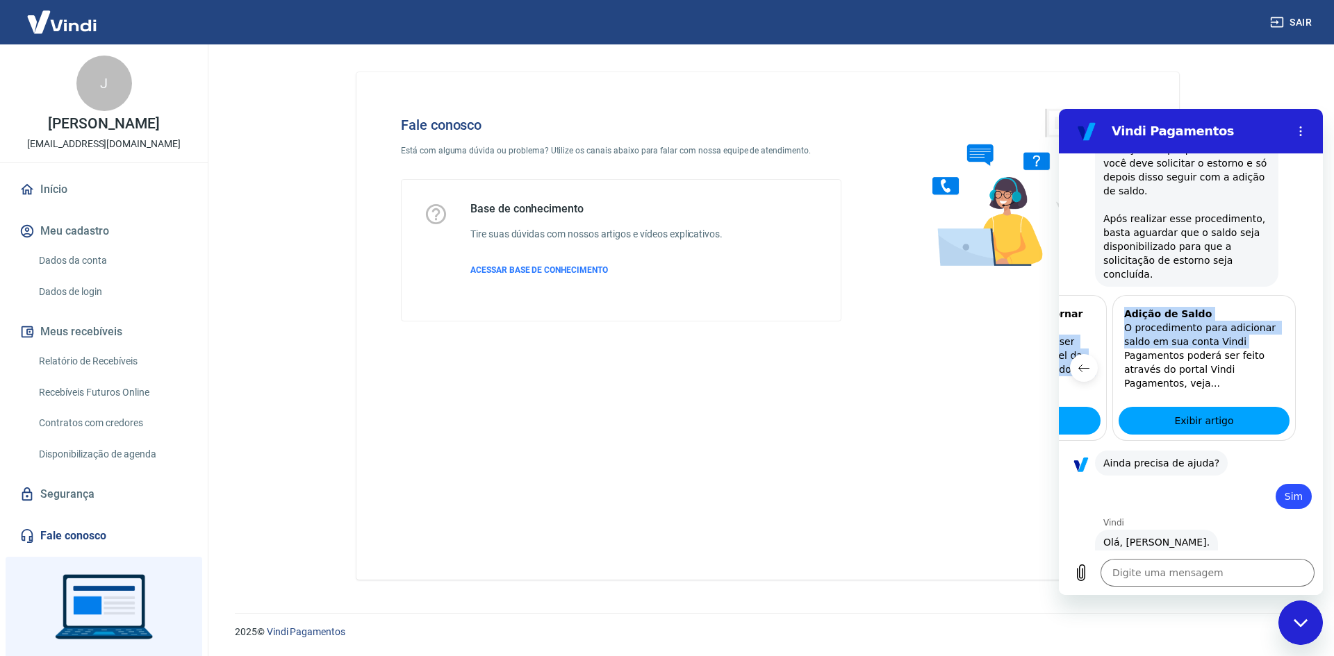
scroll to position [3535, 0]
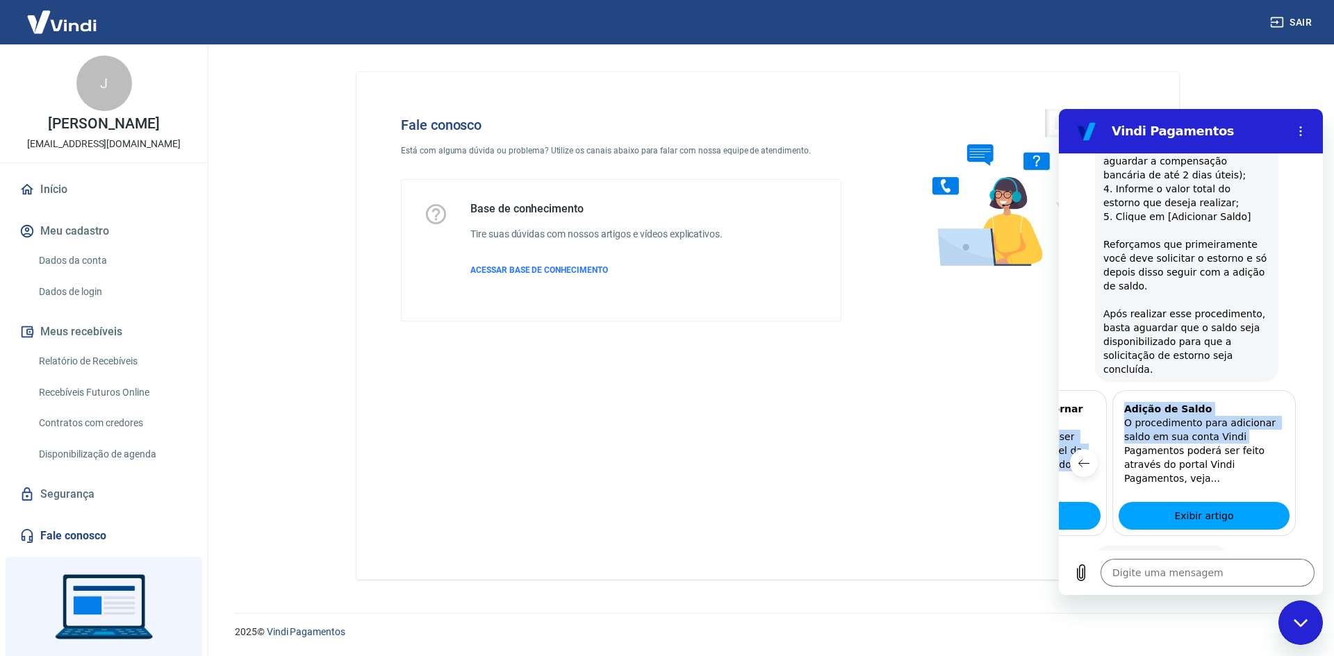
click at [1078, 458] on icon "Item anterior" at bounding box center [1083, 463] width 11 height 11
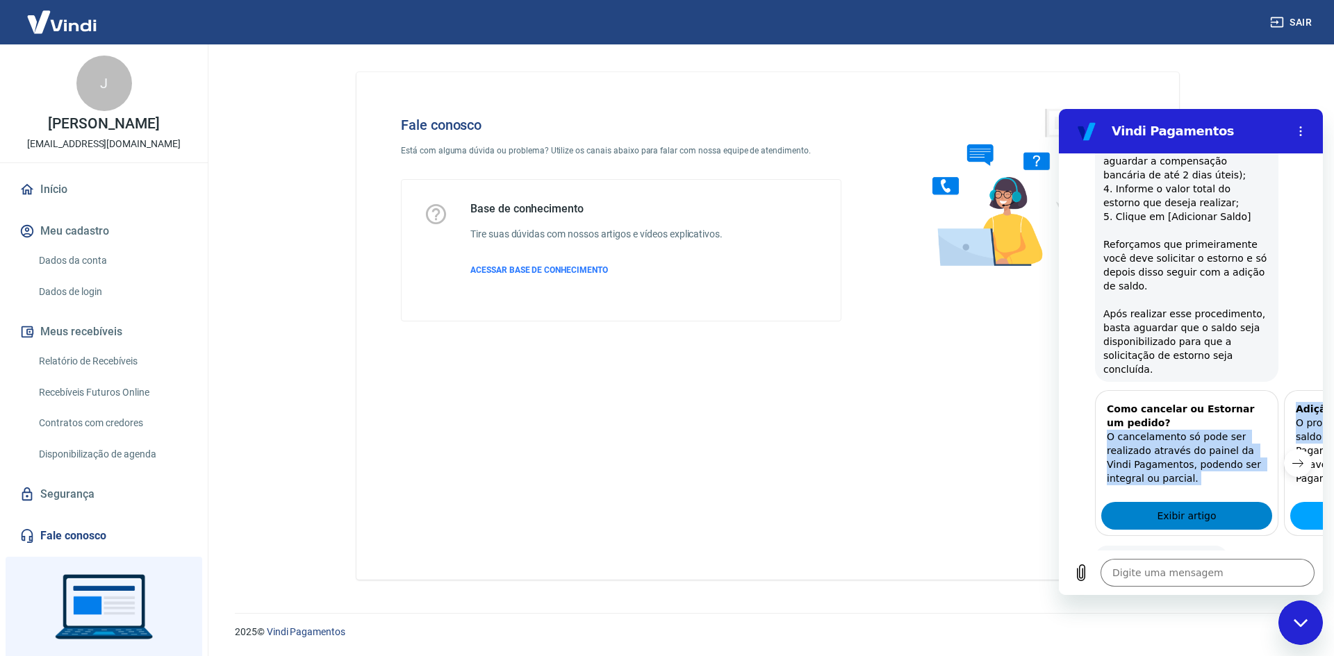
scroll to position [3674, 0]
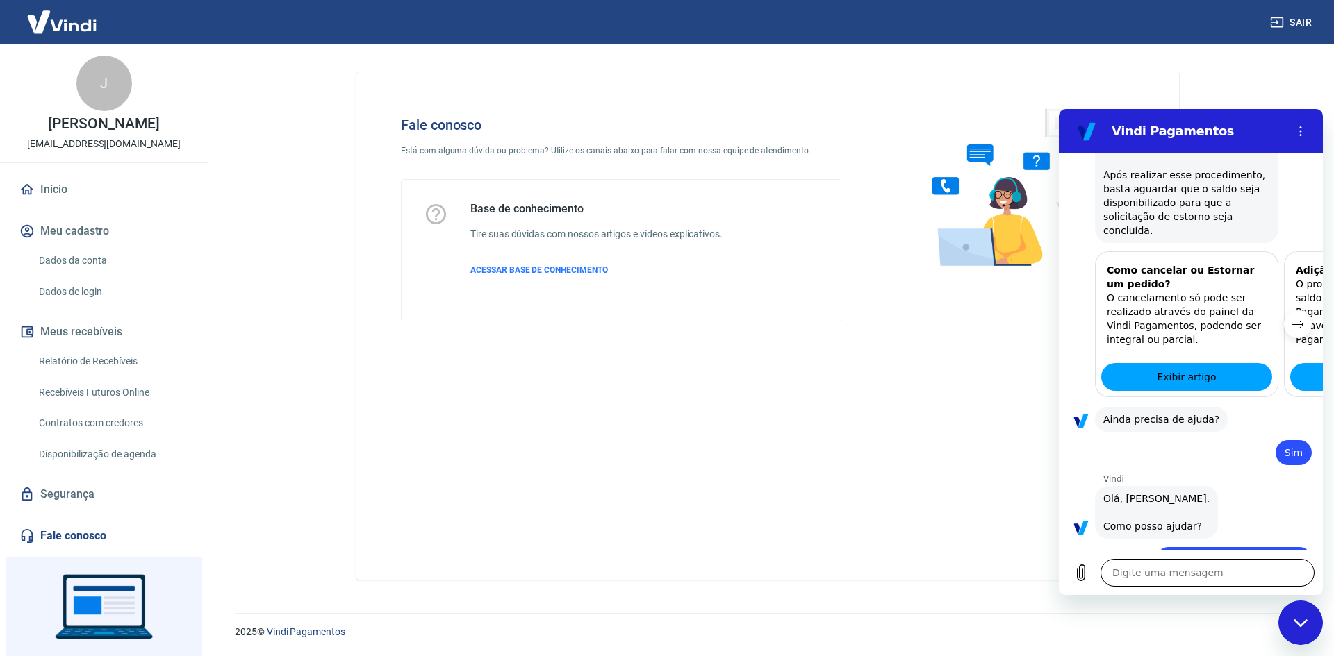
click at [1202, 570] on textarea at bounding box center [1207, 573] width 214 height 28
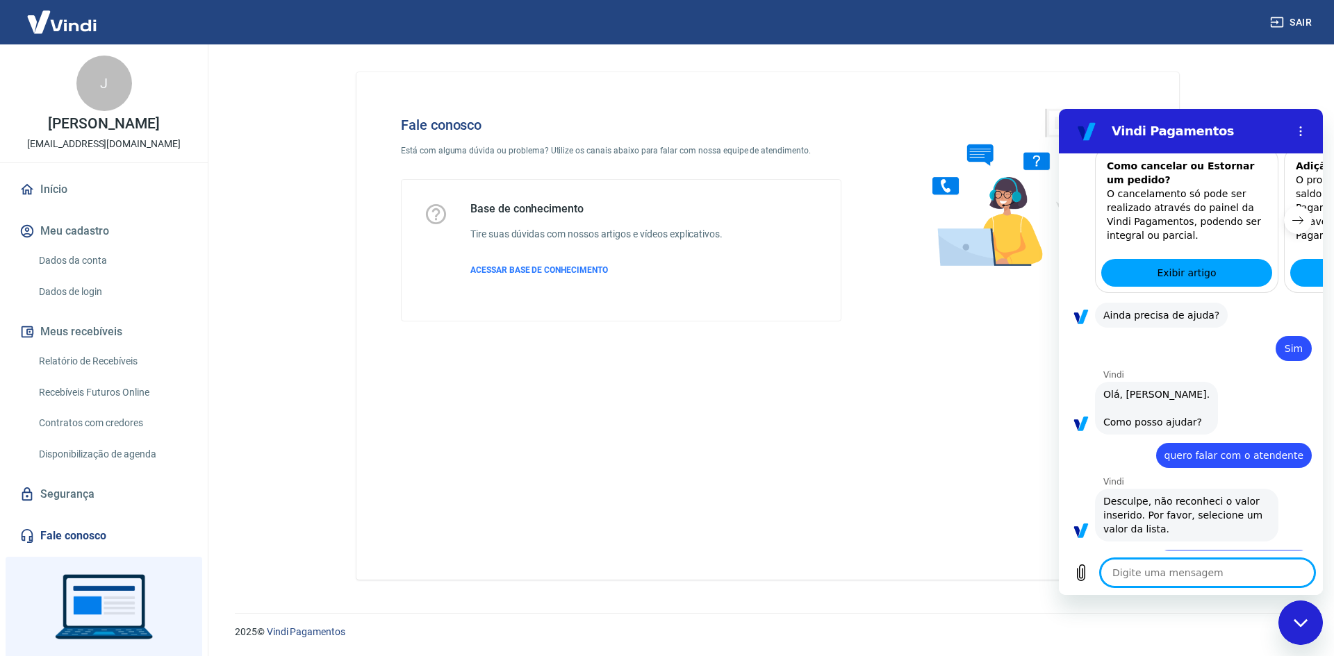
scroll to position [3781, 0]
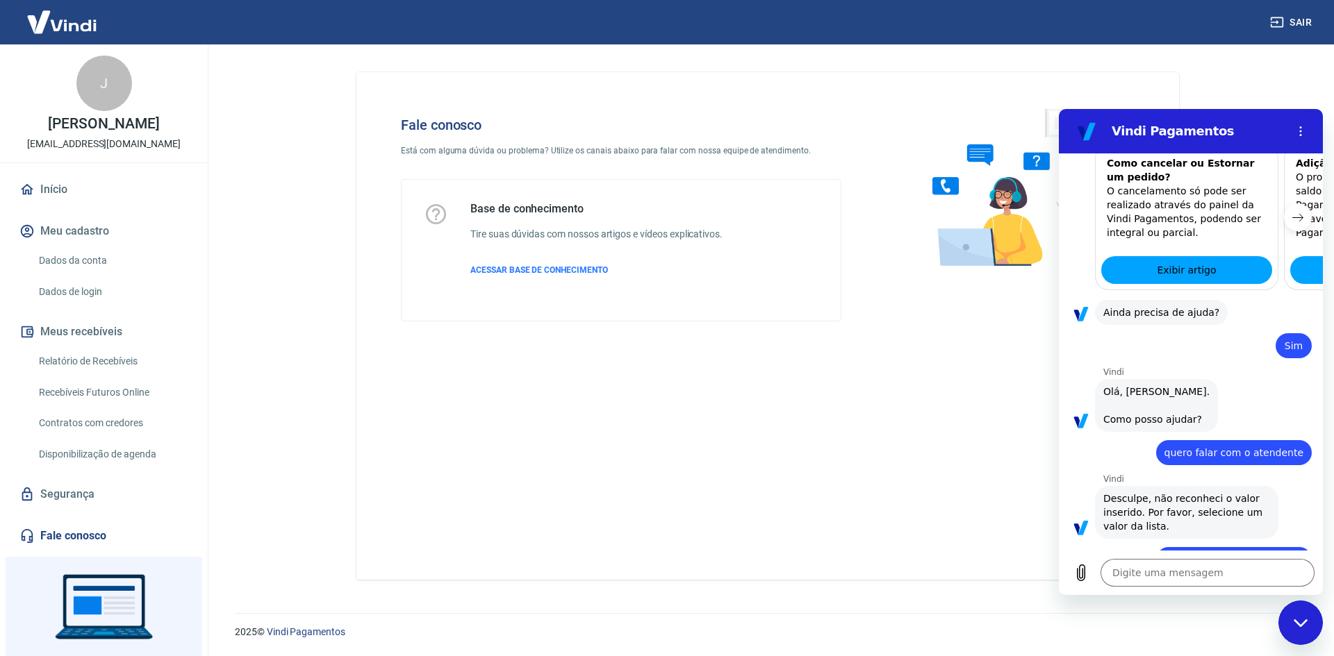
drag, startPoint x: 1294, startPoint y: 444, endPoint x: 1140, endPoint y: 443, distance: 154.2
click at [1140, 539] on div "diz: quero falar com o atendente" at bounding box center [1185, 555] width 253 height 33
copy span "quero falar com o atendente"
click at [1168, 563] on textarea at bounding box center [1207, 573] width 214 height 28
paste textarea "quero falar com o atendente"
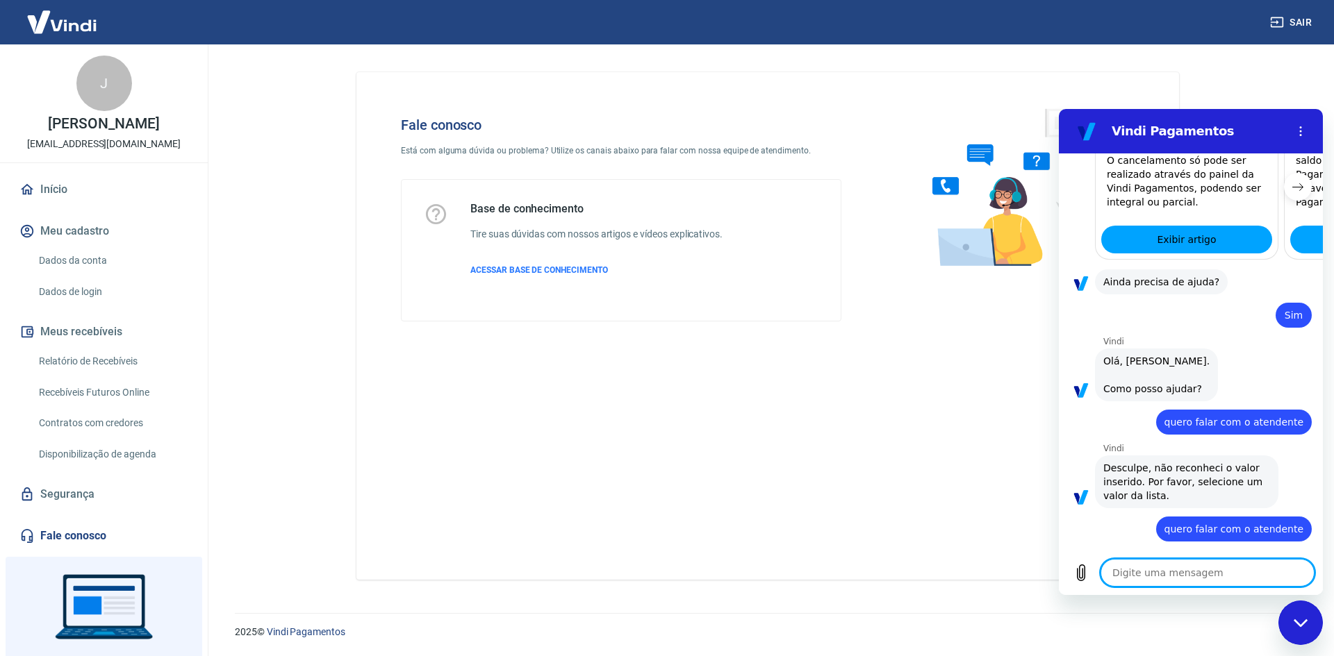
paste textarea "quero falar com o atendente"
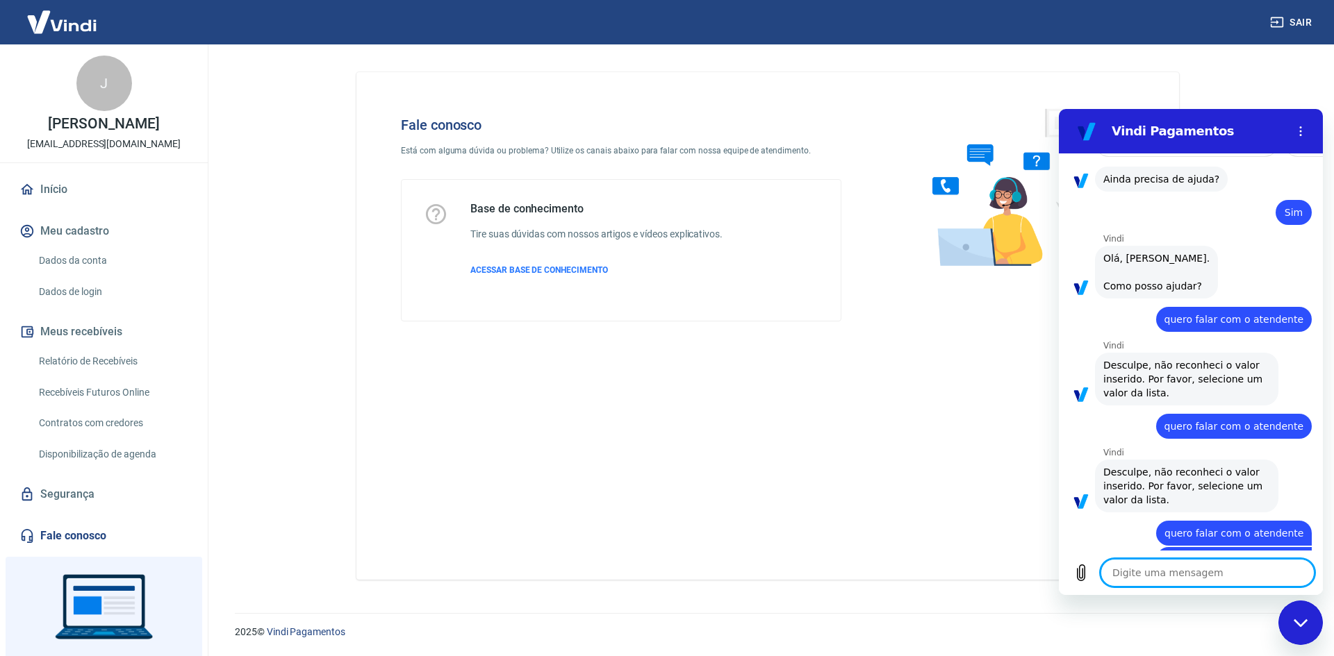
paste textarea "quero falar com o atendente"
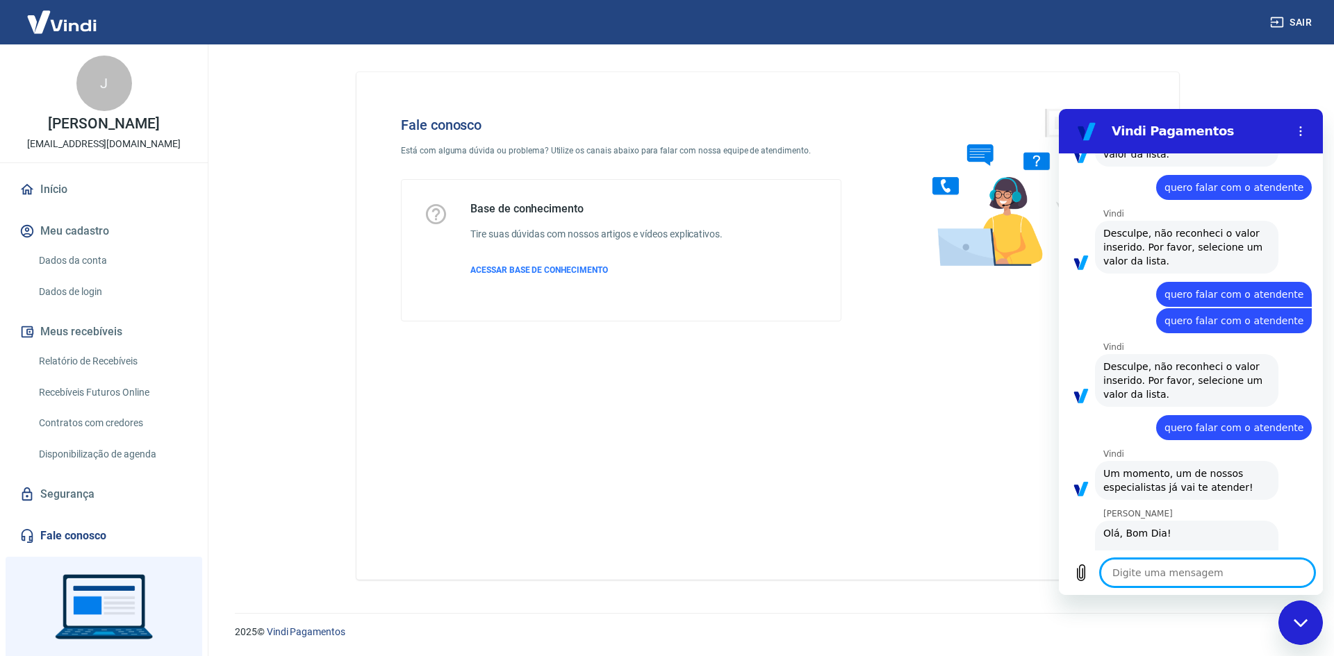
scroll to position [4156, 0]
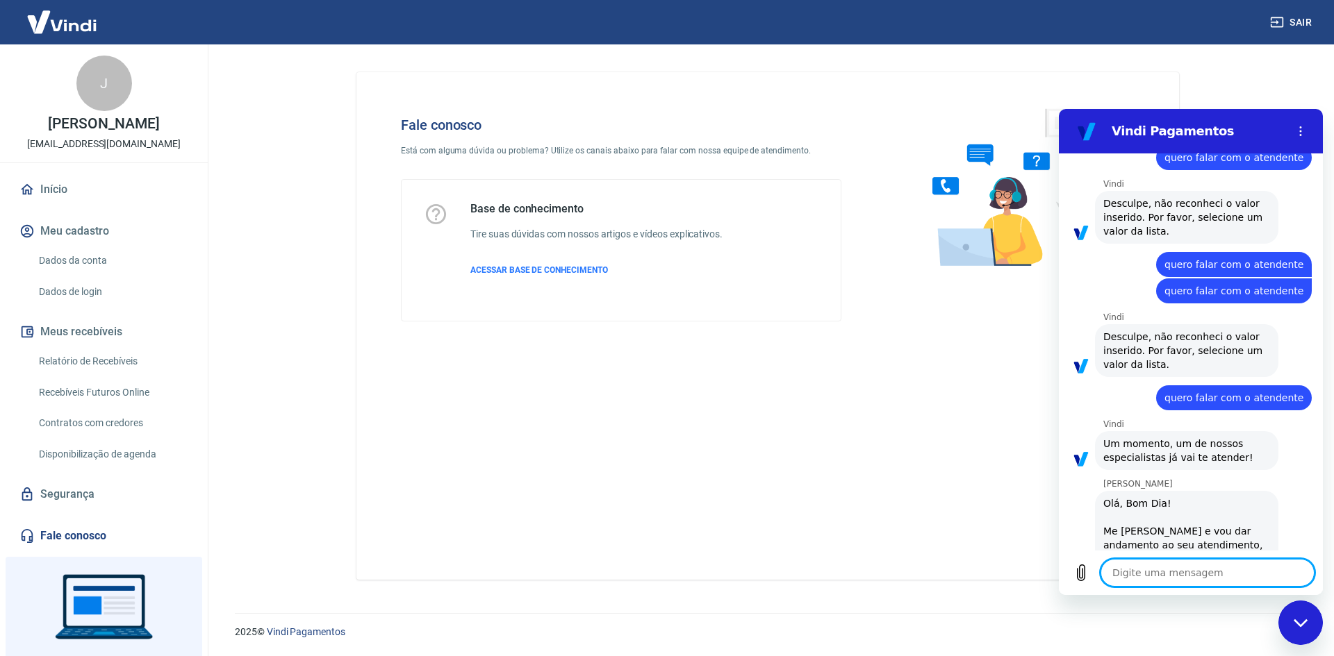
click at [1252, 581] on textarea at bounding box center [1207, 573] width 214 height 28
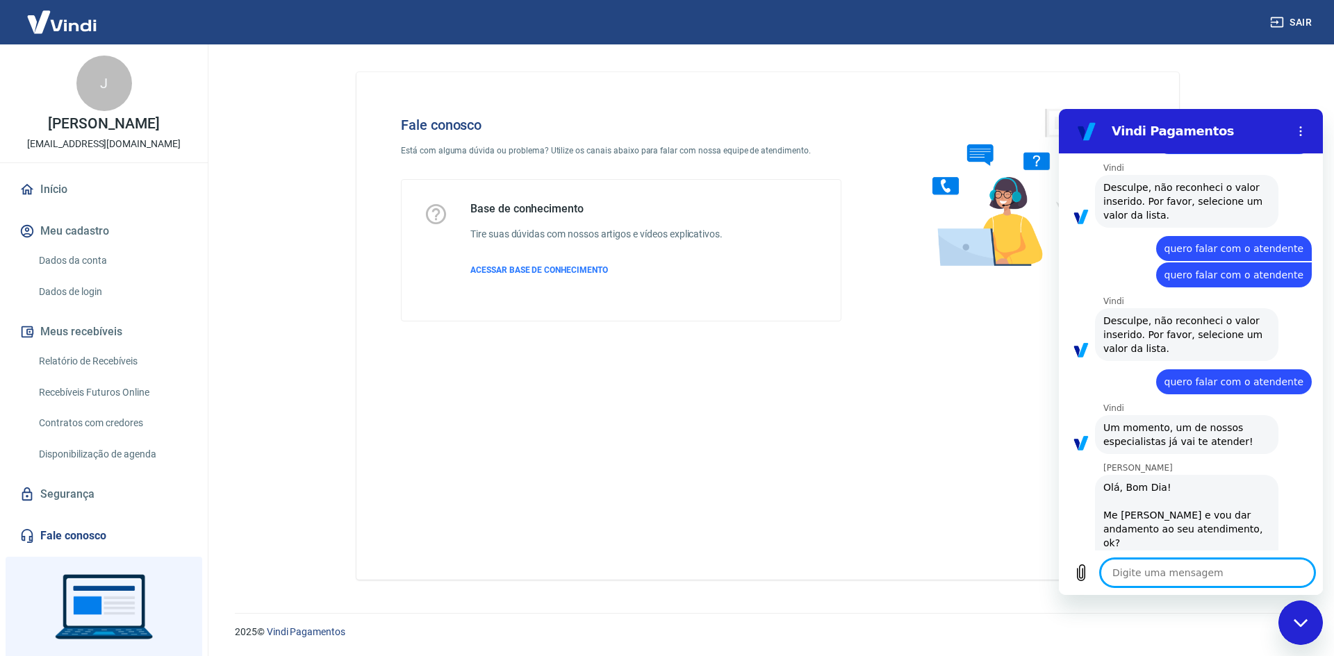
scroll to position [4202, 0]
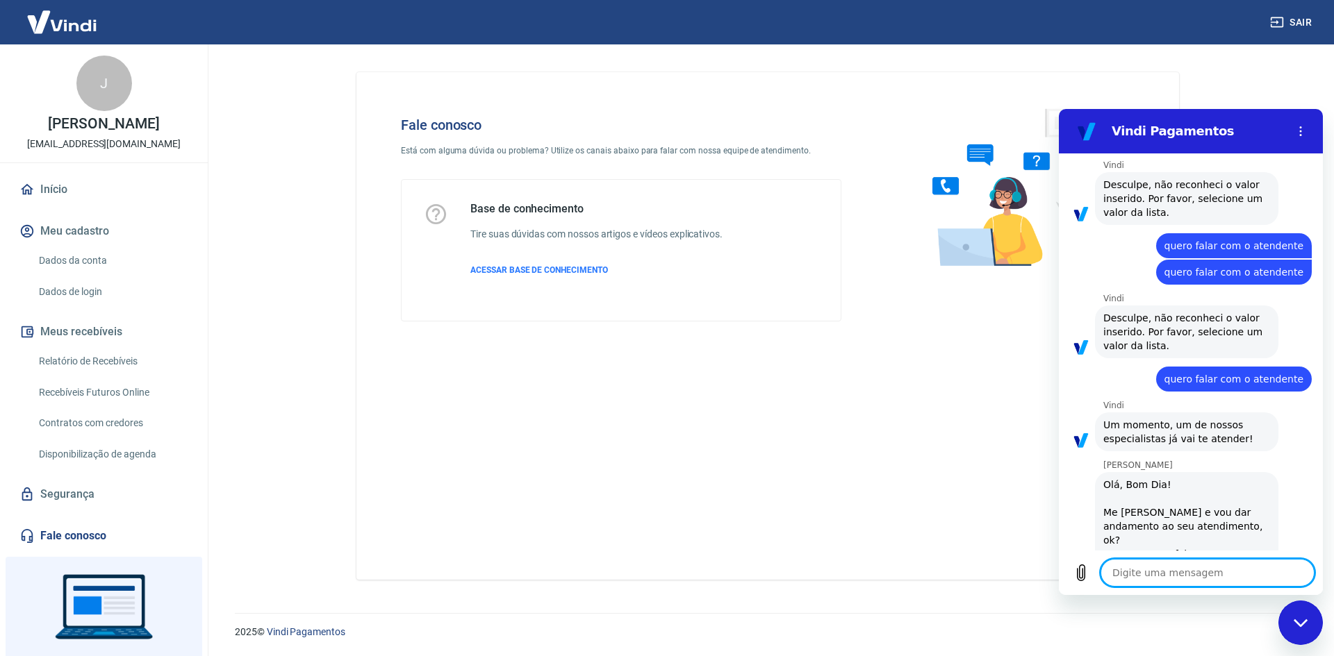
click at [1252, 581] on textarea at bounding box center [1207, 573] width 214 height 28
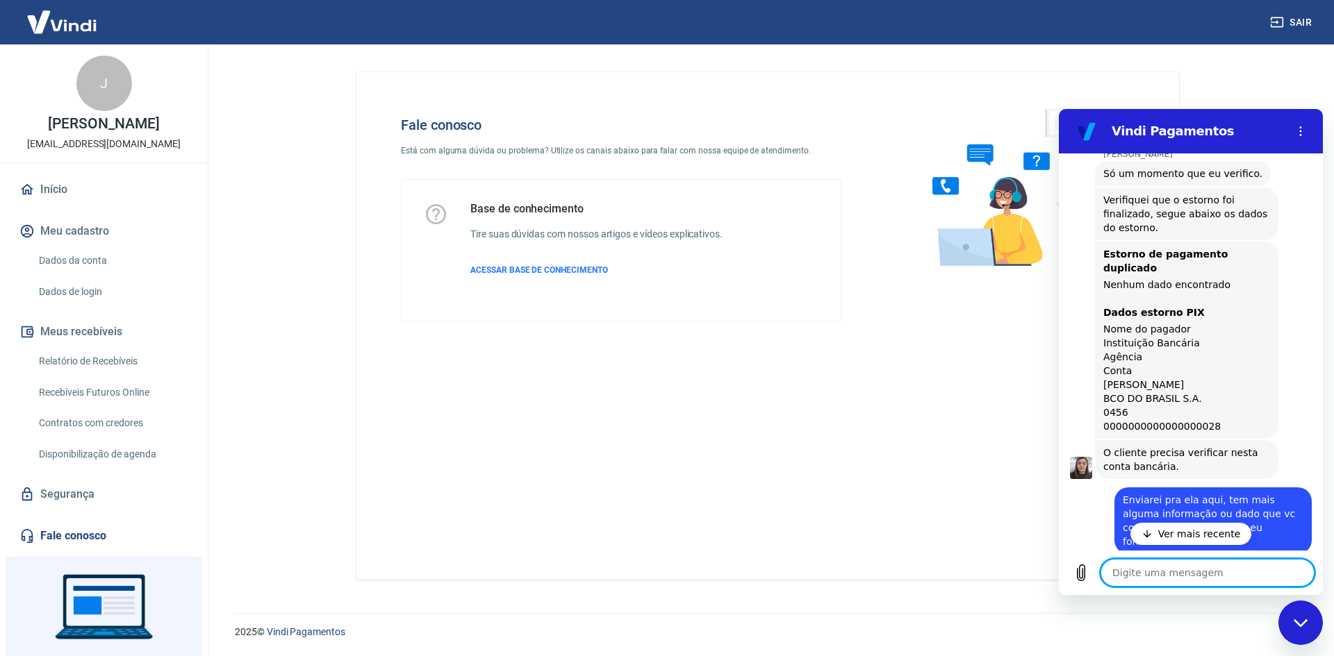
scroll to position [4963, 0]
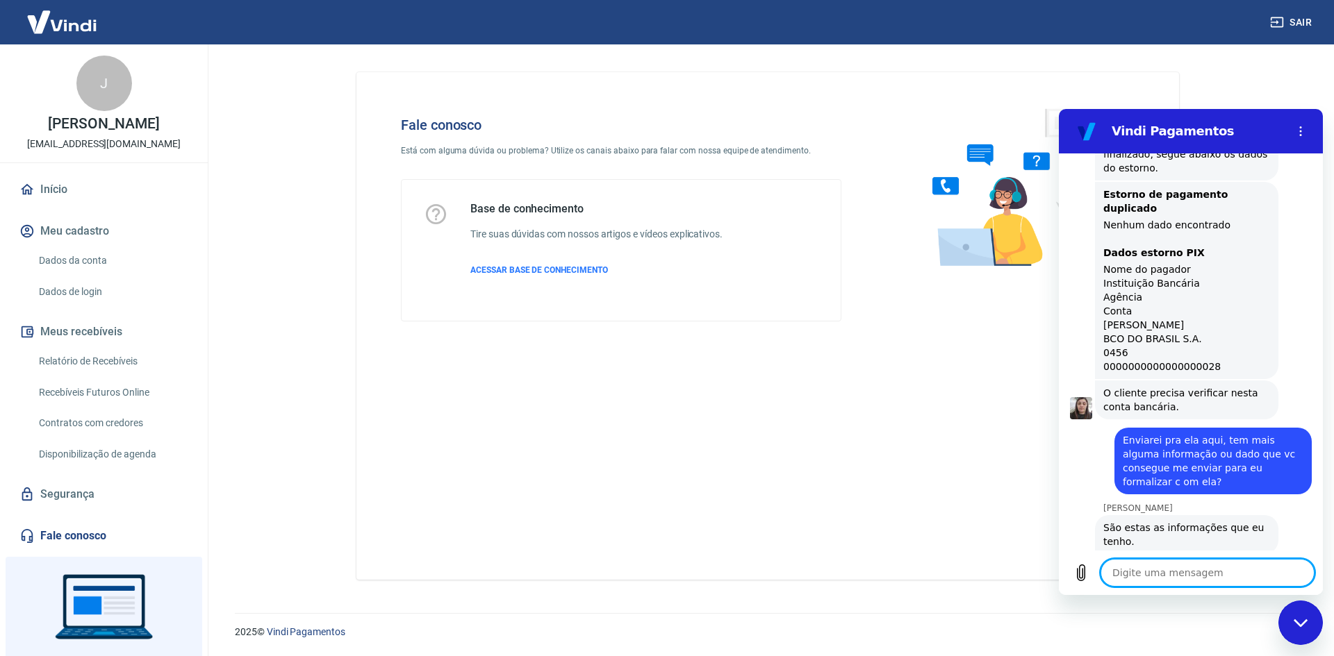
click at [1189, 576] on textarea at bounding box center [1207, 573] width 214 height 28
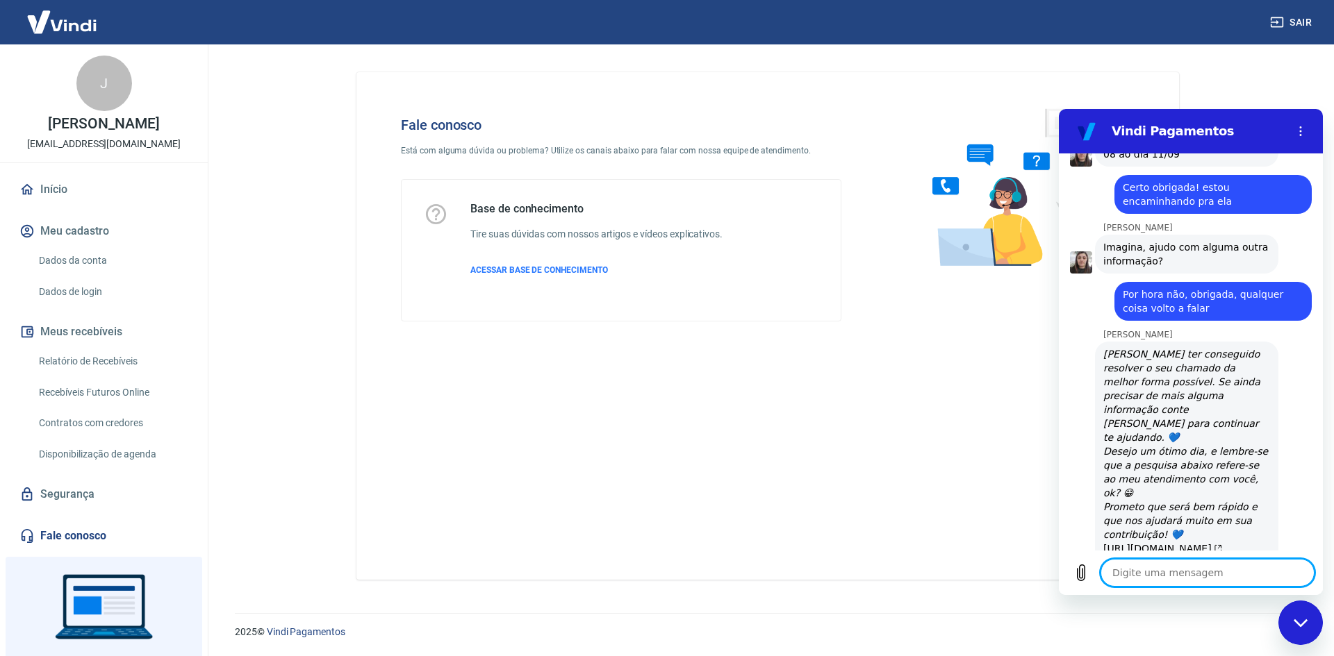
scroll to position [5425, 0]
